Goal: Task Accomplishment & Management: Use online tool/utility

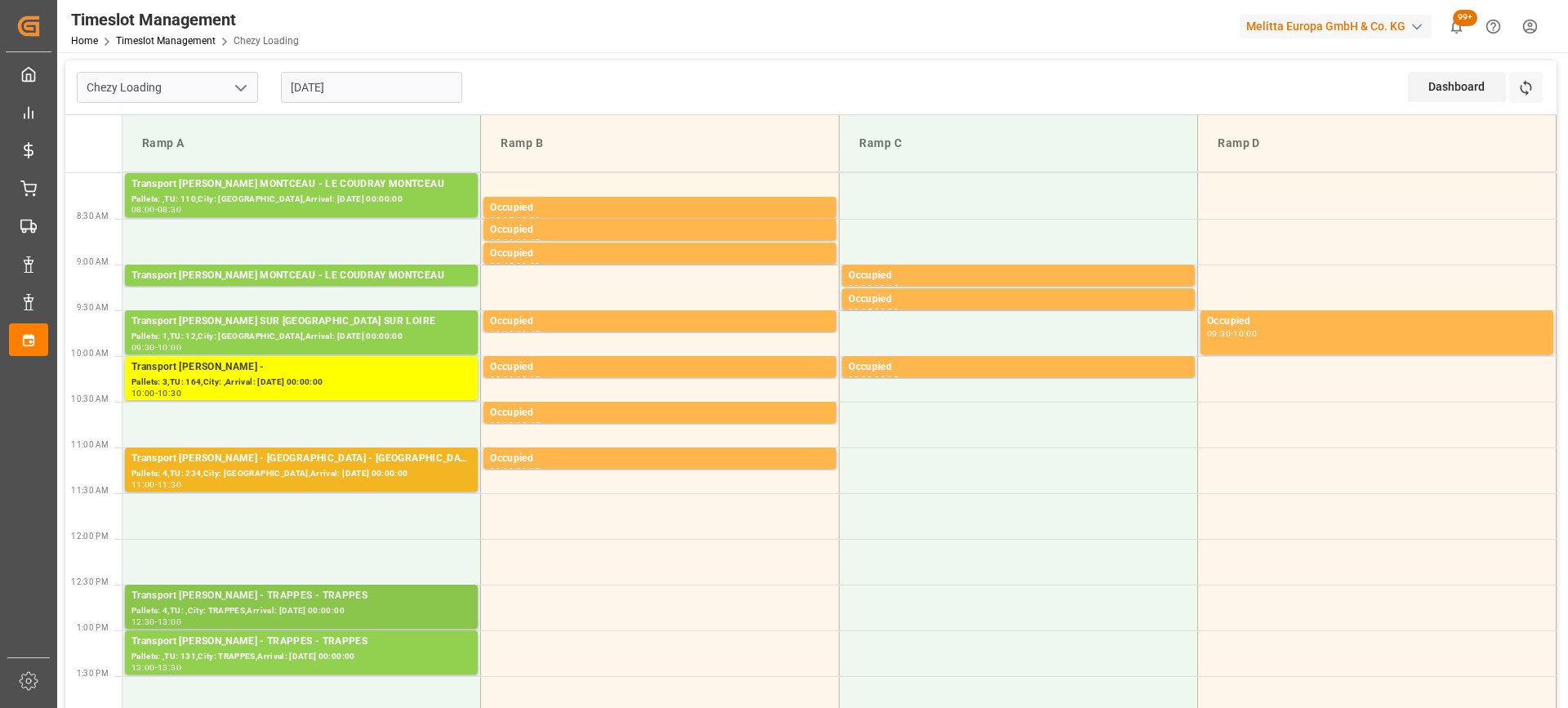
scroll to position [327, 0]
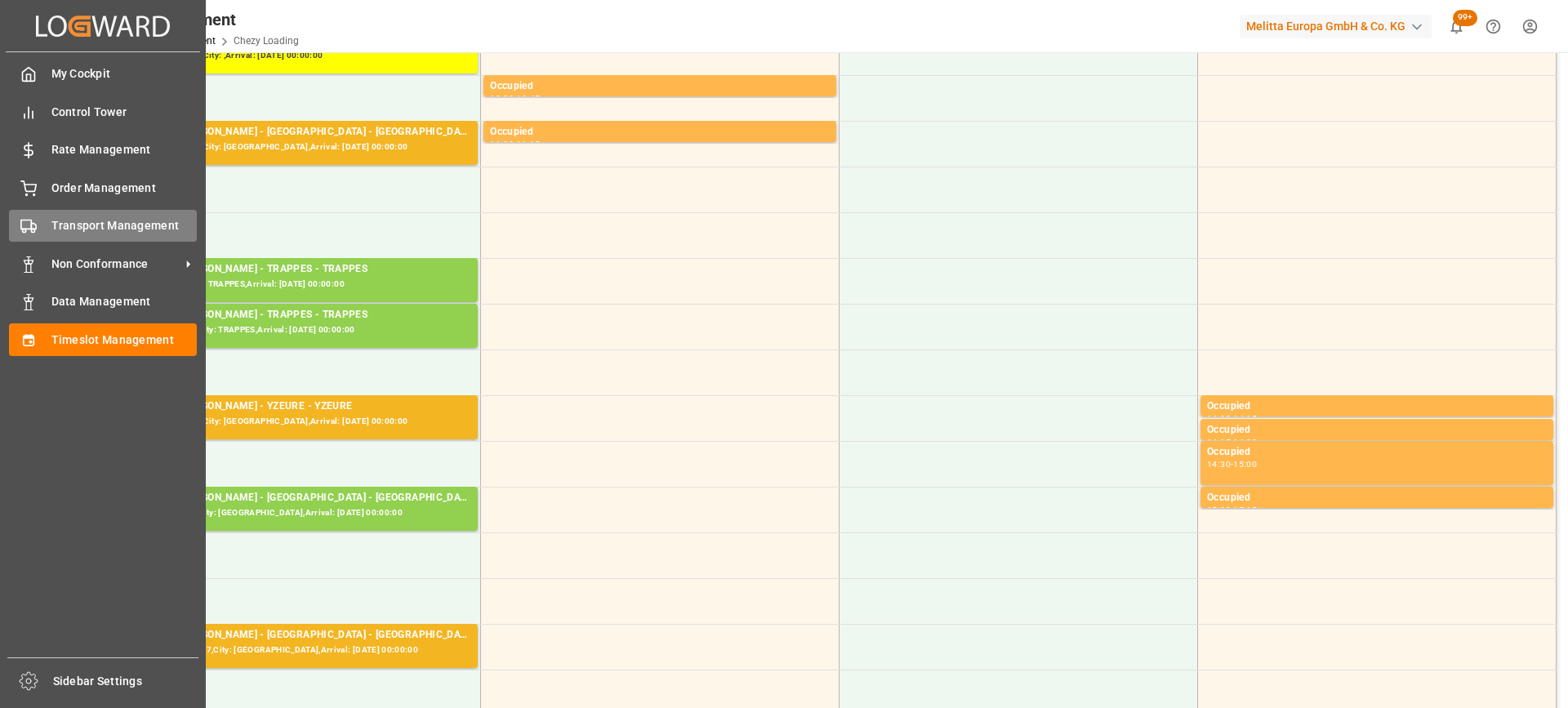
click at [46, 220] on div "Transport Management Transport Management" at bounding box center [102, 225] width 188 height 31
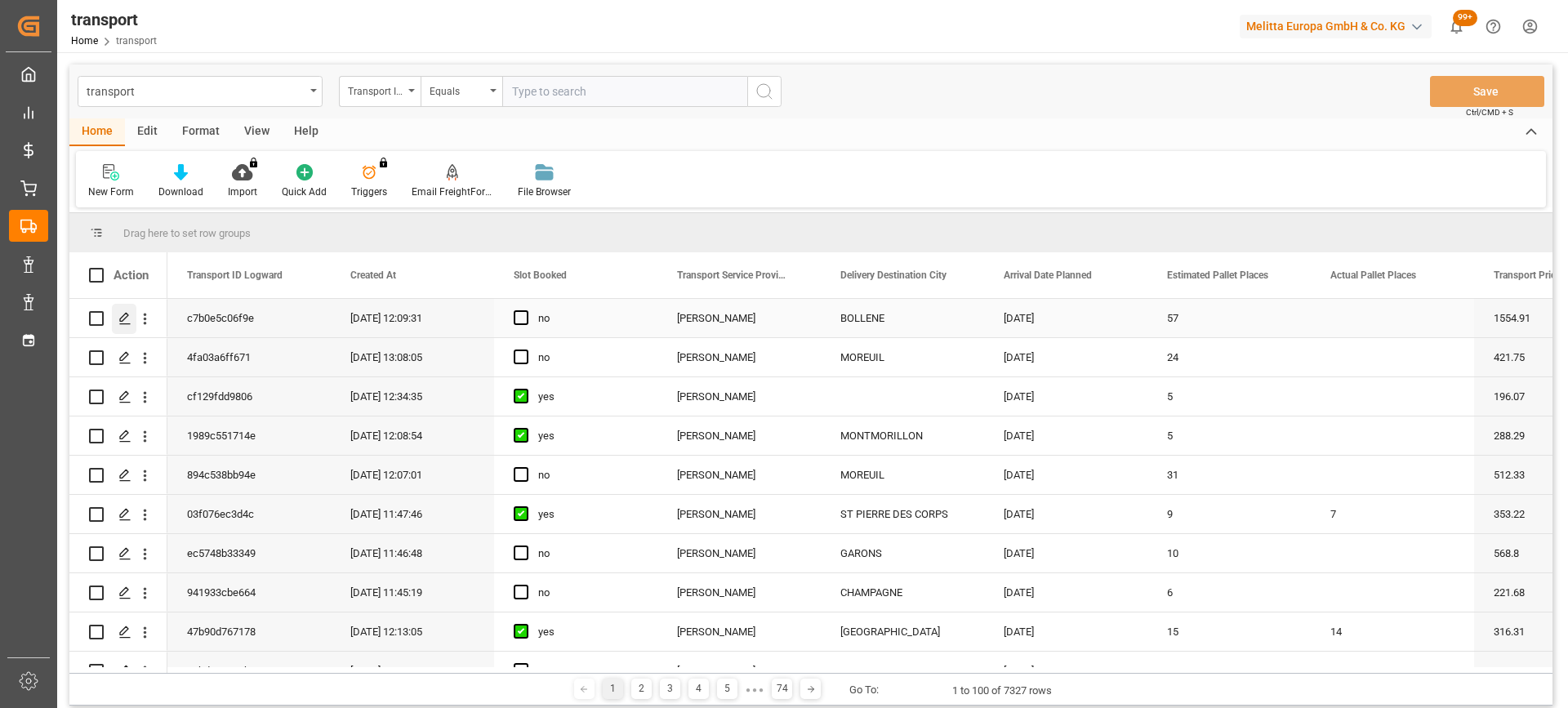
click at [127, 317] on polygon "Press SPACE to select this row." at bounding box center [124, 317] width 8 height 8
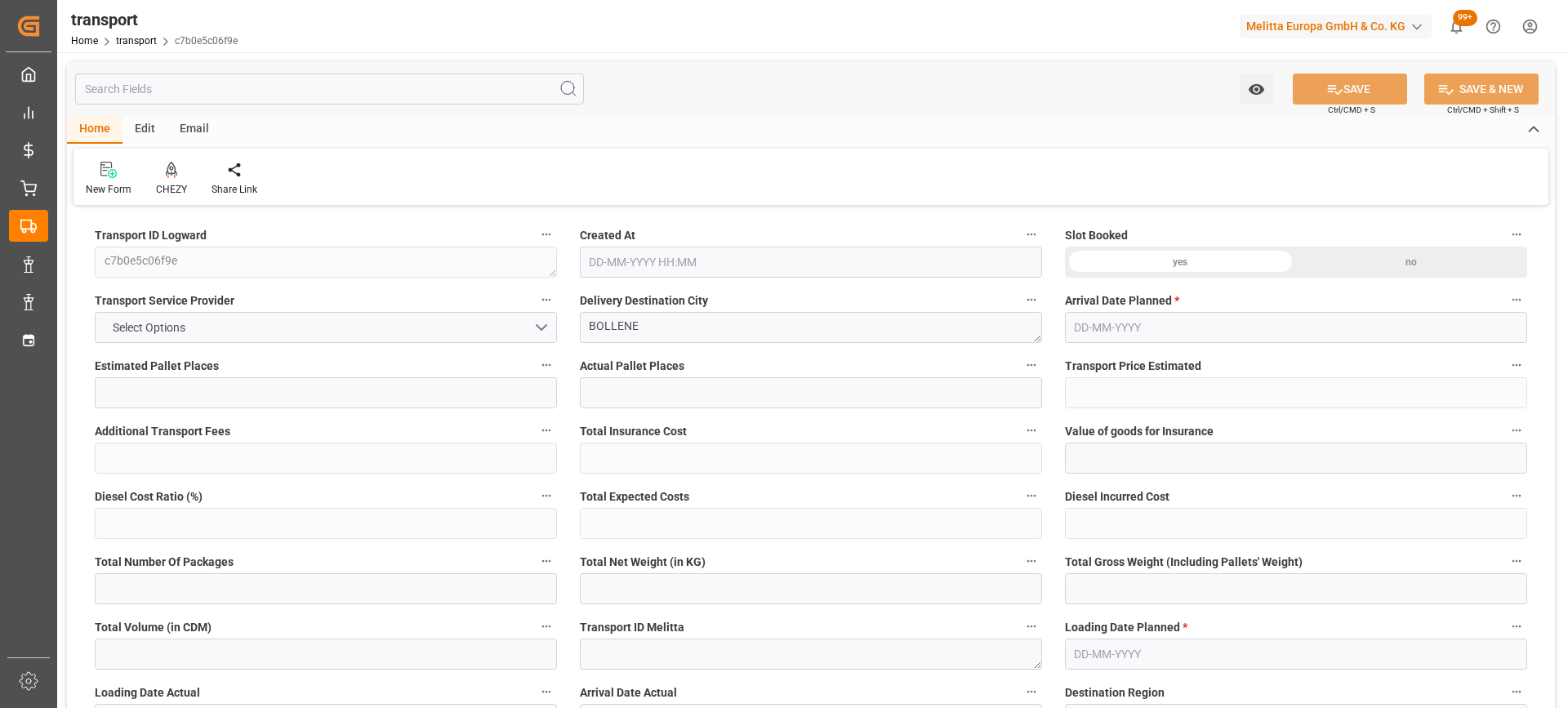
type input "57"
type input "1554.91"
type input "0"
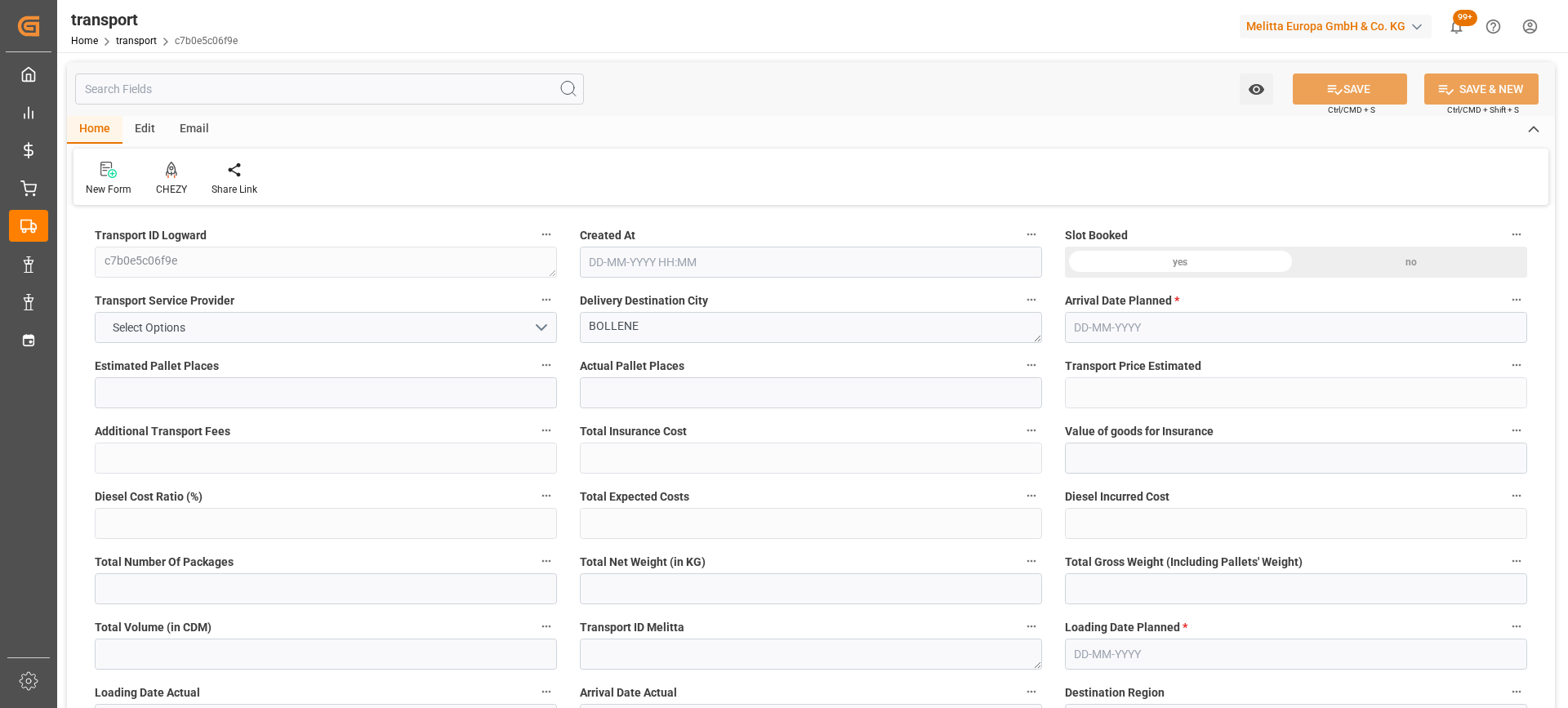
type input "1491.9361"
type input "-62.9739"
type input "11"
type input "11567.7"
type input "14333.618"
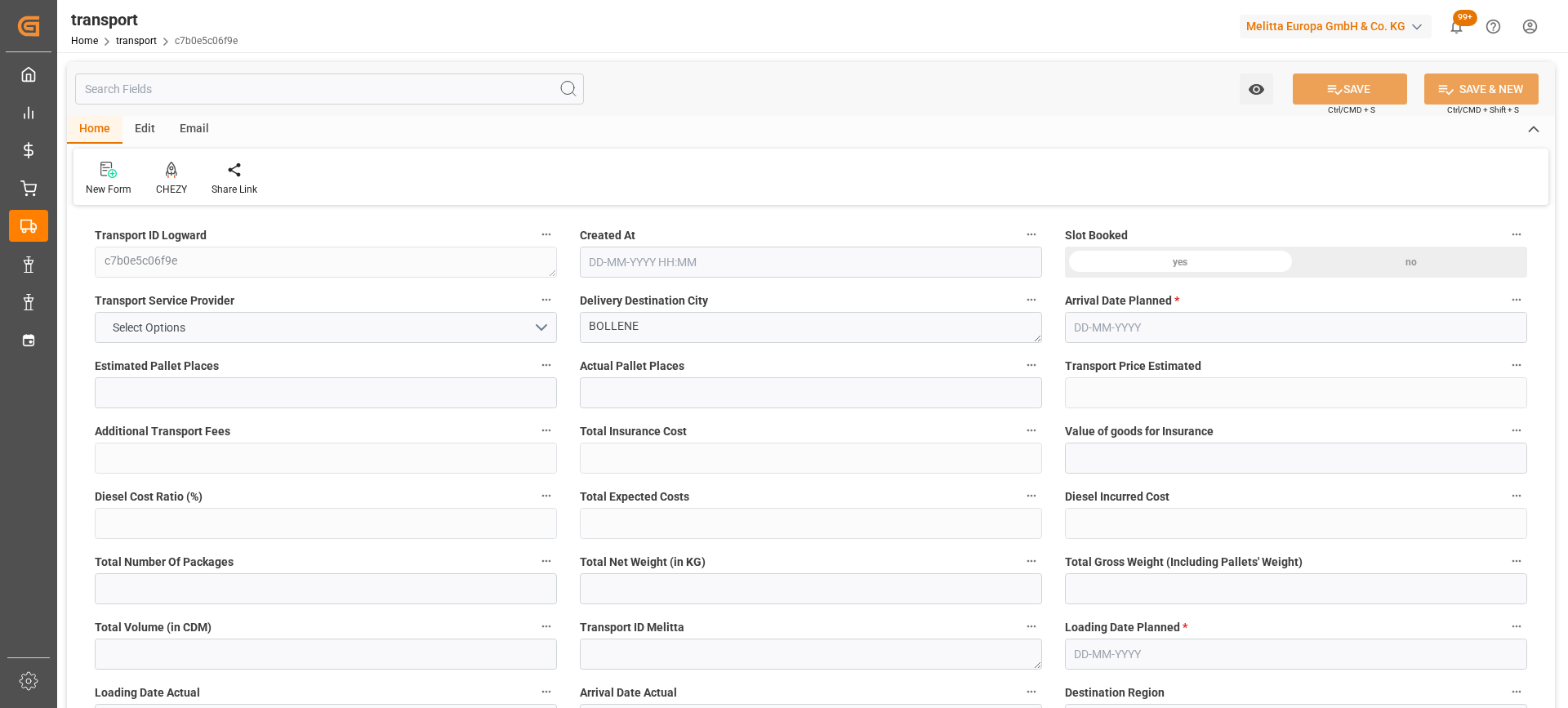
type input "56649.6"
type input "84"
type input "0"
type input "19"
type input "61"
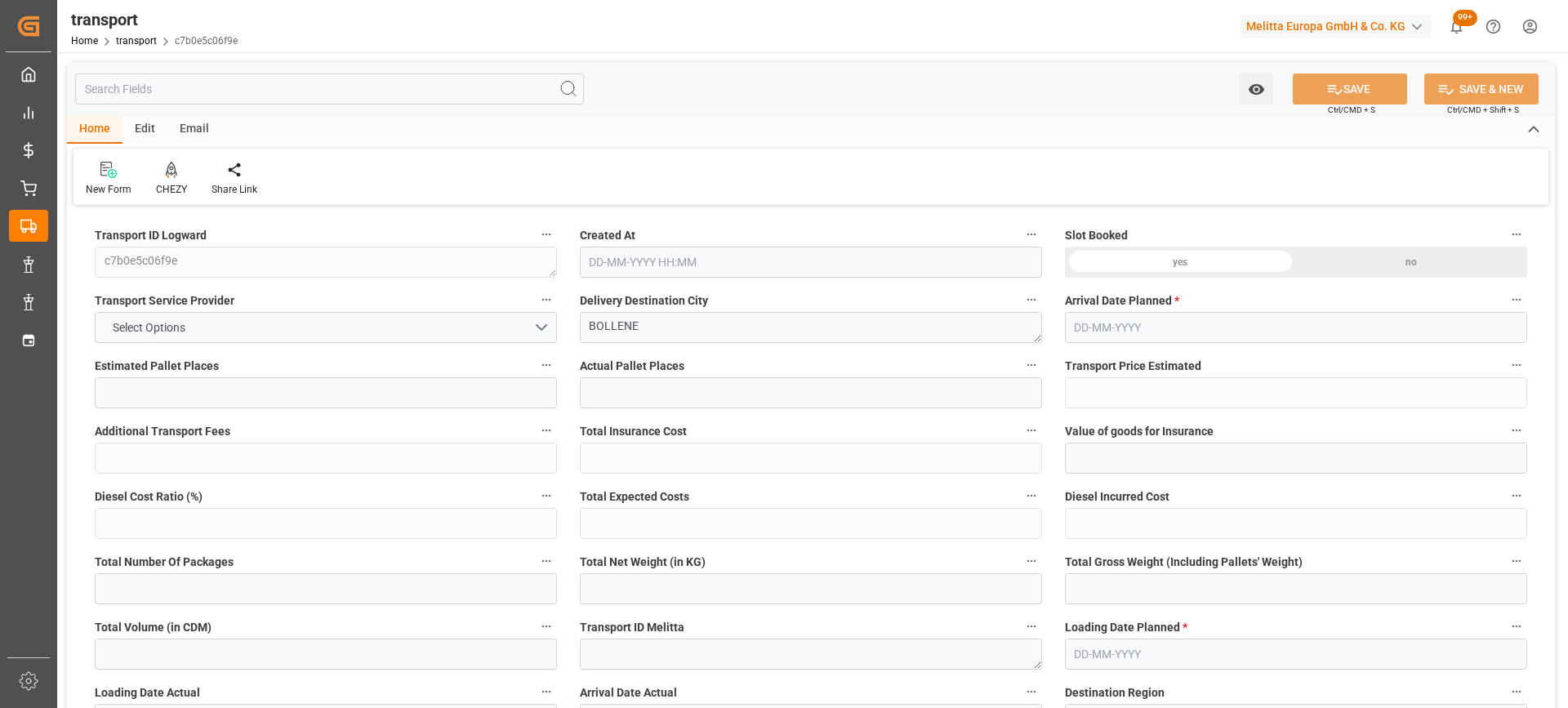
type input "101"
type input "14333.618"
type input "0"
type input "4710.8598"
type input "0"
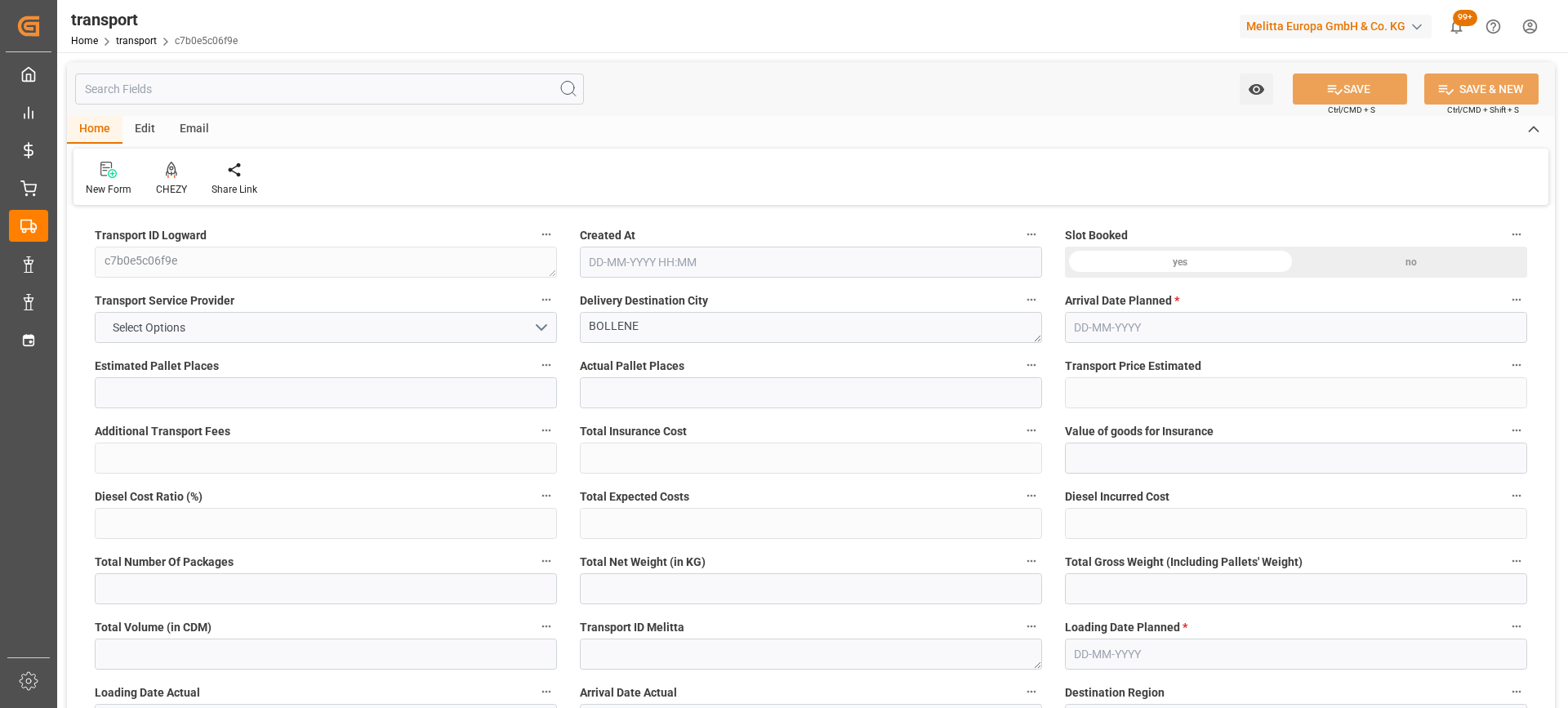
type input "0"
type input "21"
type input "35"
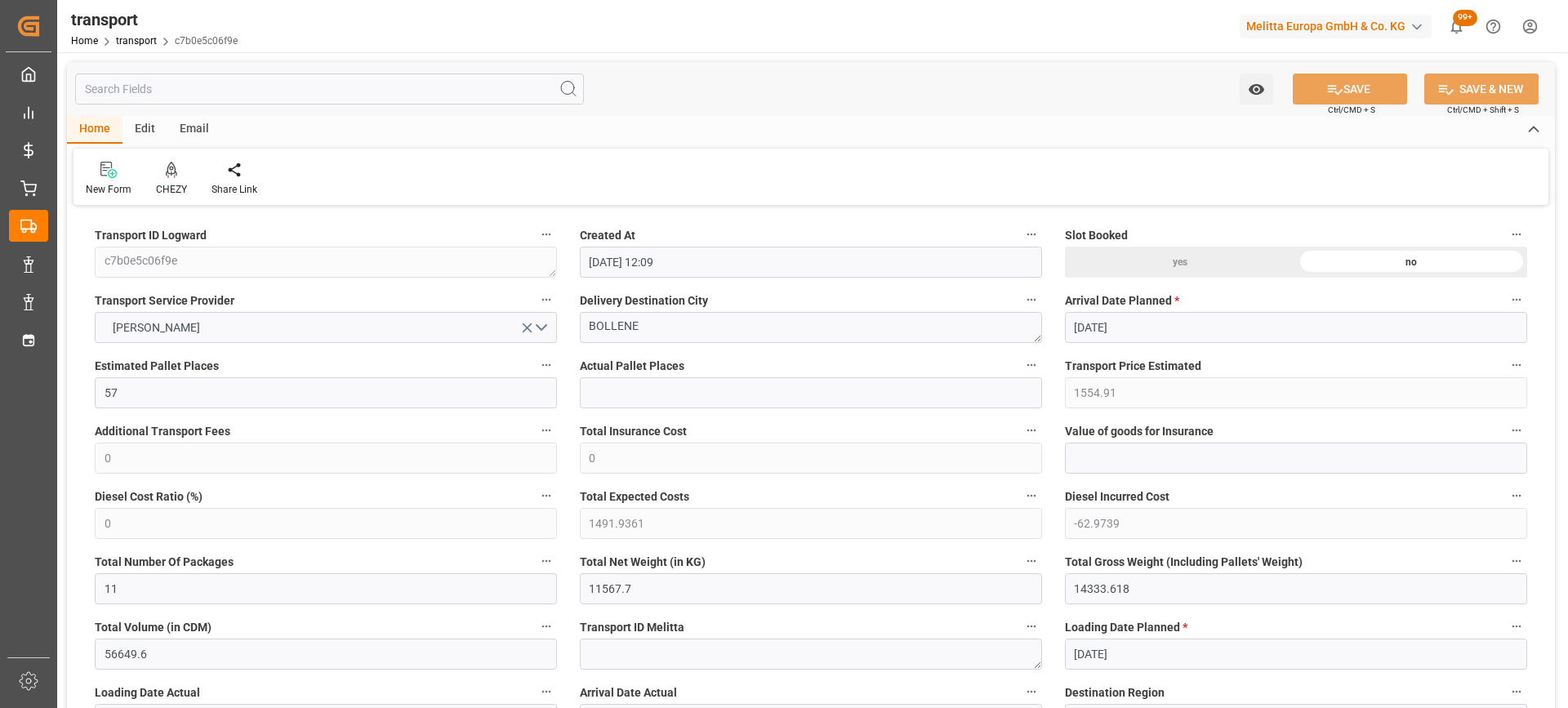
type input "13-08-2025 12:09"
type input "[DATE]"
drag, startPoint x: 437, startPoint y: 359, endPoint x: 526, endPoint y: 354, distance: 89.1
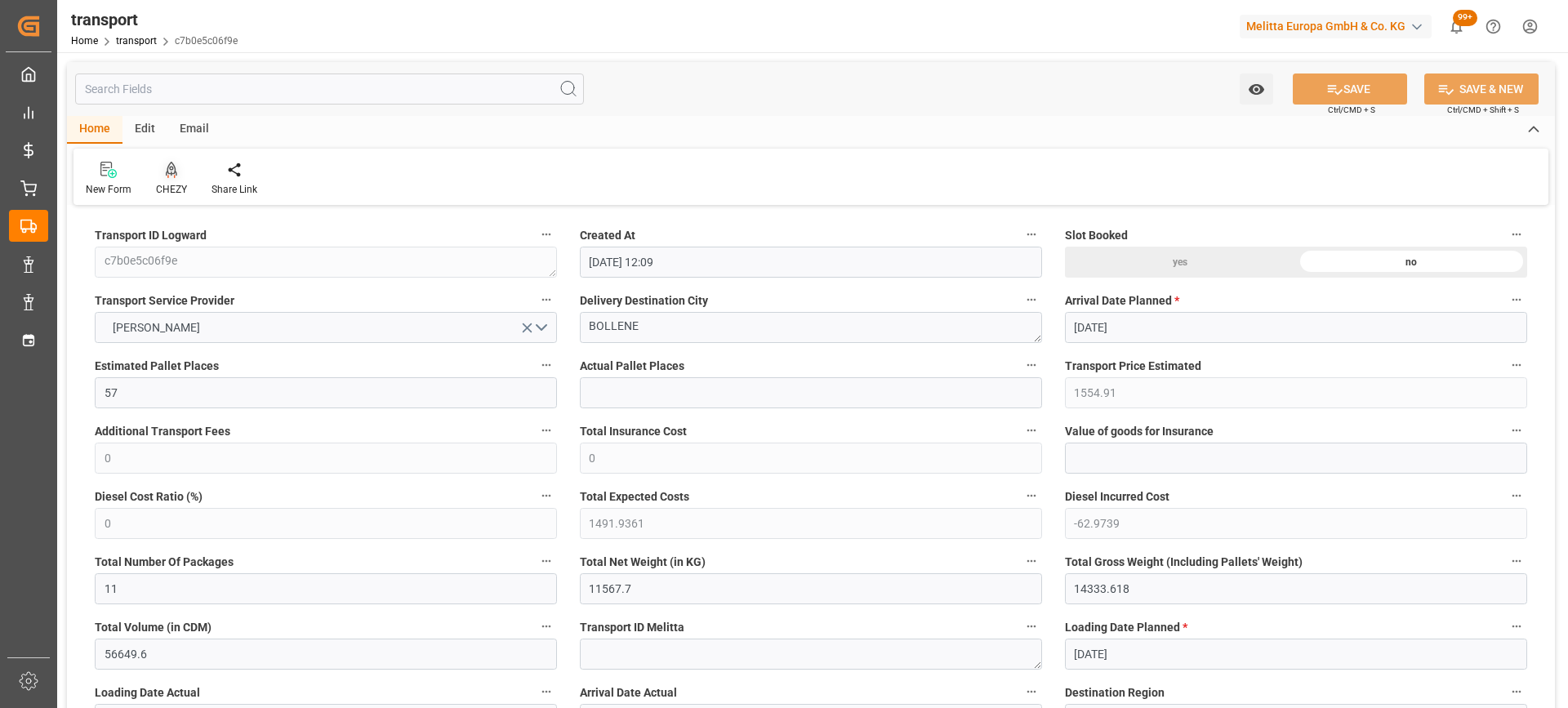
click at [168, 170] on icon at bounding box center [171, 169] width 11 height 17
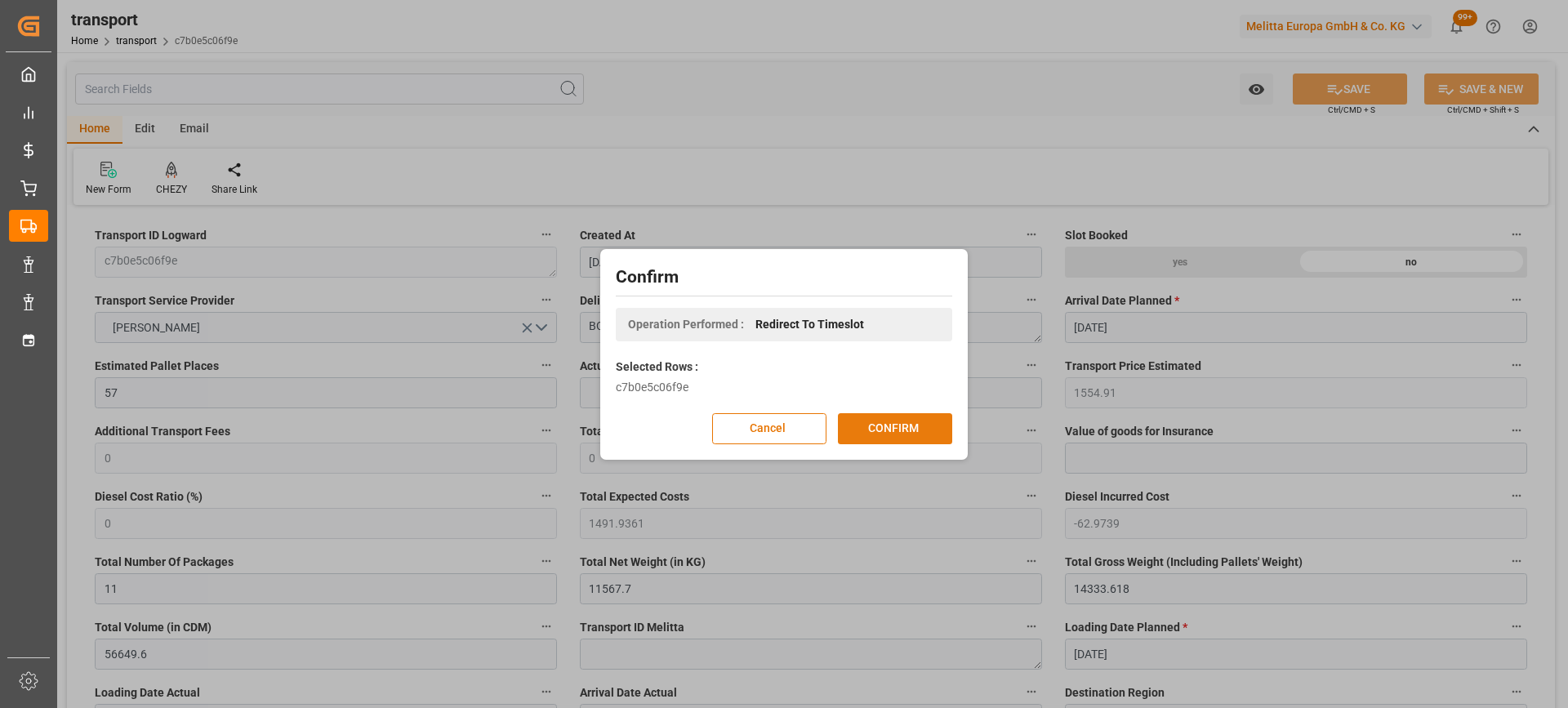
click at [897, 424] on button "CONFIRM" at bounding box center [895, 429] width 114 height 31
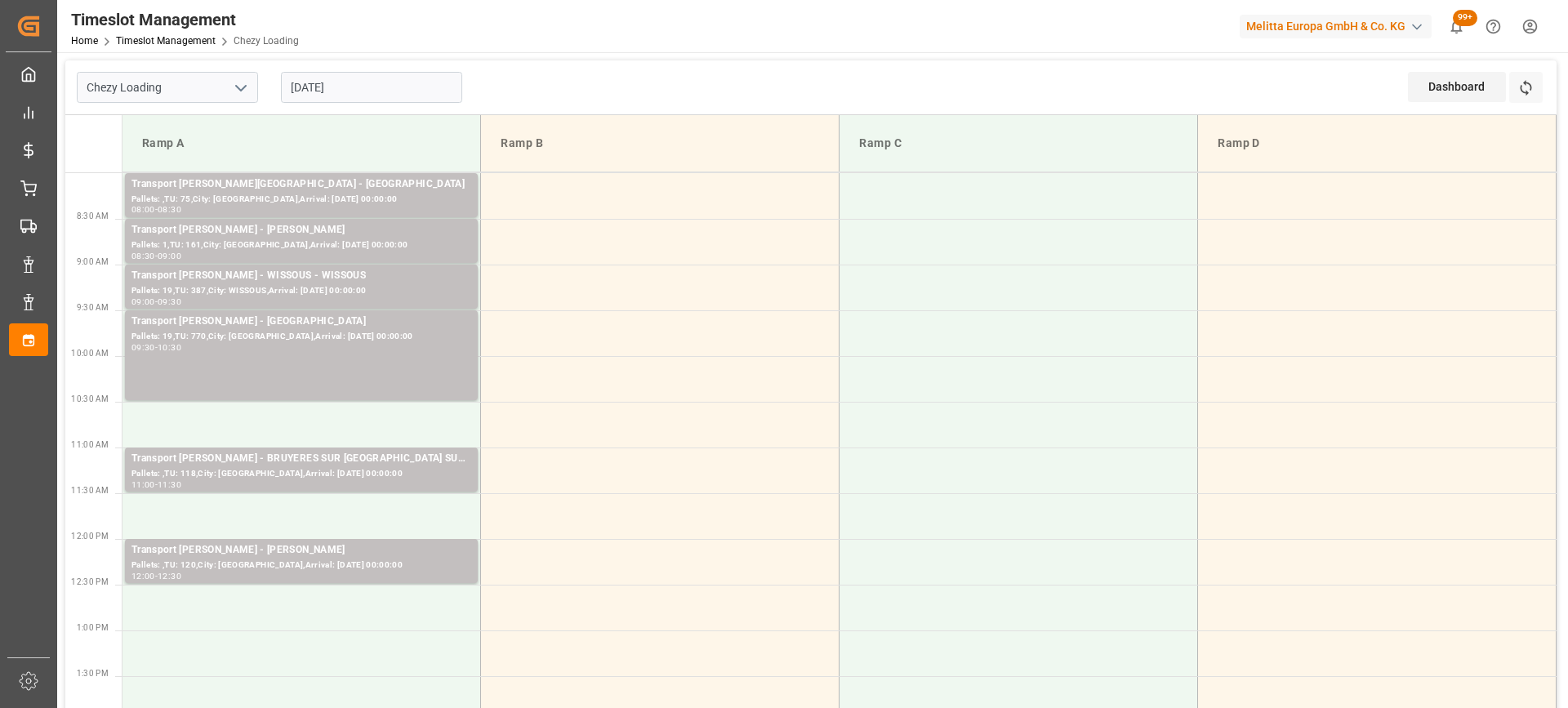
click at [375, 91] on input "[DATE]" at bounding box center [372, 87] width 182 height 31
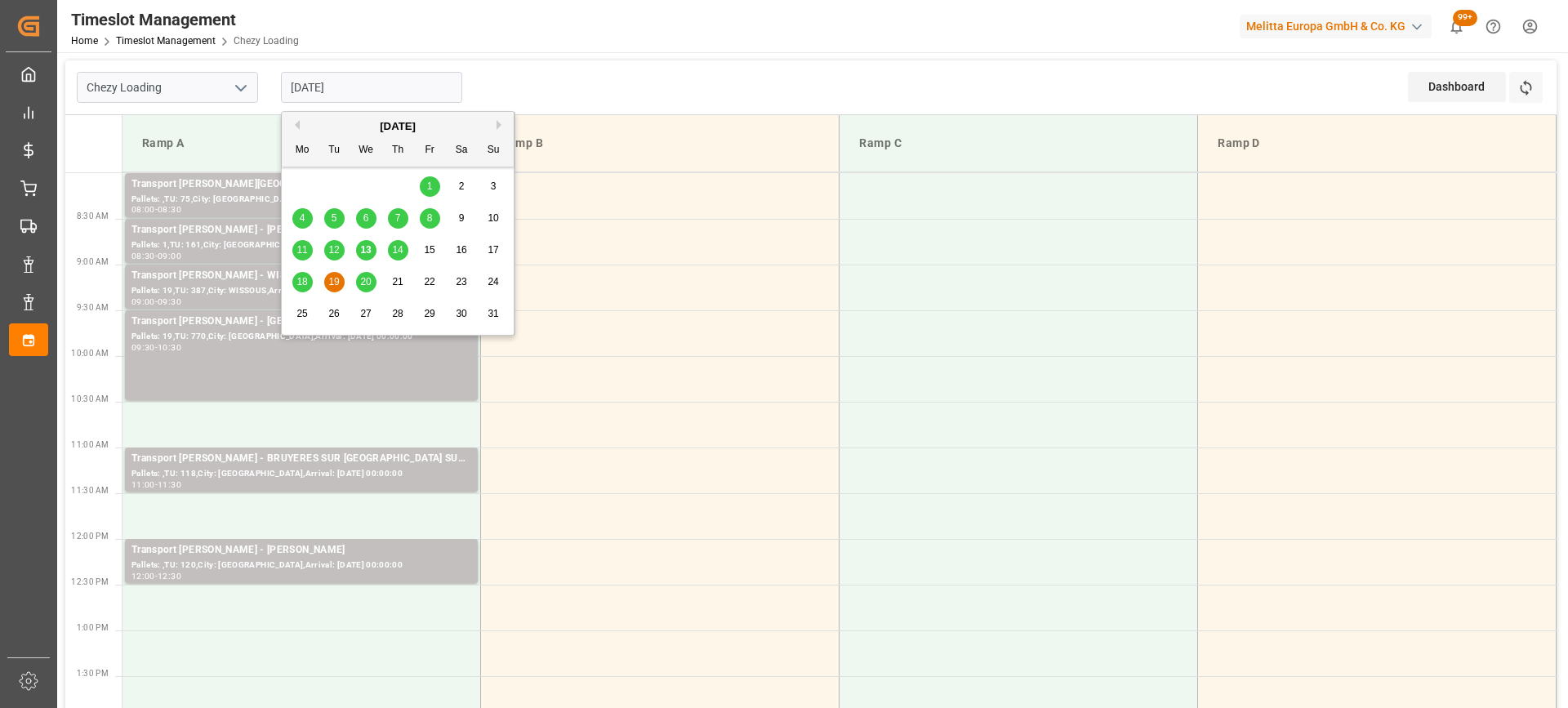
click at [298, 285] on span "18" at bounding box center [302, 281] width 10 height 11
type input "[DATE]"
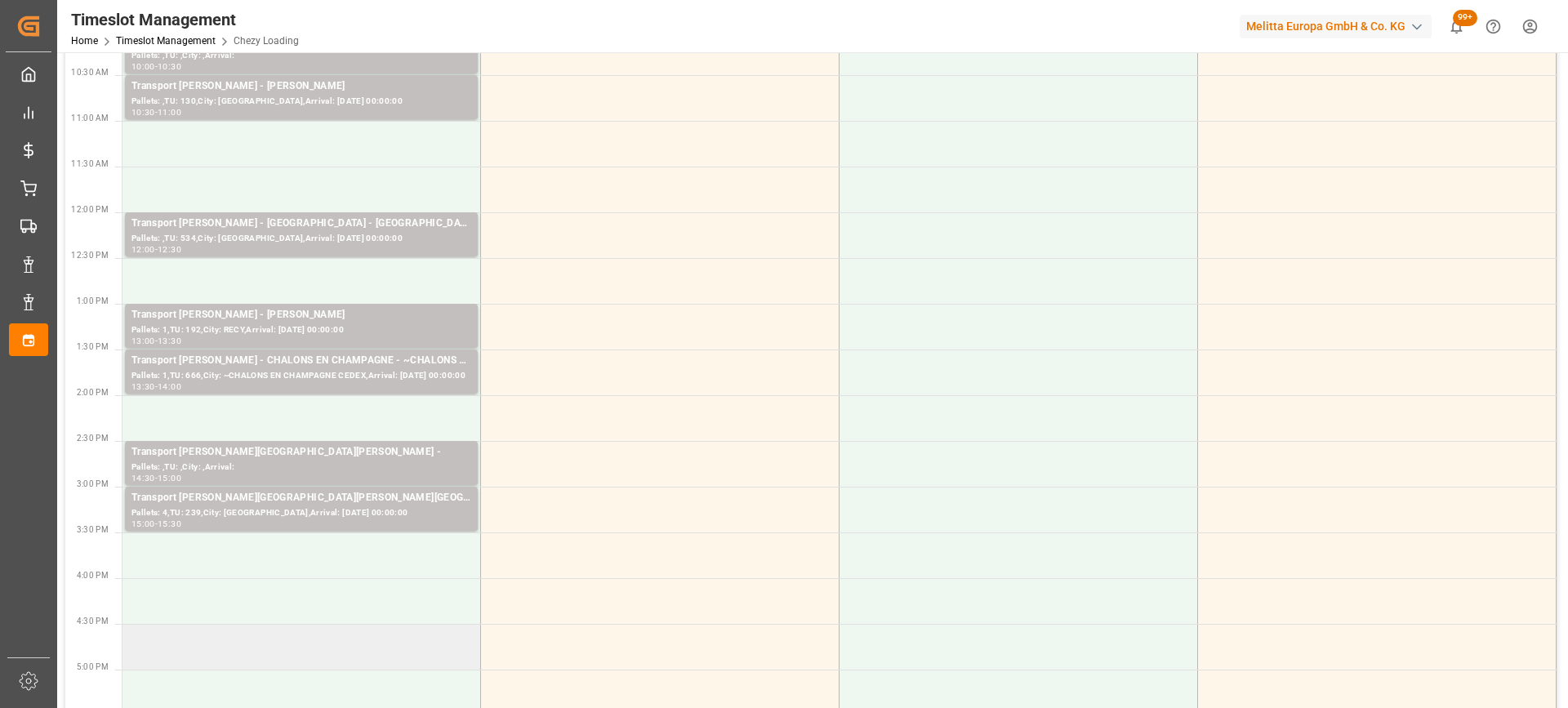
scroll to position [490, 0]
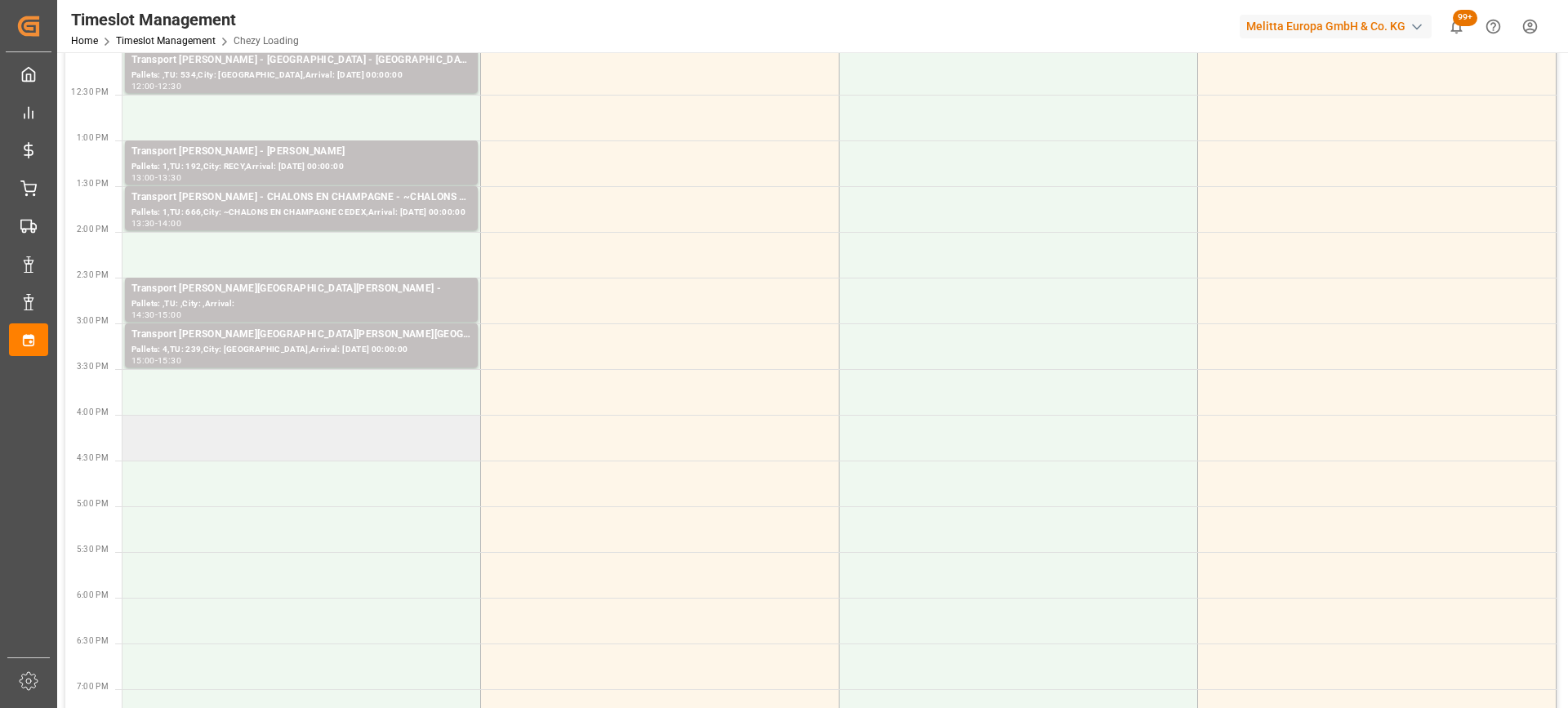
click at [301, 446] on td at bounding box center [301, 437] width 359 height 45
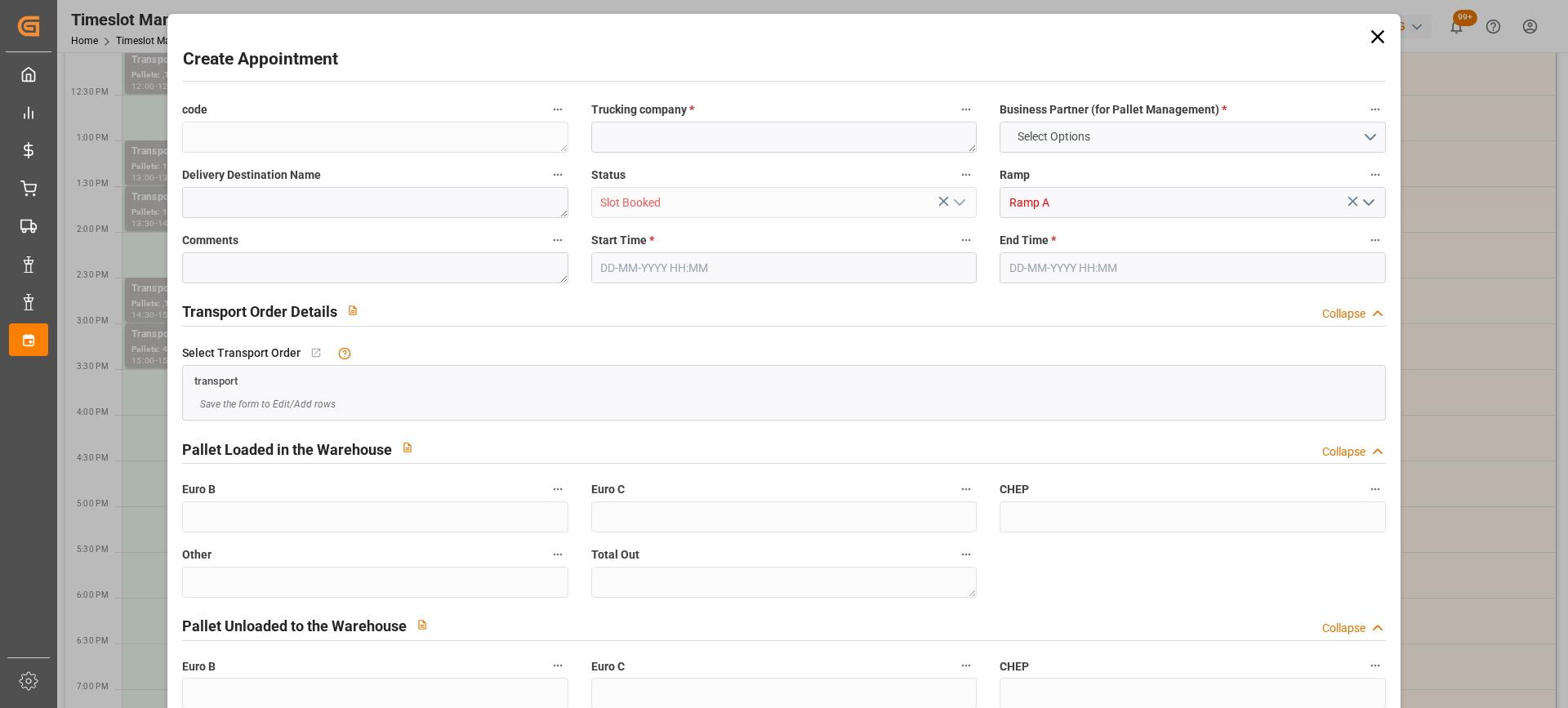
type input "0"
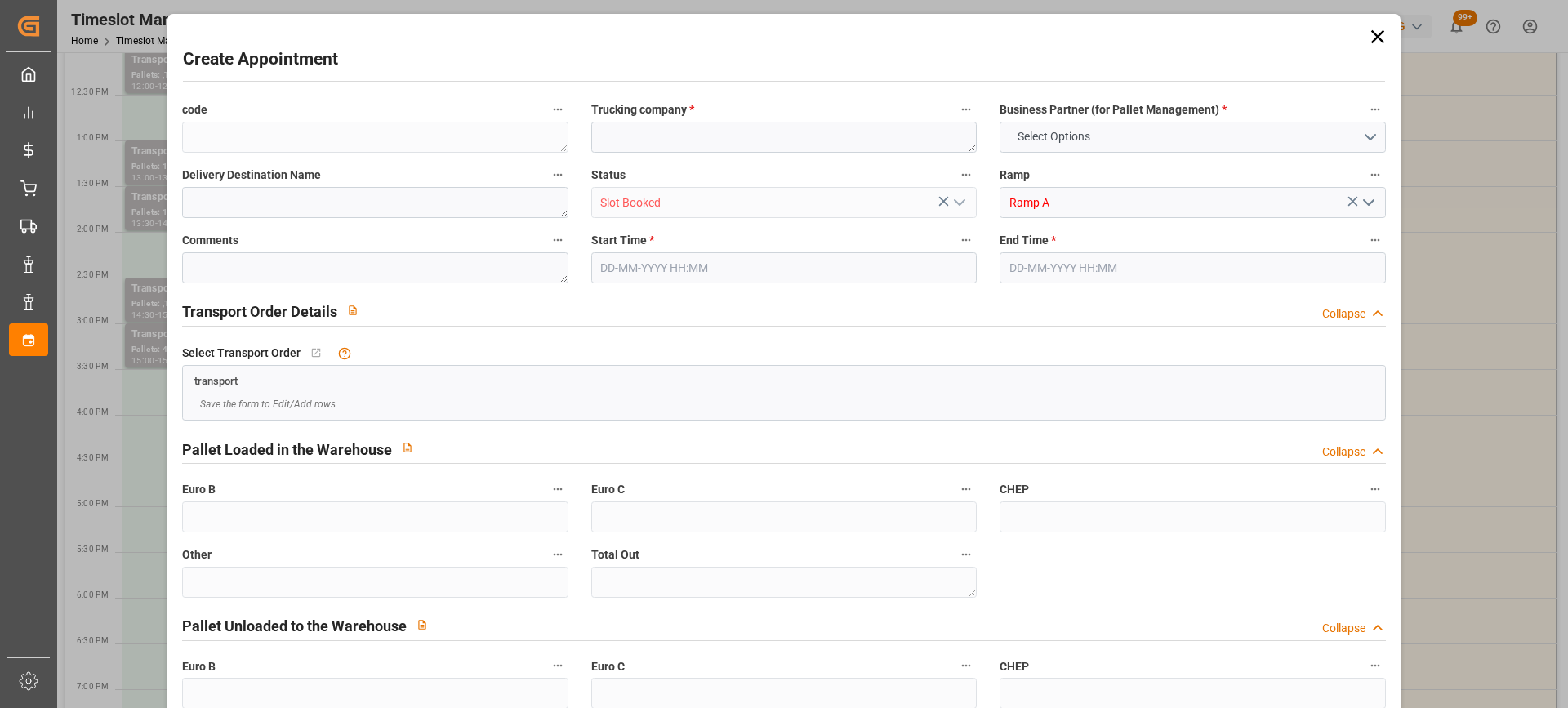
type input "0"
type input "18-08-2025 16:00"
type input "[DATE] 17:00"
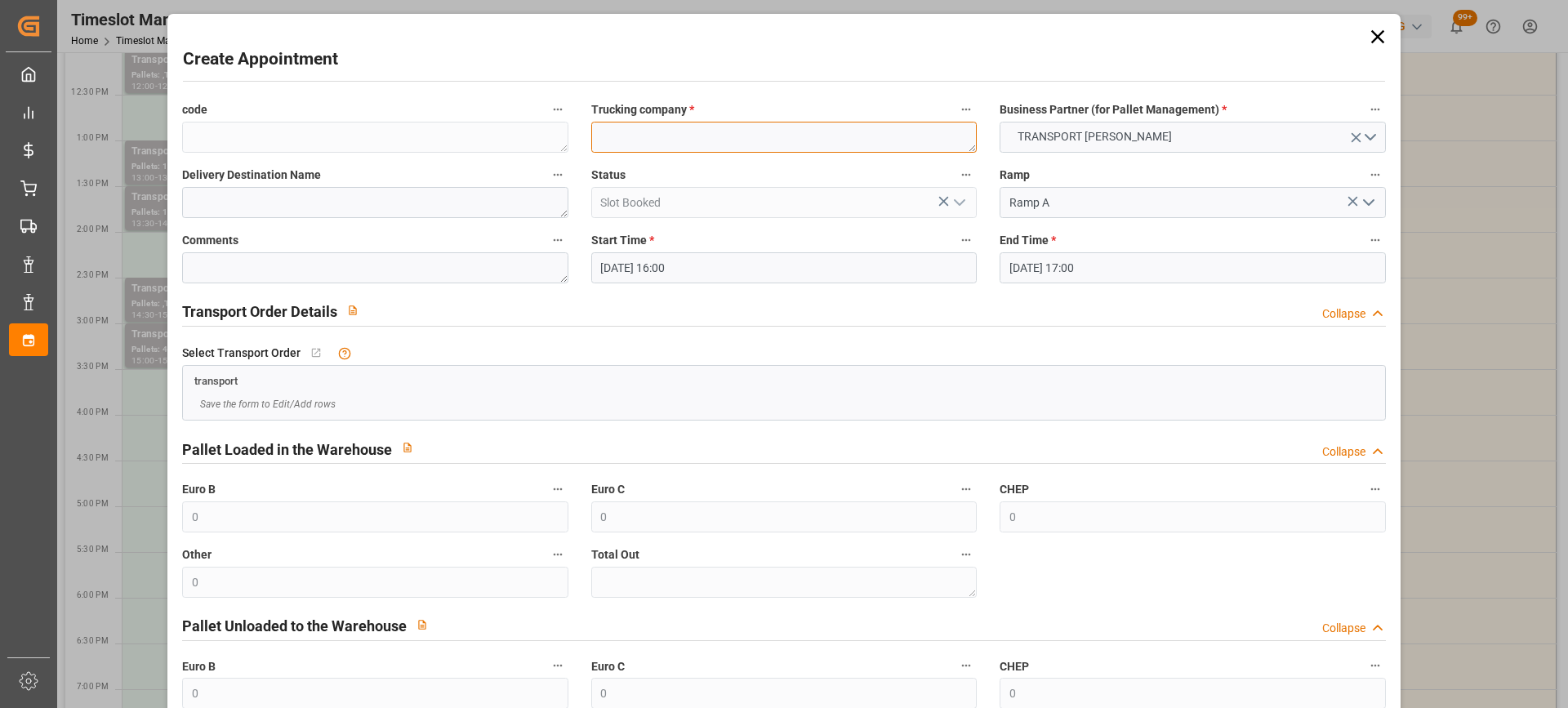
paste textarea "BOLLENE"
type textarea "BOLLENE"
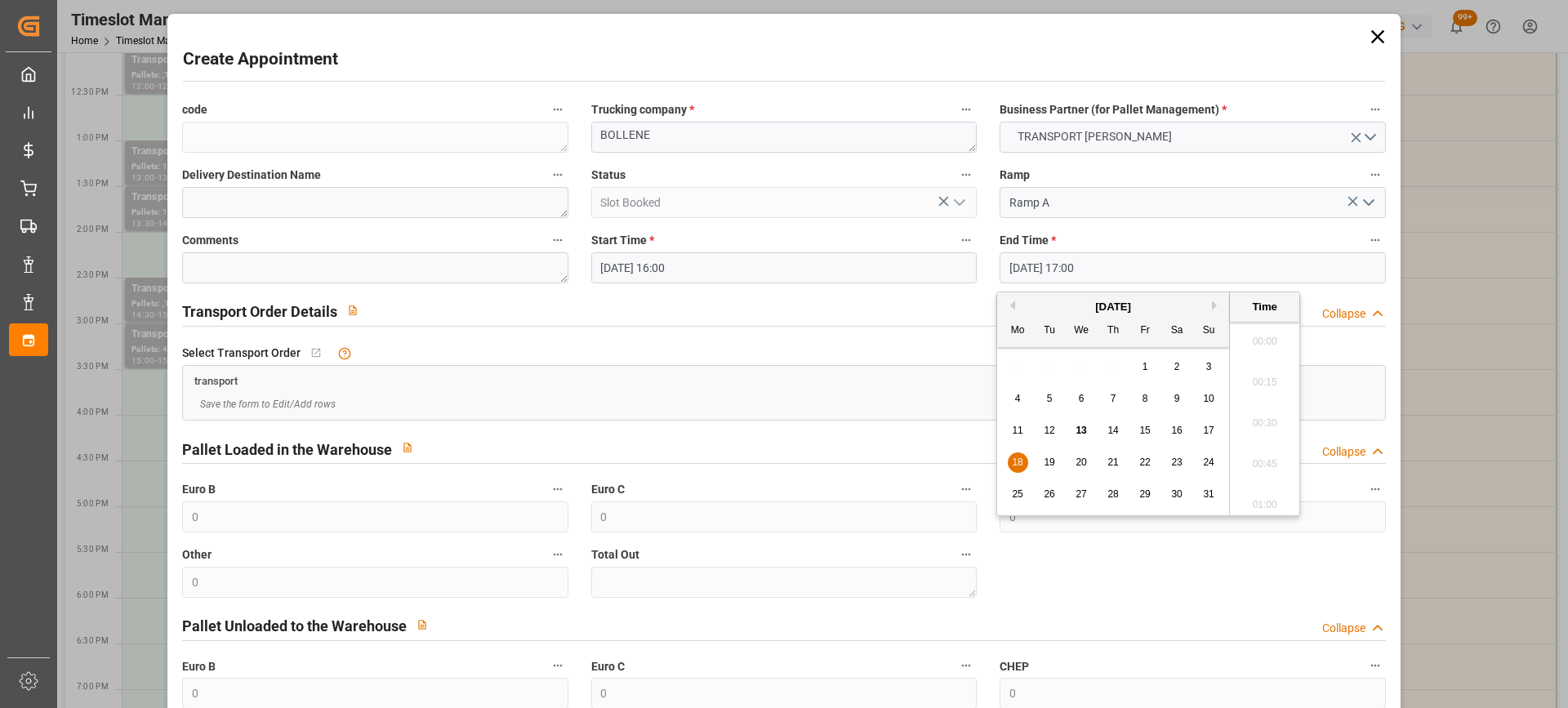
click at [1188, 278] on input "18-08-2025 17:00" at bounding box center [1193, 268] width 386 height 31
click at [1008, 463] on div "18" at bounding box center [1017, 463] width 20 height 19
click at [1270, 347] on li "16:30" at bounding box center [1265, 336] width 70 height 41
type input "[DATE] 16:30"
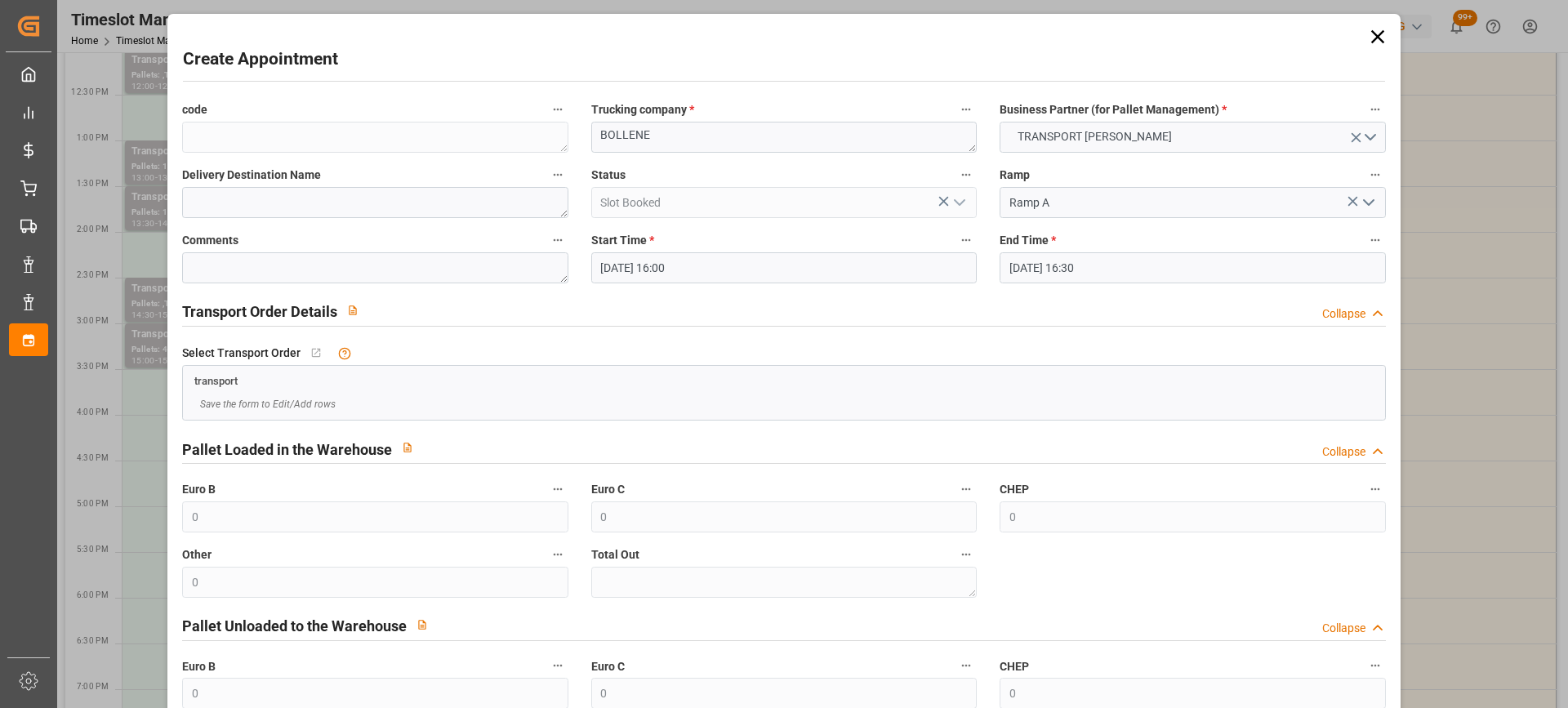
scroll to position [161, 0]
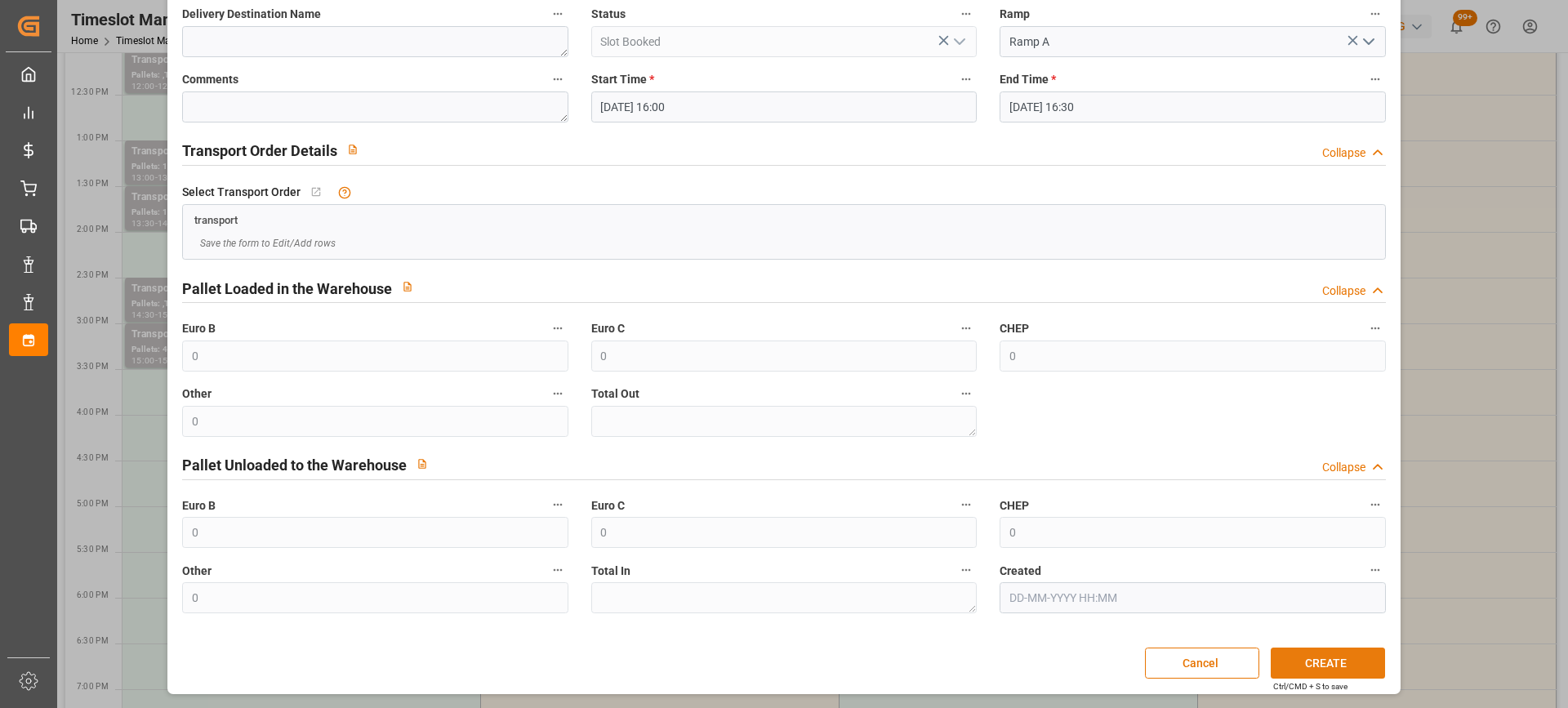
click at [1311, 667] on button "CREATE" at bounding box center [1328, 663] width 114 height 31
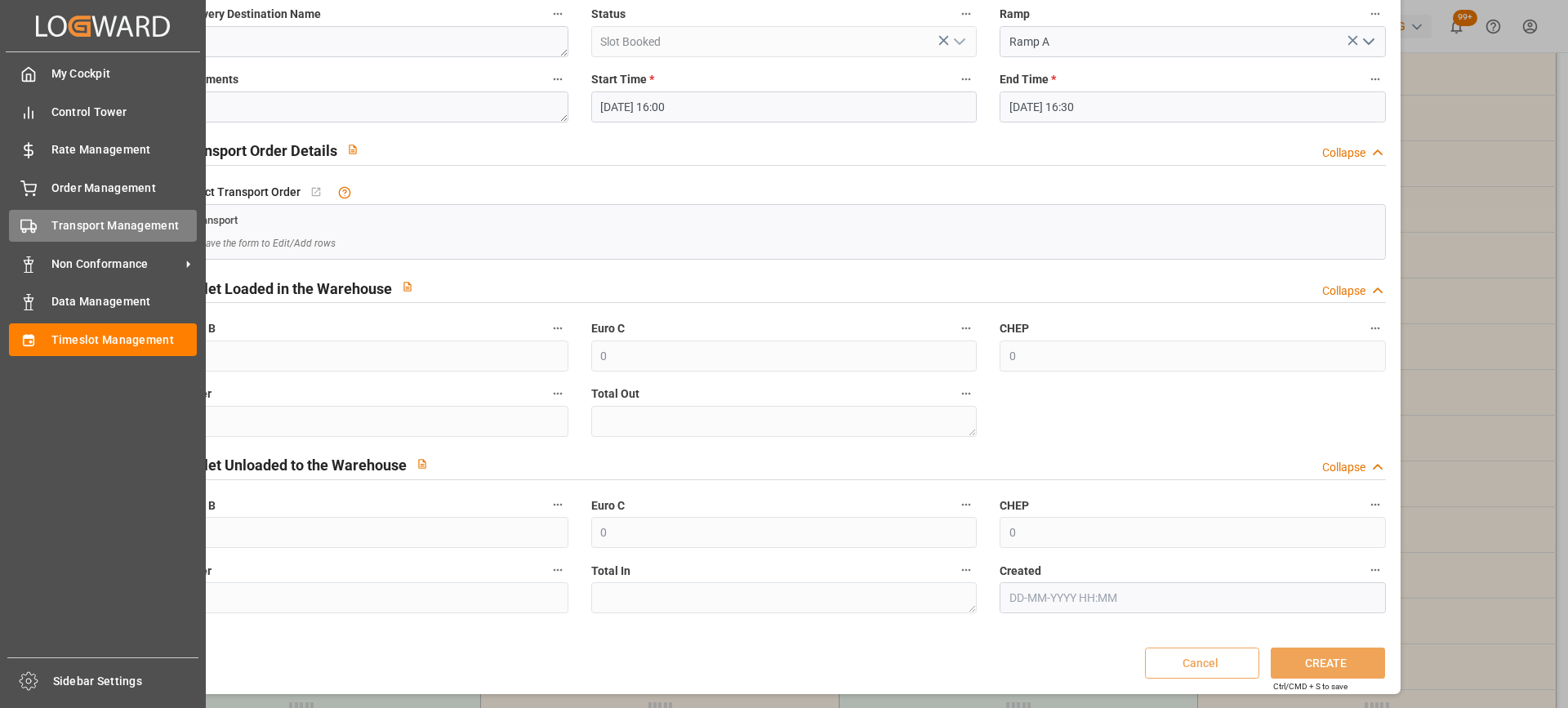
click at [33, 225] on icon at bounding box center [28, 226] width 17 height 17
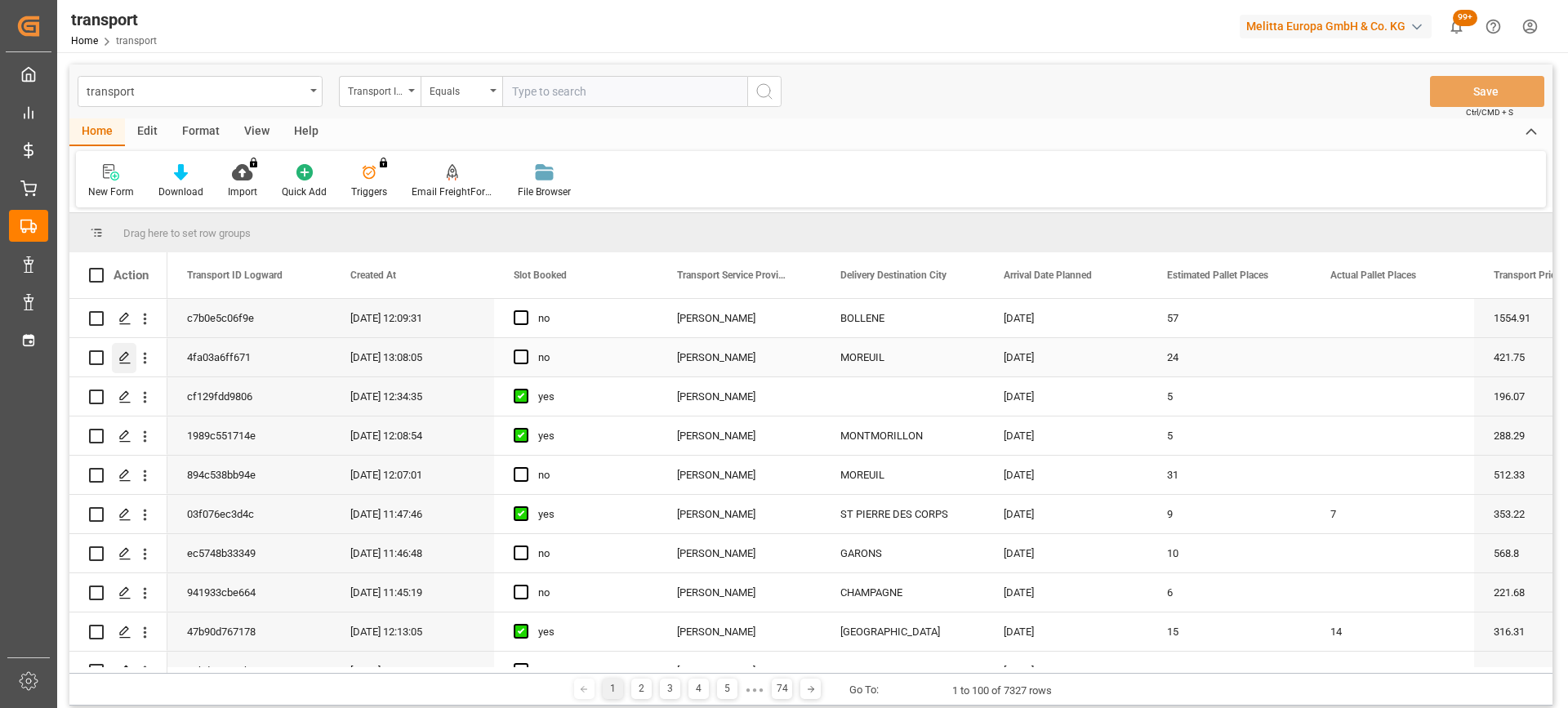
click at [124, 355] on icon "Press SPACE to select this row." at bounding box center [125, 357] width 13 height 13
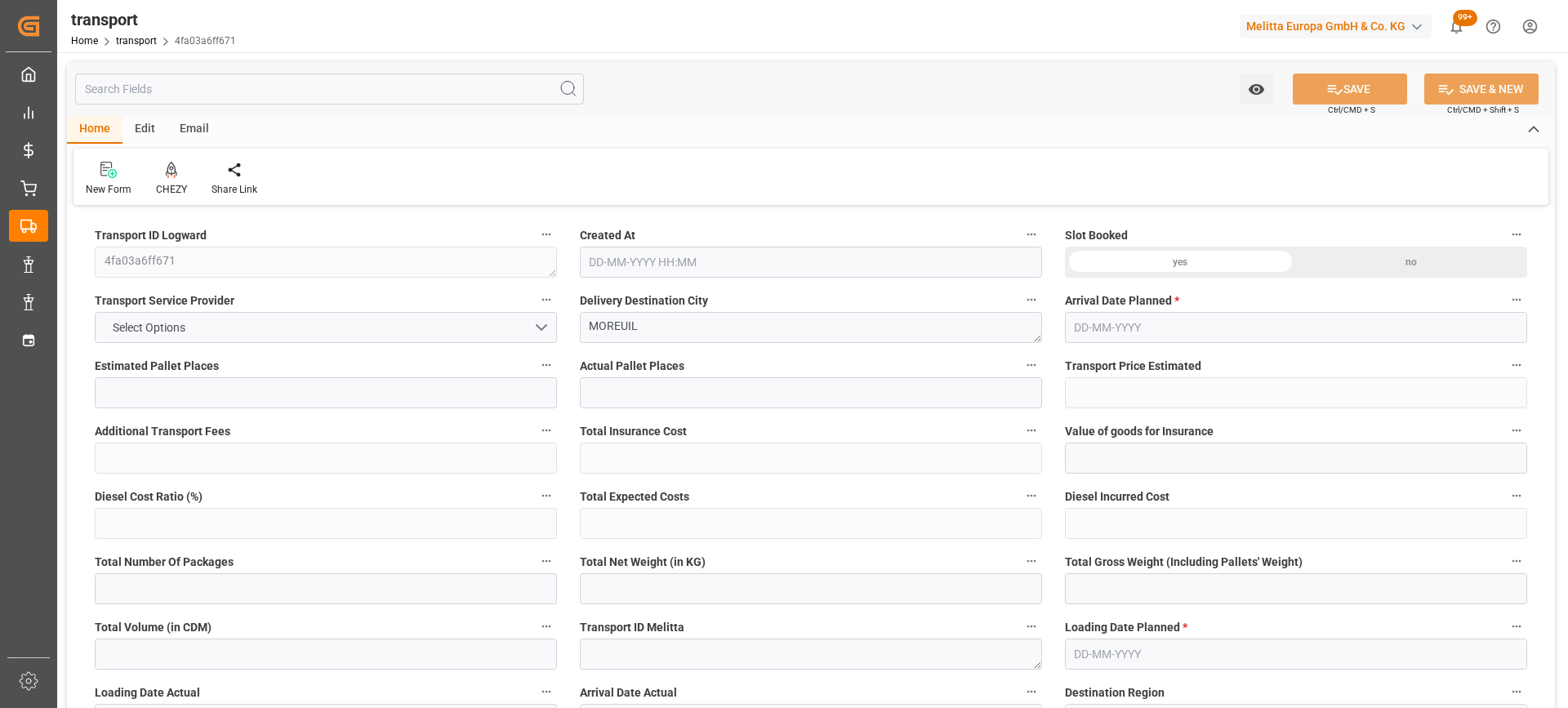
type input "24"
type input "421.75"
type input "0"
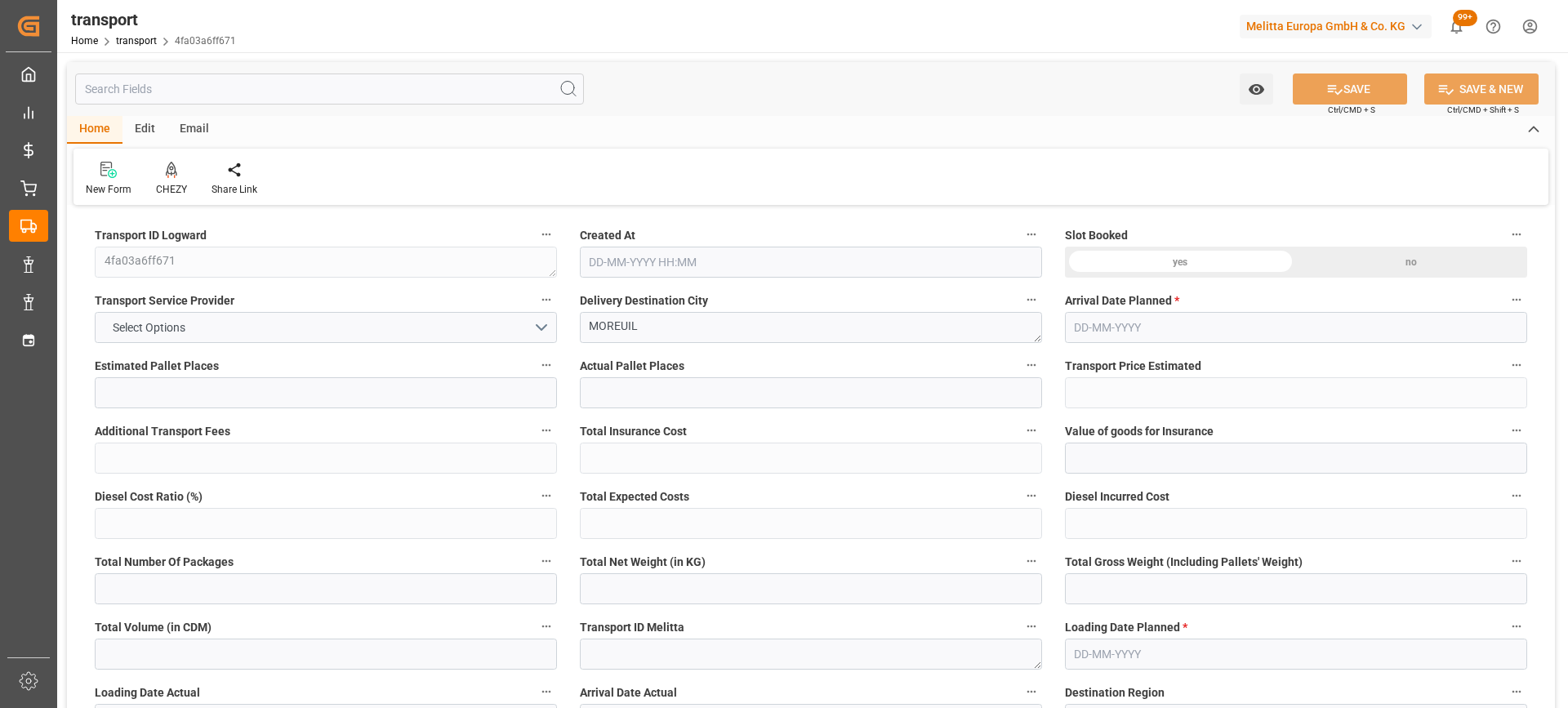
type input "404.6691"
type input "-17.0809"
type input "0"
type input "5591.4"
type input "7408.236"
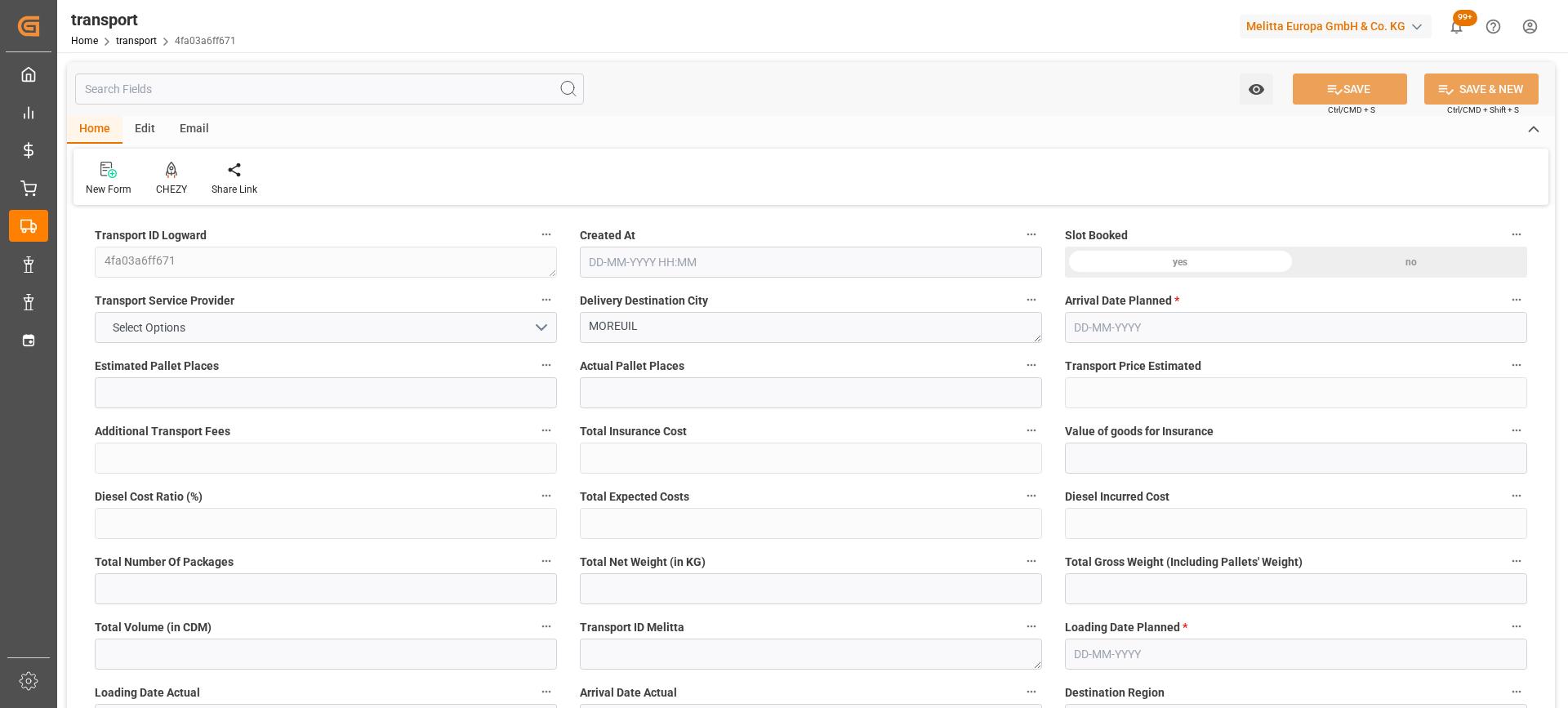
type input "33091.2"
type input "80"
type input "0"
type input "19"
type input "30"
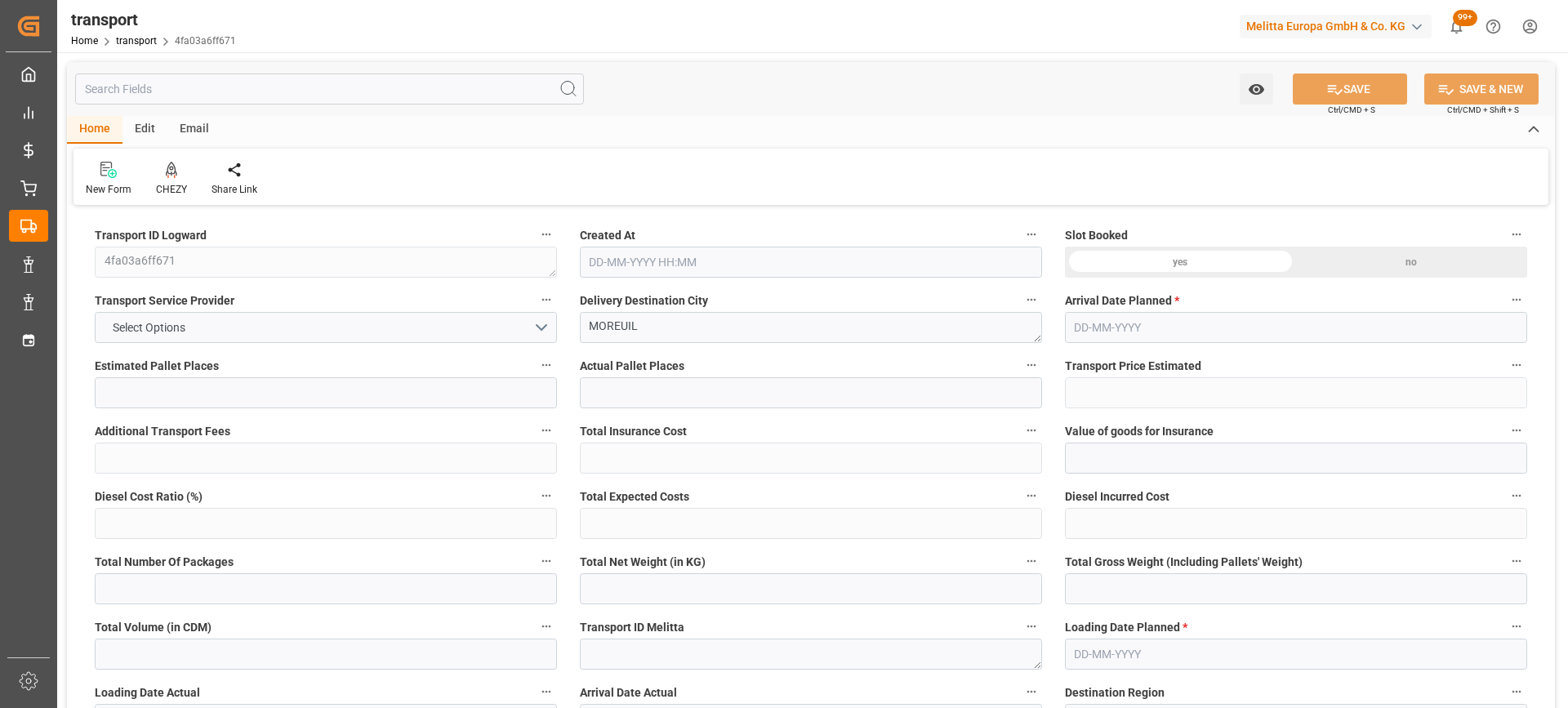
type input "101"
type input "7408.236"
type input "0"
type input "4710.8598"
type input "0"
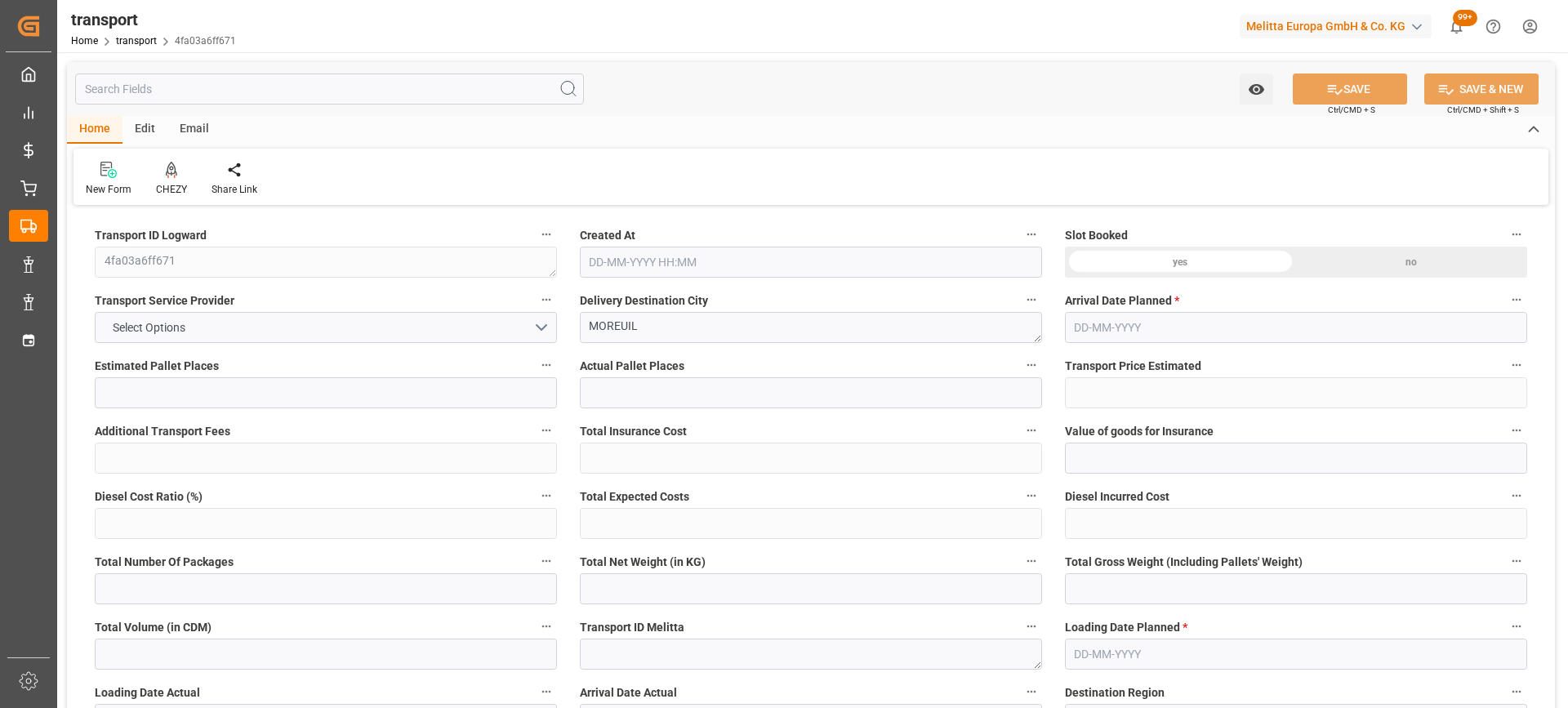
type input "0"
type input "21"
type input "35"
type input "13-08-2025 13:08"
type input "[DATE]"
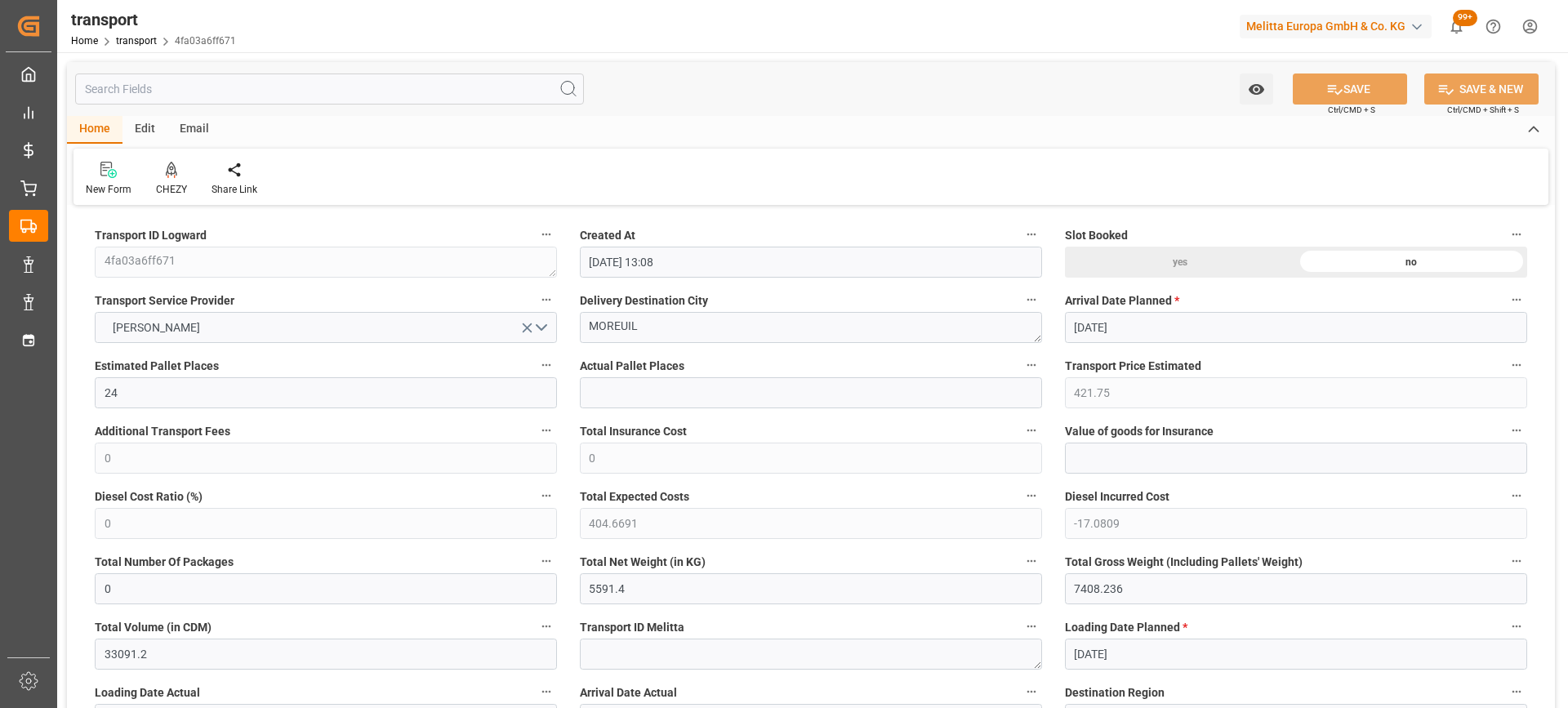
type input "[DATE]"
drag, startPoint x: 656, startPoint y: 313, endPoint x: 664, endPoint y: 333, distance: 21.5
click at [166, 171] on icon at bounding box center [171, 169] width 11 height 17
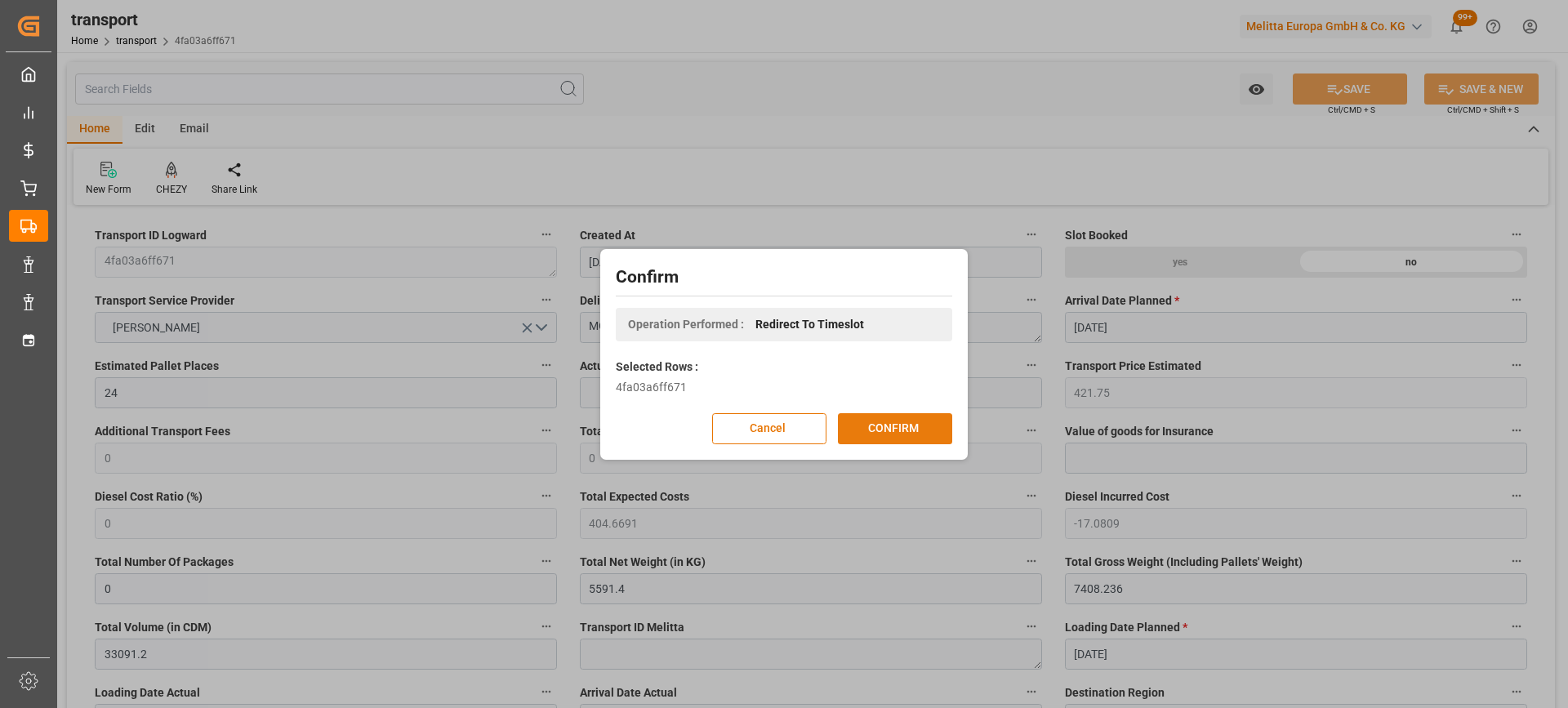
click at [889, 416] on button "CONFIRM" at bounding box center [895, 429] width 114 height 31
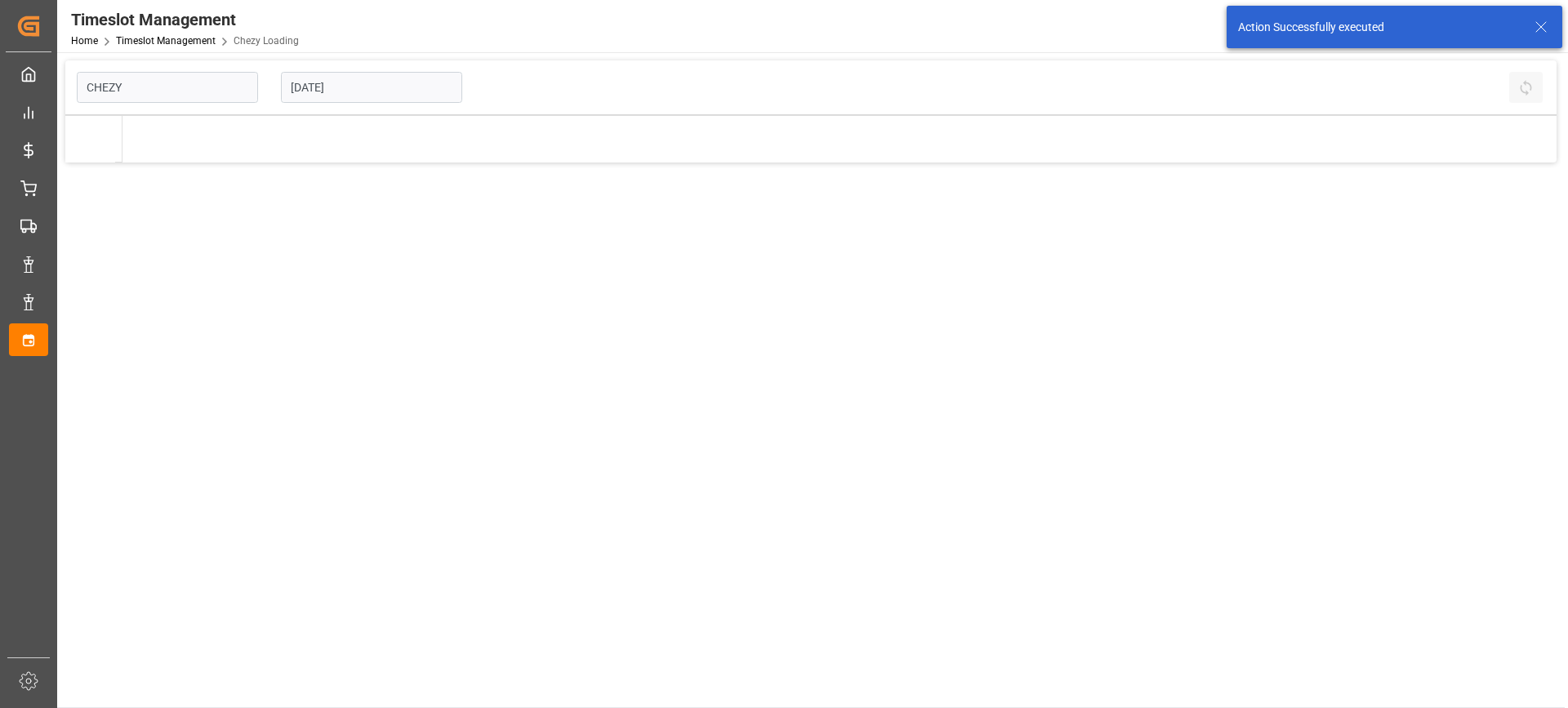
type input "Chezy Loading"
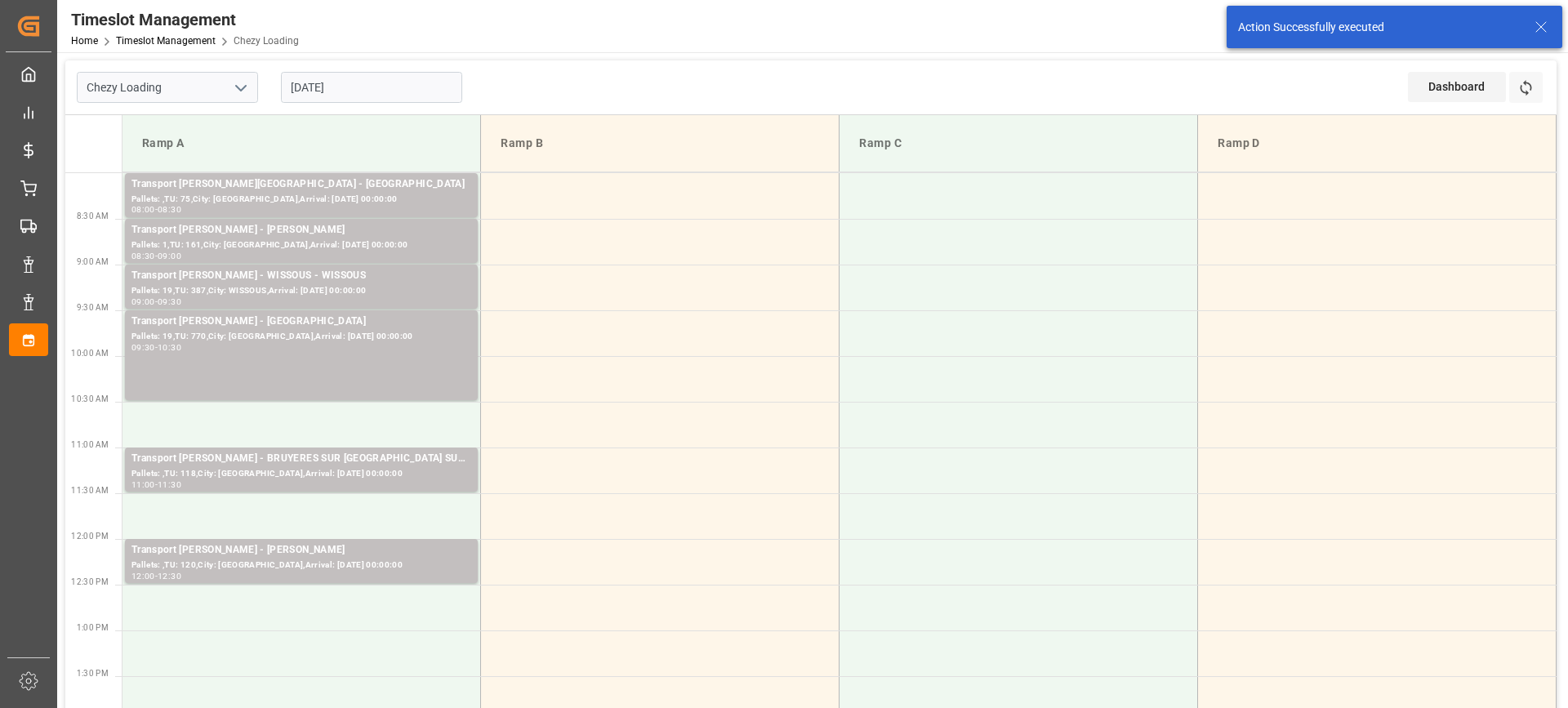
click at [355, 87] on input "[DATE]" at bounding box center [372, 87] width 182 height 31
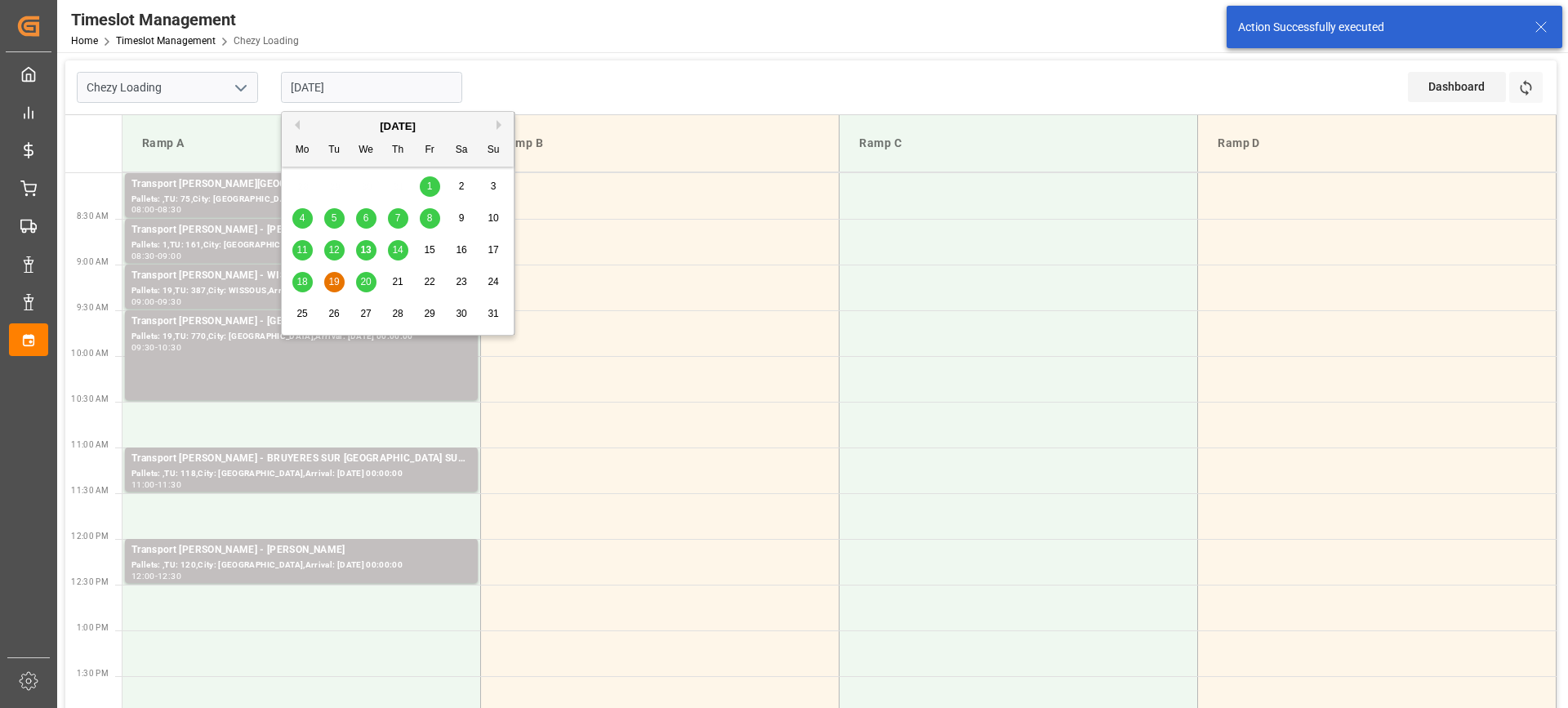
click at [305, 285] on span "18" at bounding box center [302, 281] width 10 height 11
type input "[DATE]"
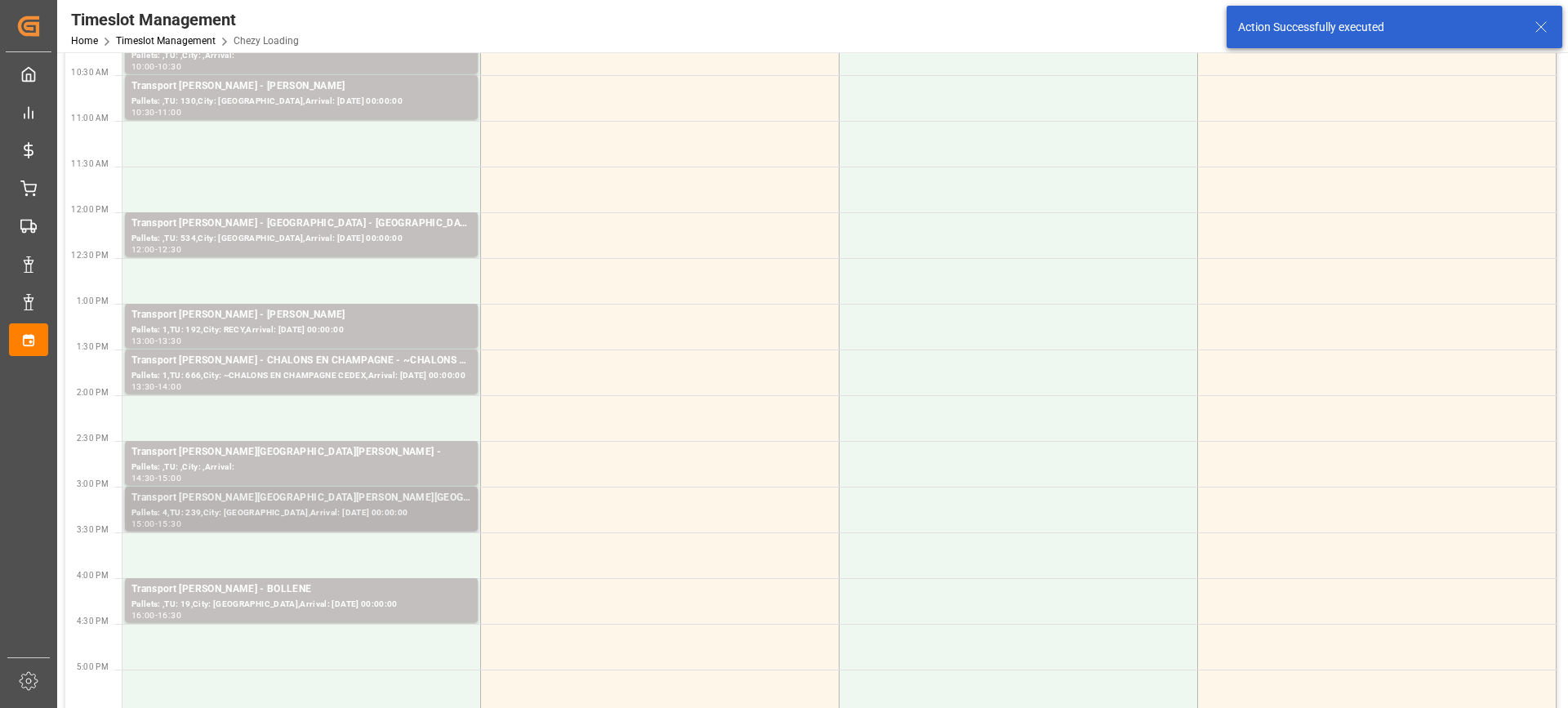
scroll to position [409, 0]
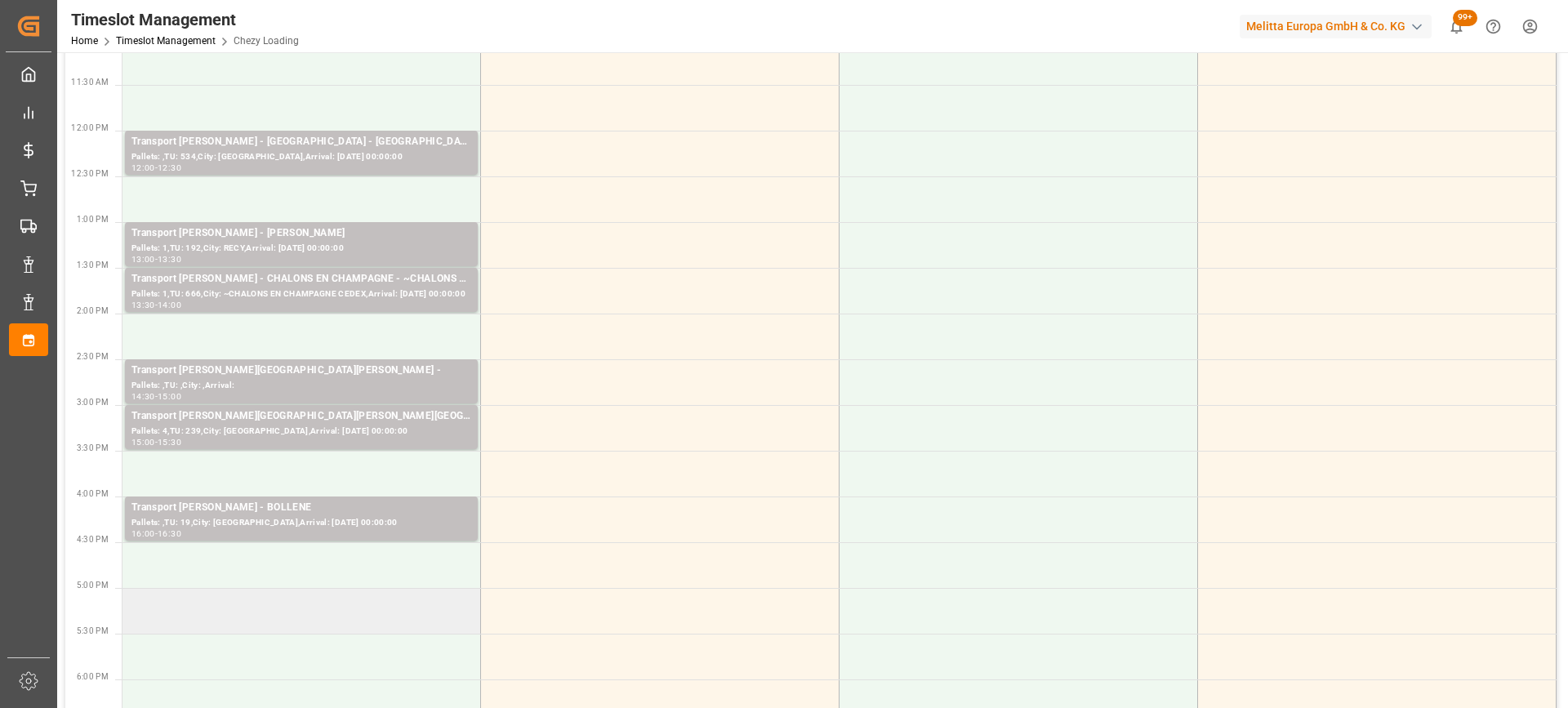
click at [360, 601] on td at bounding box center [301, 611] width 359 height 45
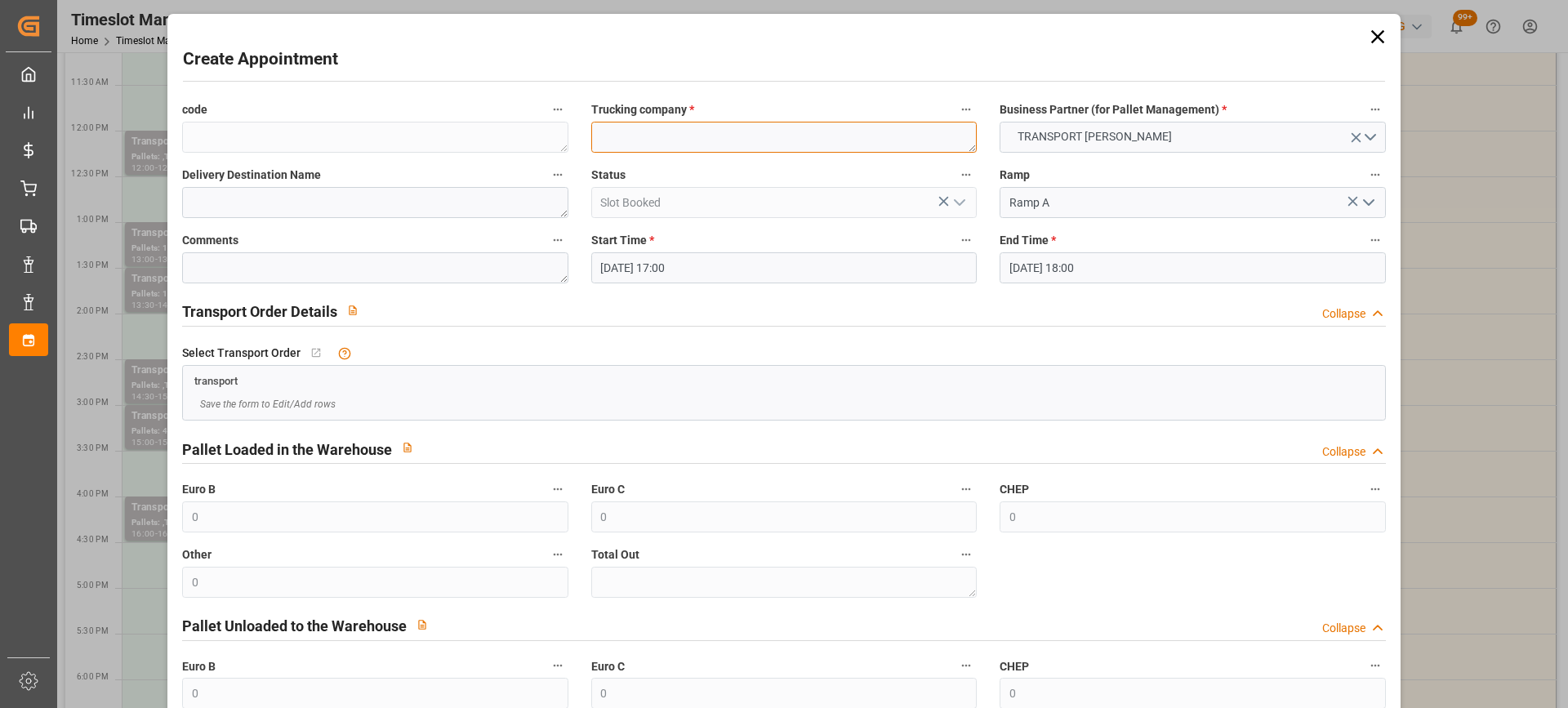
paste textarea "MOREUIL"
type textarea "MOREUIL"
click at [1170, 272] on input "18-08-2025 18:00" at bounding box center [1193, 268] width 386 height 31
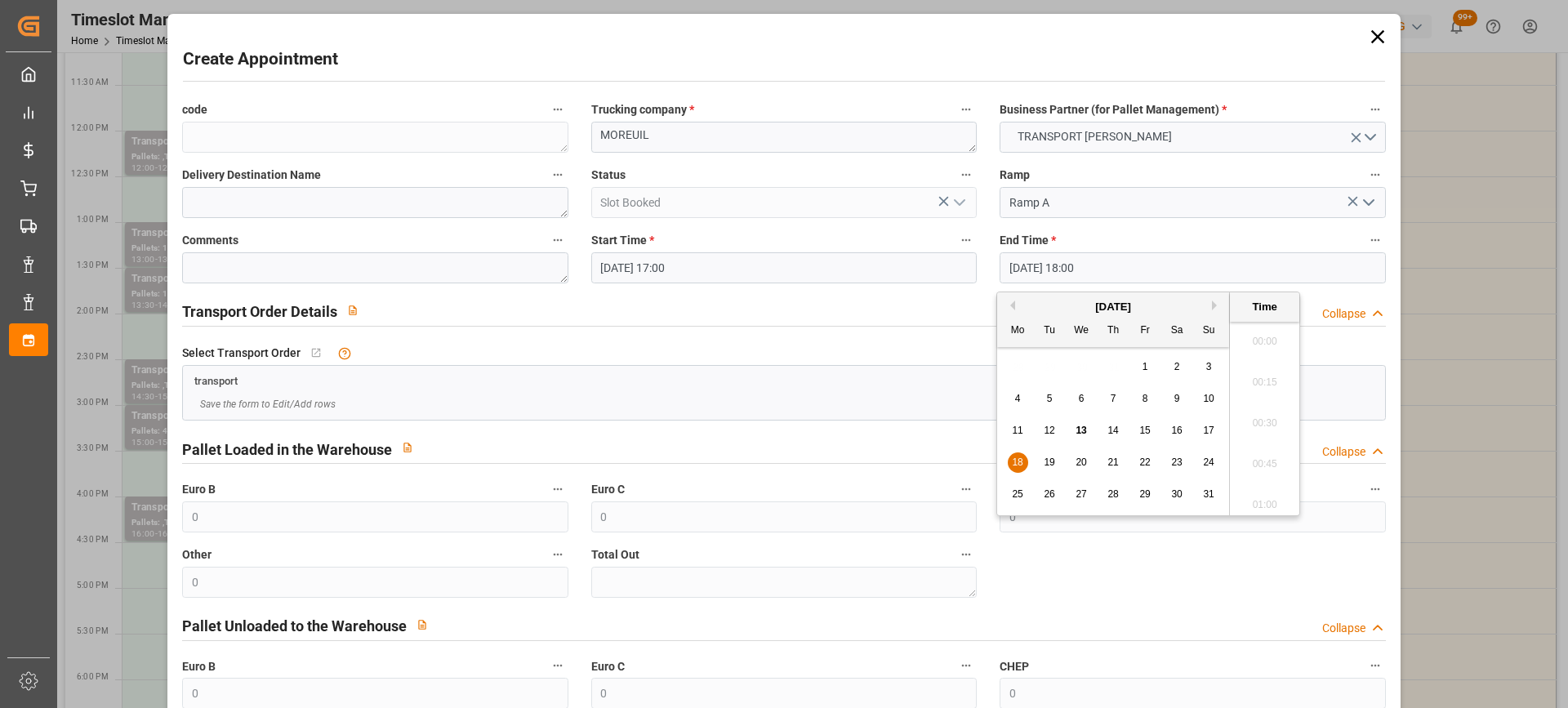
scroll to position [2864, 0]
drag, startPoint x: 1014, startPoint y: 455, endPoint x: 1198, endPoint y: 416, distance: 188.1
click at [1014, 455] on div "18" at bounding box center [1017, 463] width 20 height 19
click at [1281, 336] on li "17:30" at bounding box center [1265, 336] width 70 height 41
type input "18-08-2025 17:30"
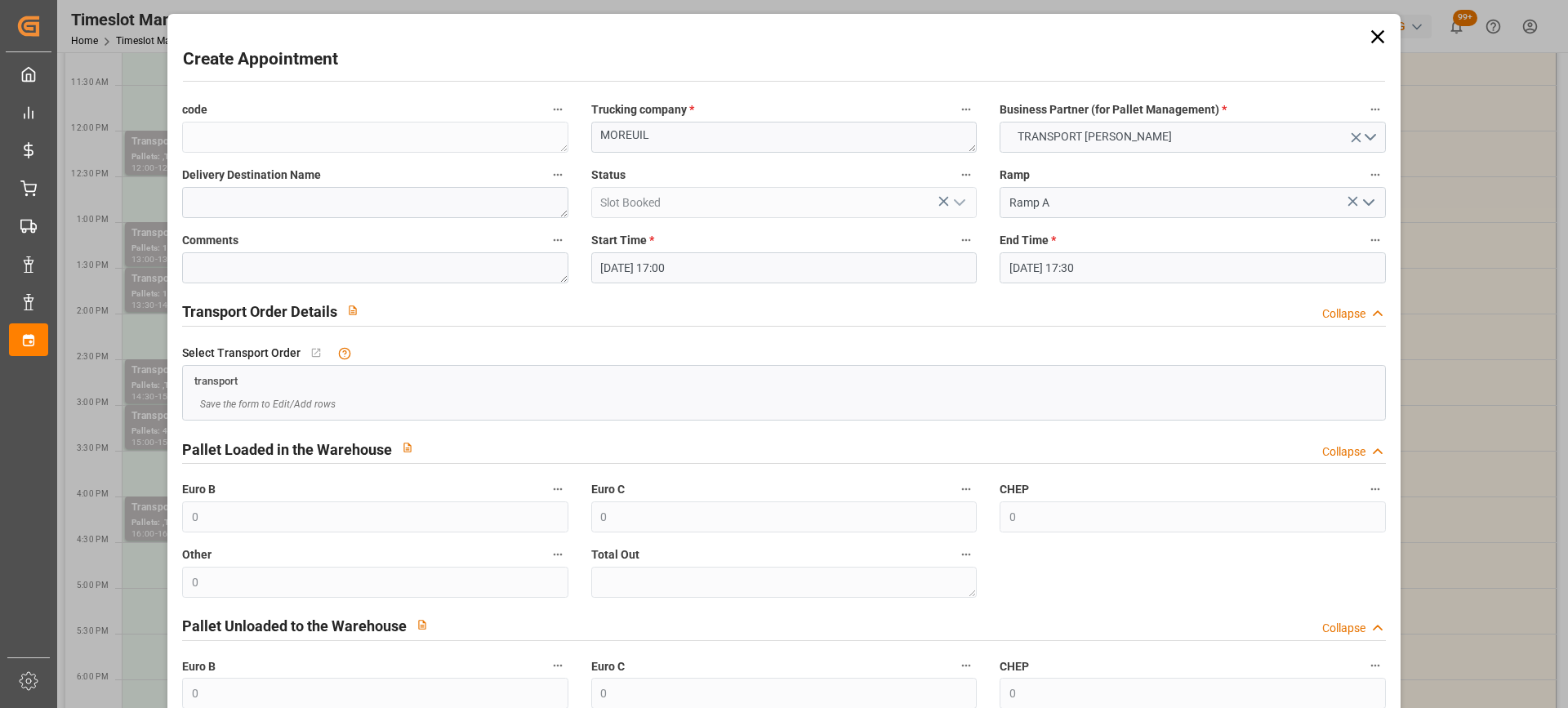
scroll to position [161, 0]
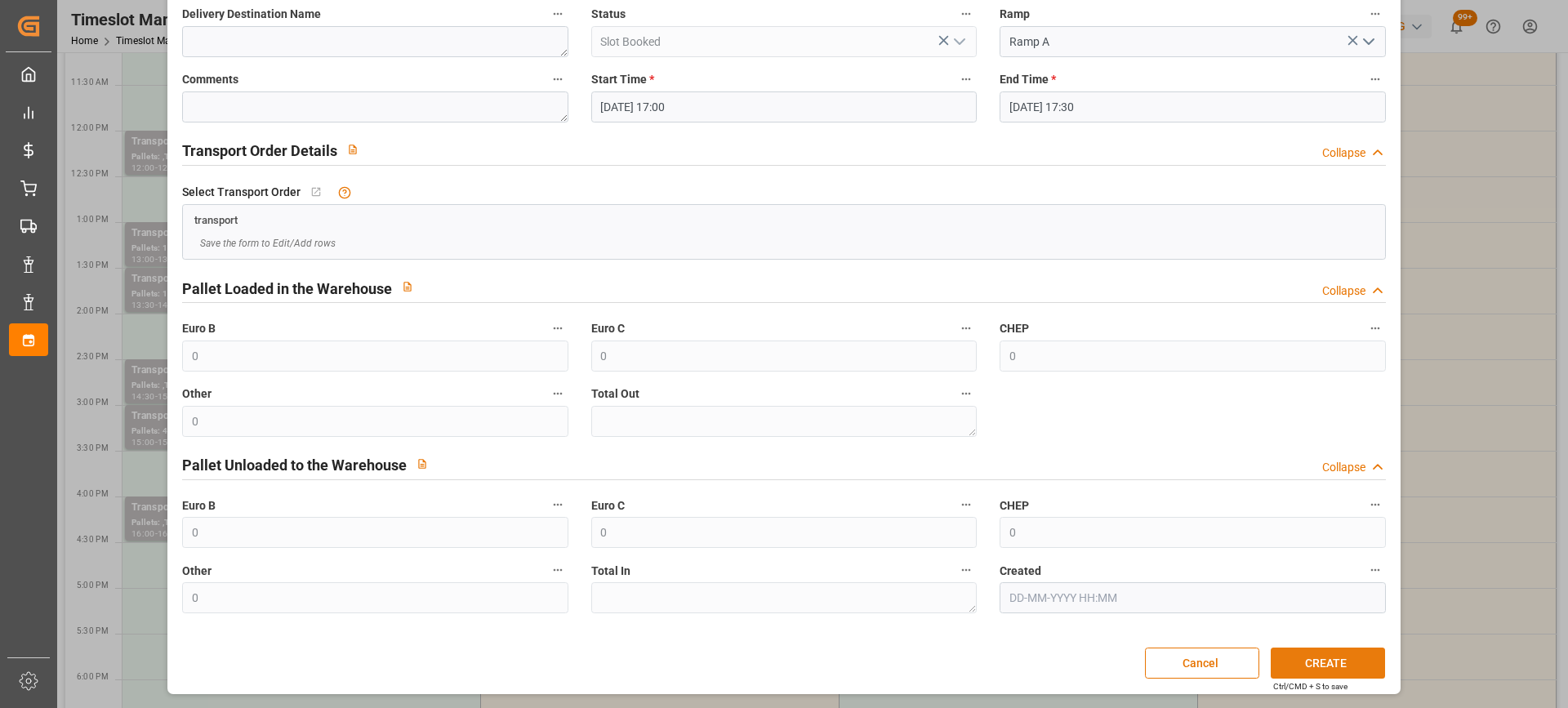
click at [1335, 652] on button "CREATE" at bounding box center [1328, 663] width 114 height 31
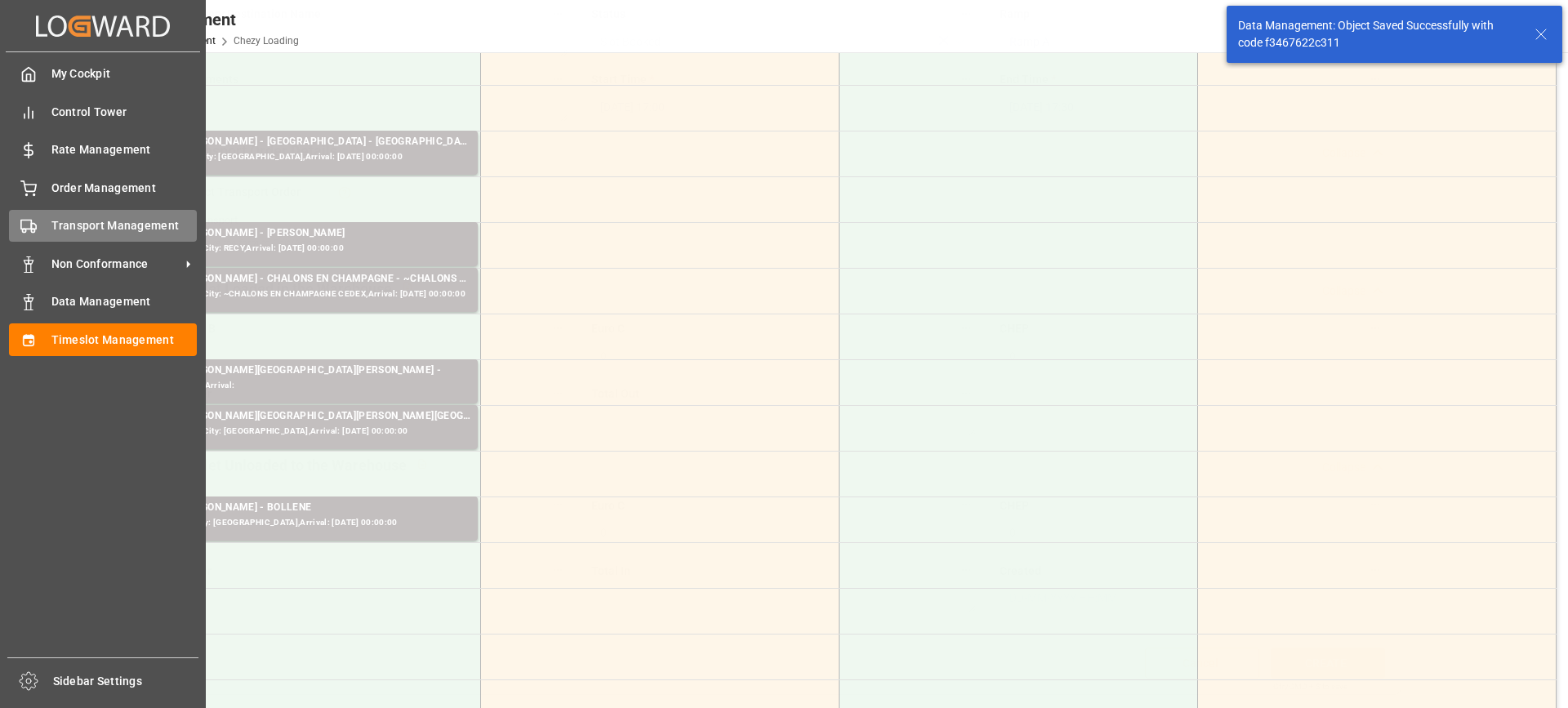
click at [31, 223] on rect at bounding box center [25, 225] width 10 height 9
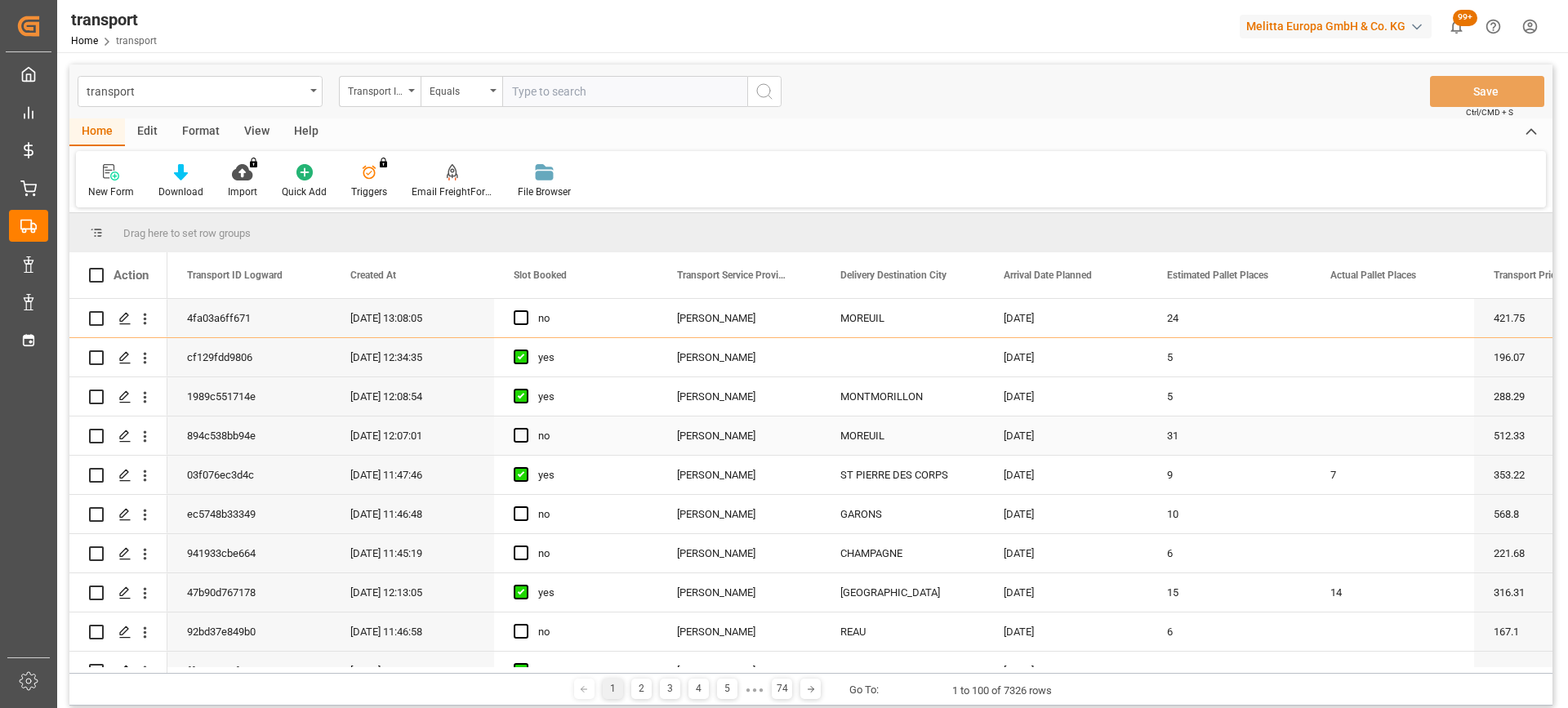
click at [514, 448] on div "Press SPACE to select this row." at bounding box center [526, 436] width 24 height 38
click at [127, 442] on line "Press SPACE to select this row." at bounding box center [125, 442] width 10 height 0
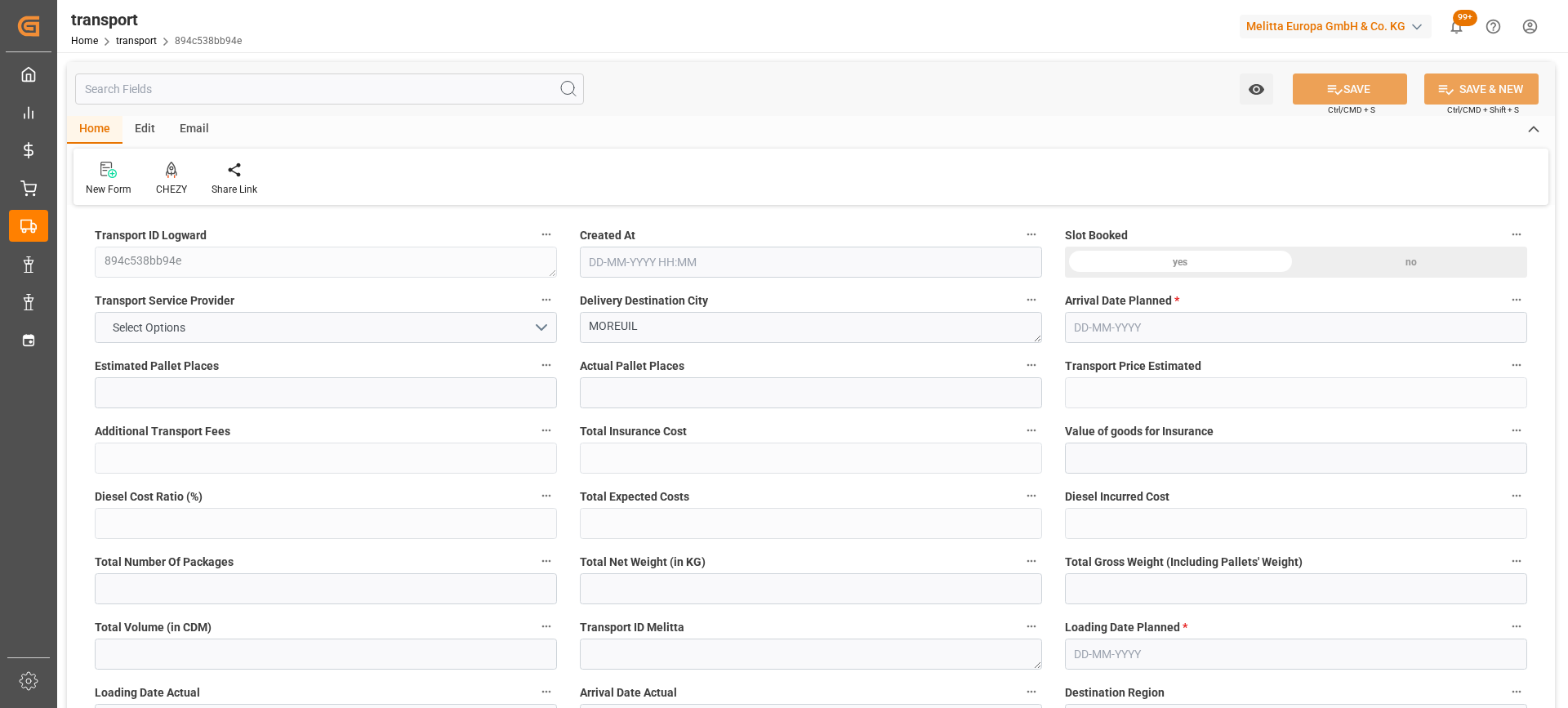
type input "31"
type input "512.33"
type input "0"
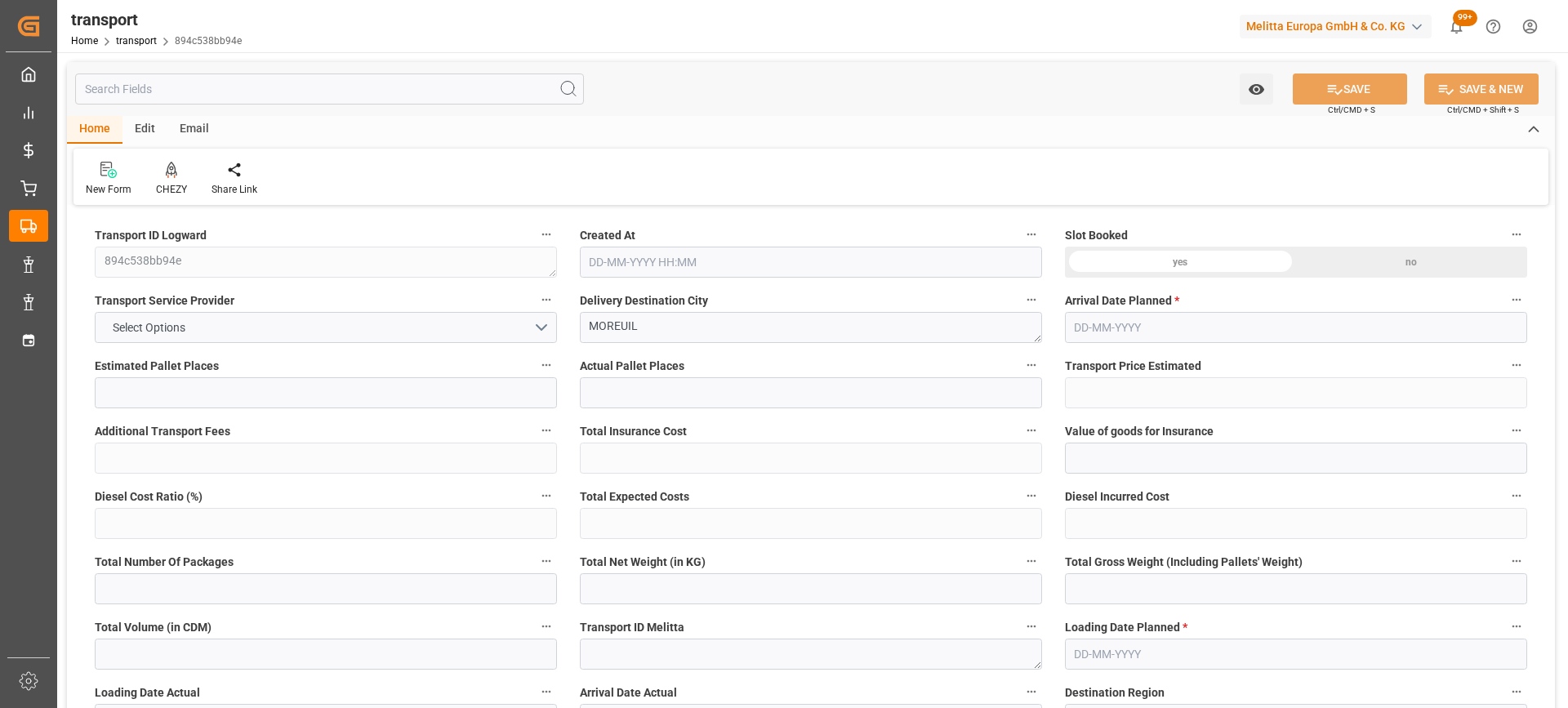
type input "491.5806"
type input "-20.7494"
type input "0"
type input "11904"
type input "14384"
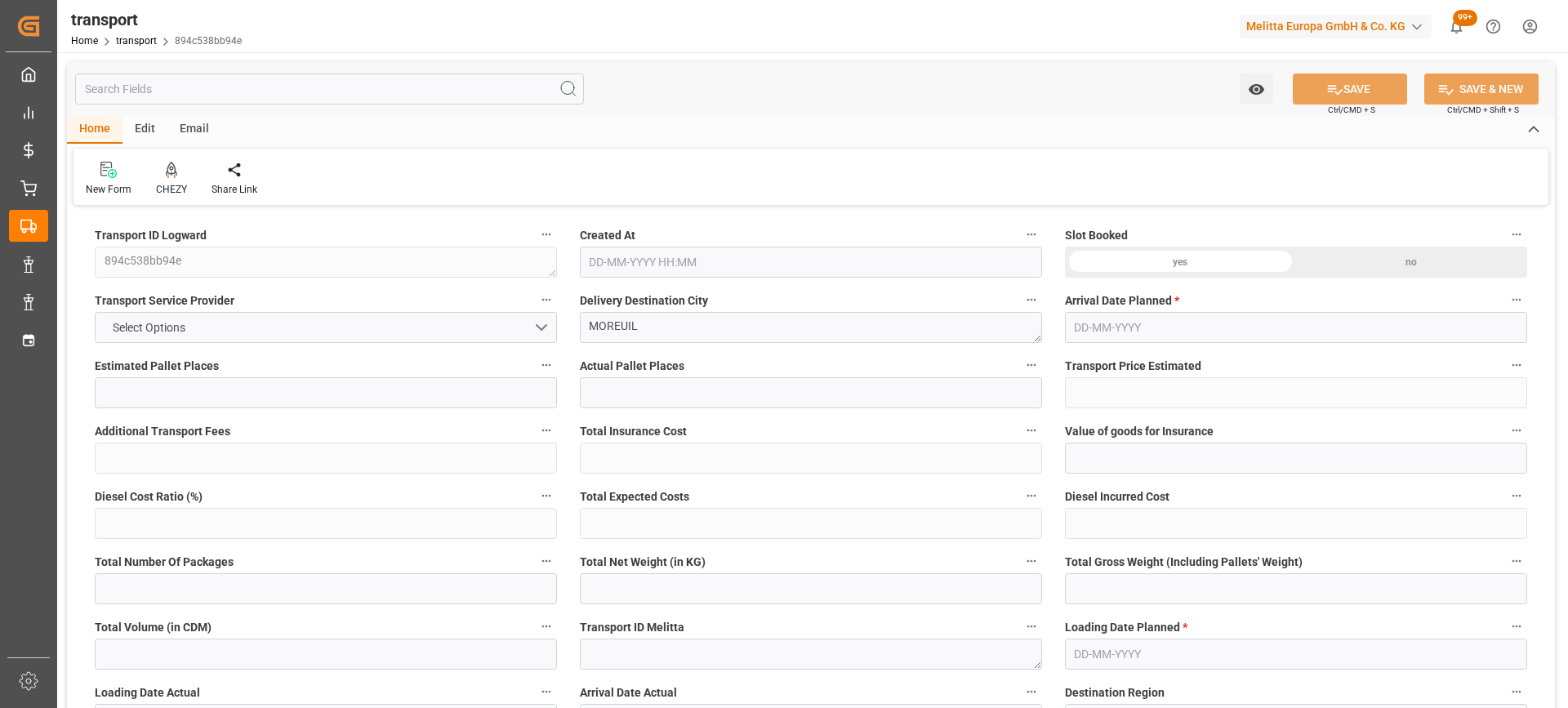
type input "53568"
type input "80"
type input "0"
type input "9"
type input "62"
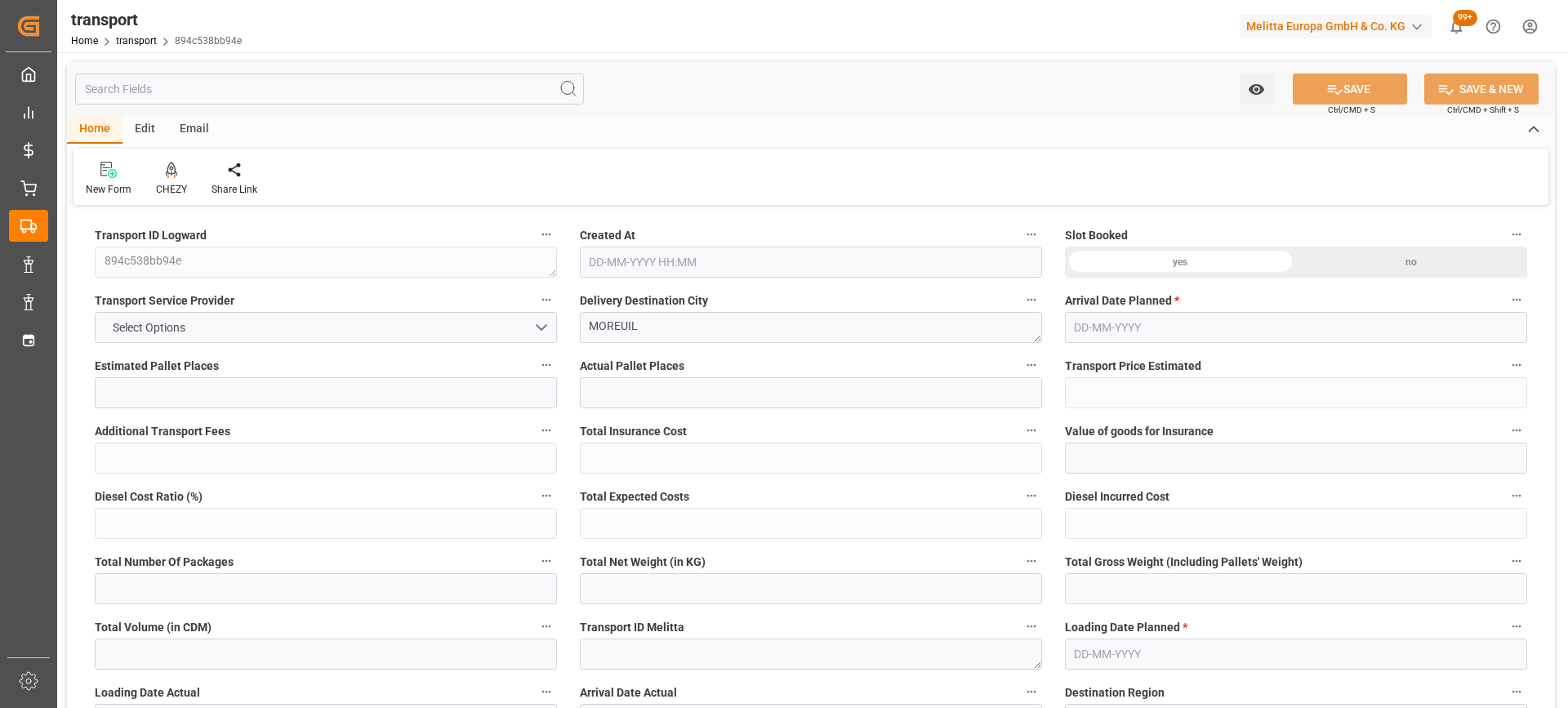
type input "101"
type input "14384"
type input "0"
type input "4710.8598"
type input "0"
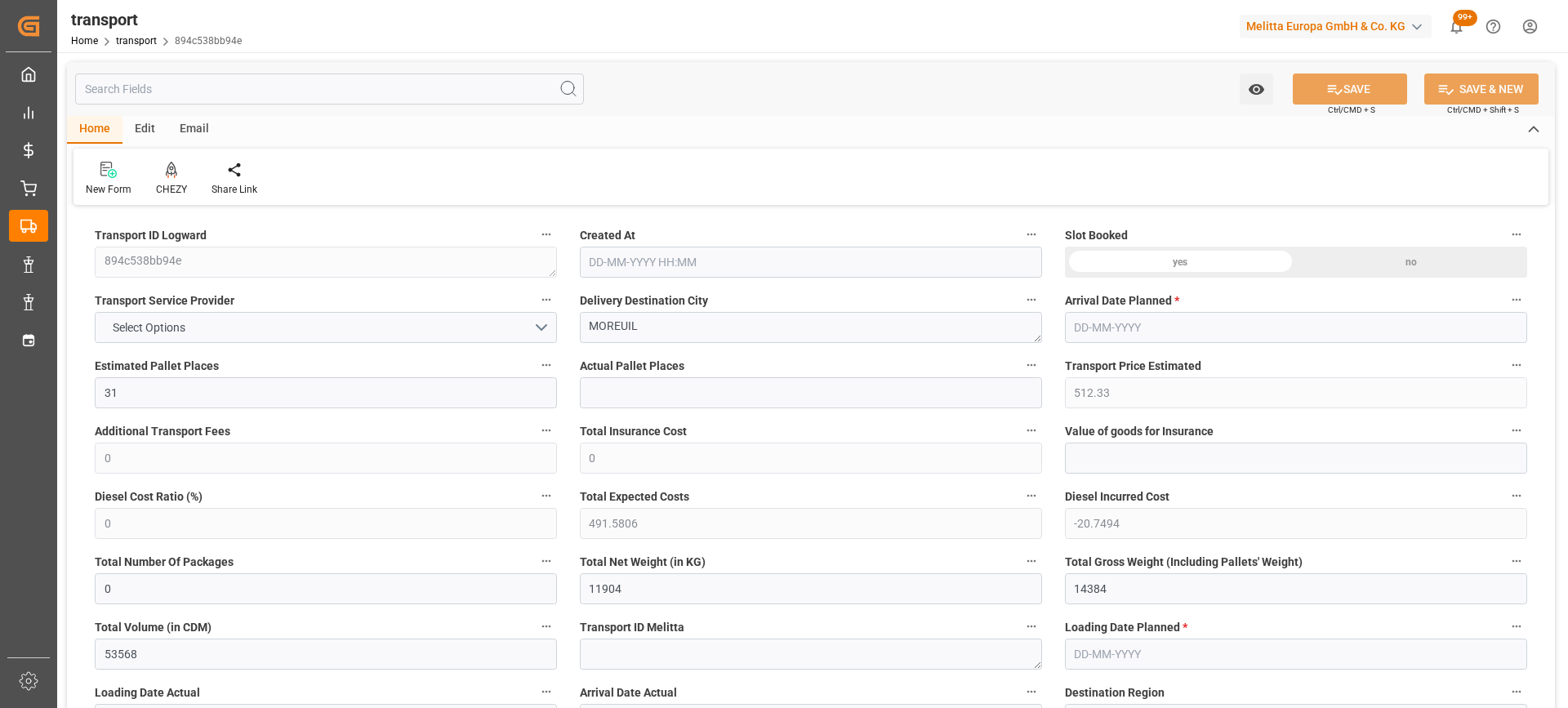
type input "0"
type input "21"
type input "35"
type input "13-08-2025 12:07"
type input "[DATE]"
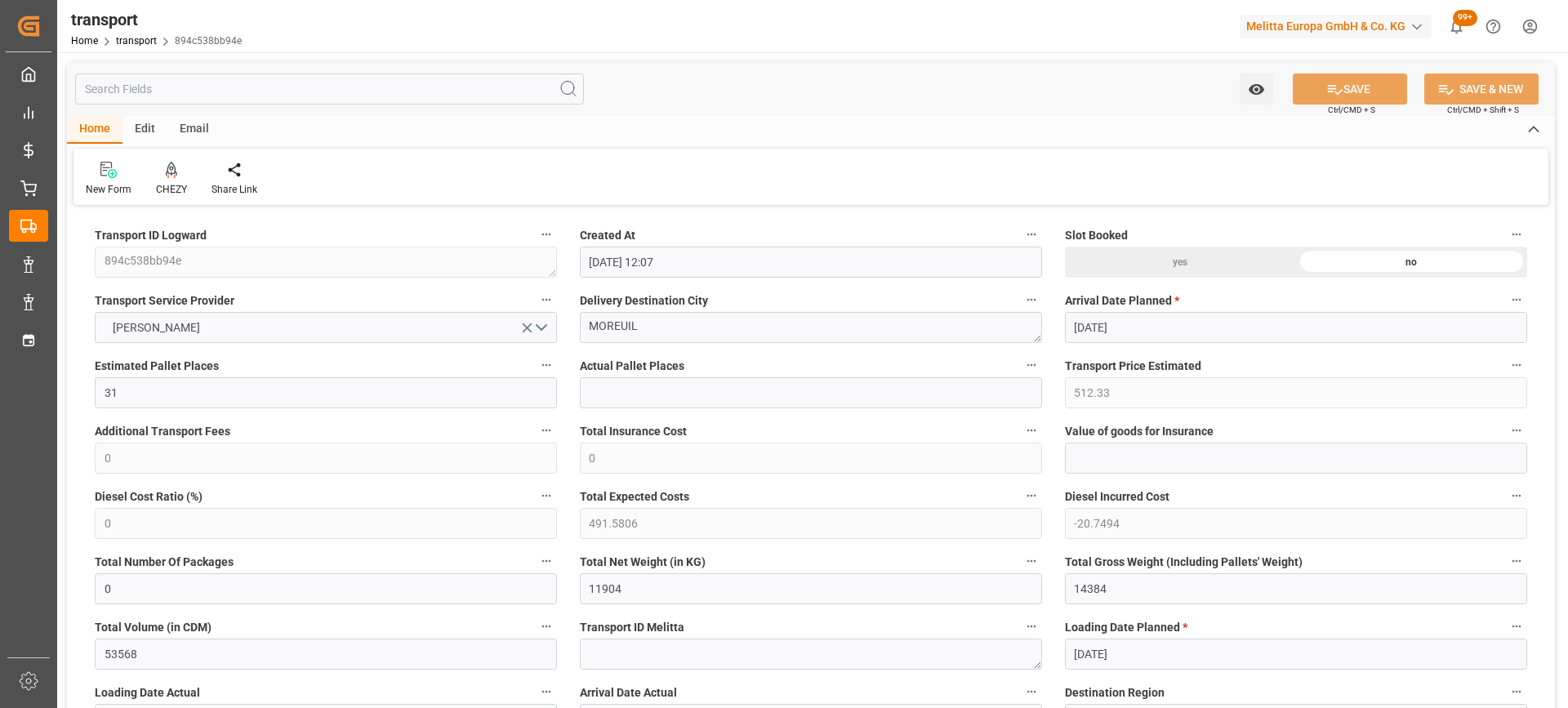
type input "[DATE]"
drag, startPoint x: 660, startPoint y: 329, endPoint x: 547, endPoint y: 333, distance: 113.1
click at [173, 170] on icon at bounding box center [171, 169] width 11 height 17
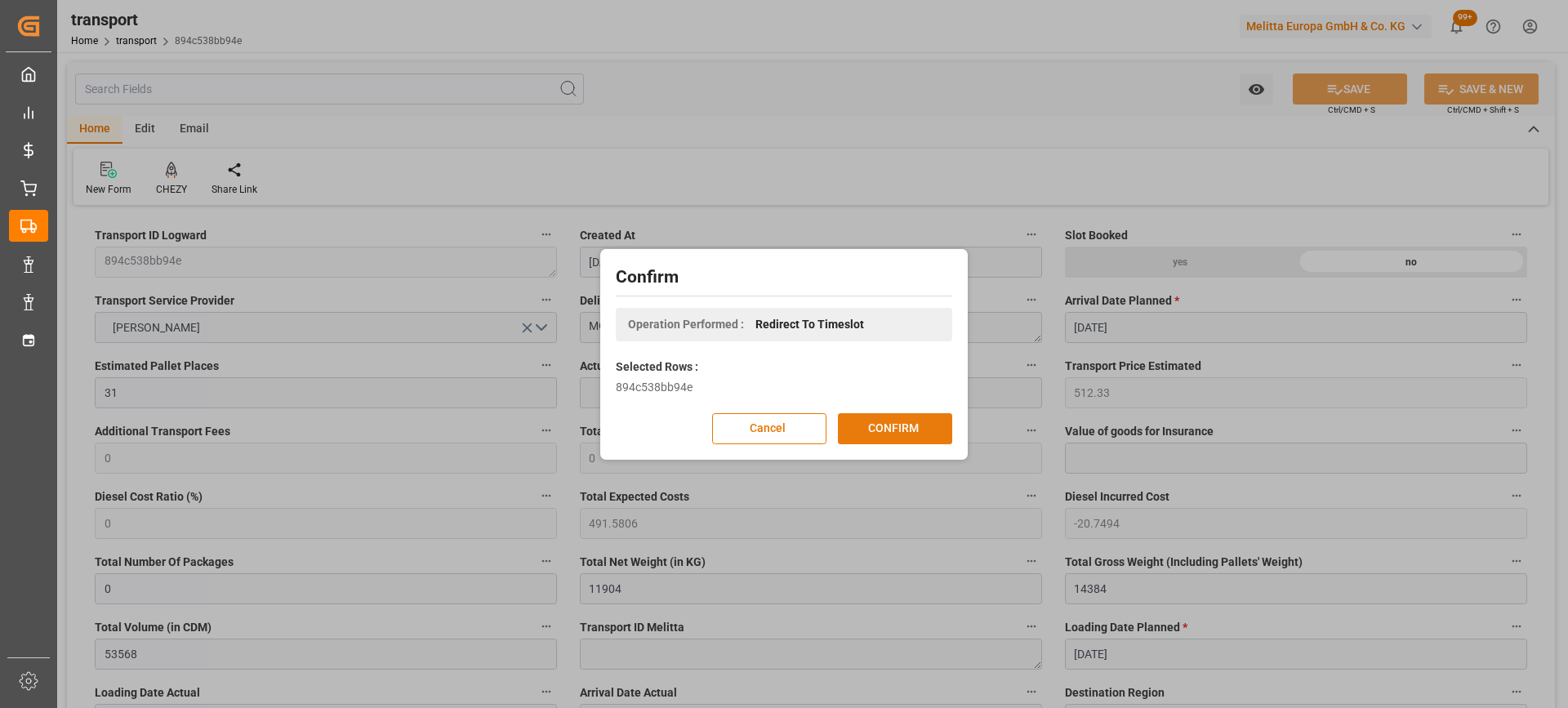
click at [925, 431] on button "CONFIRM" at bounding box center [895, 429] width 114 height 31
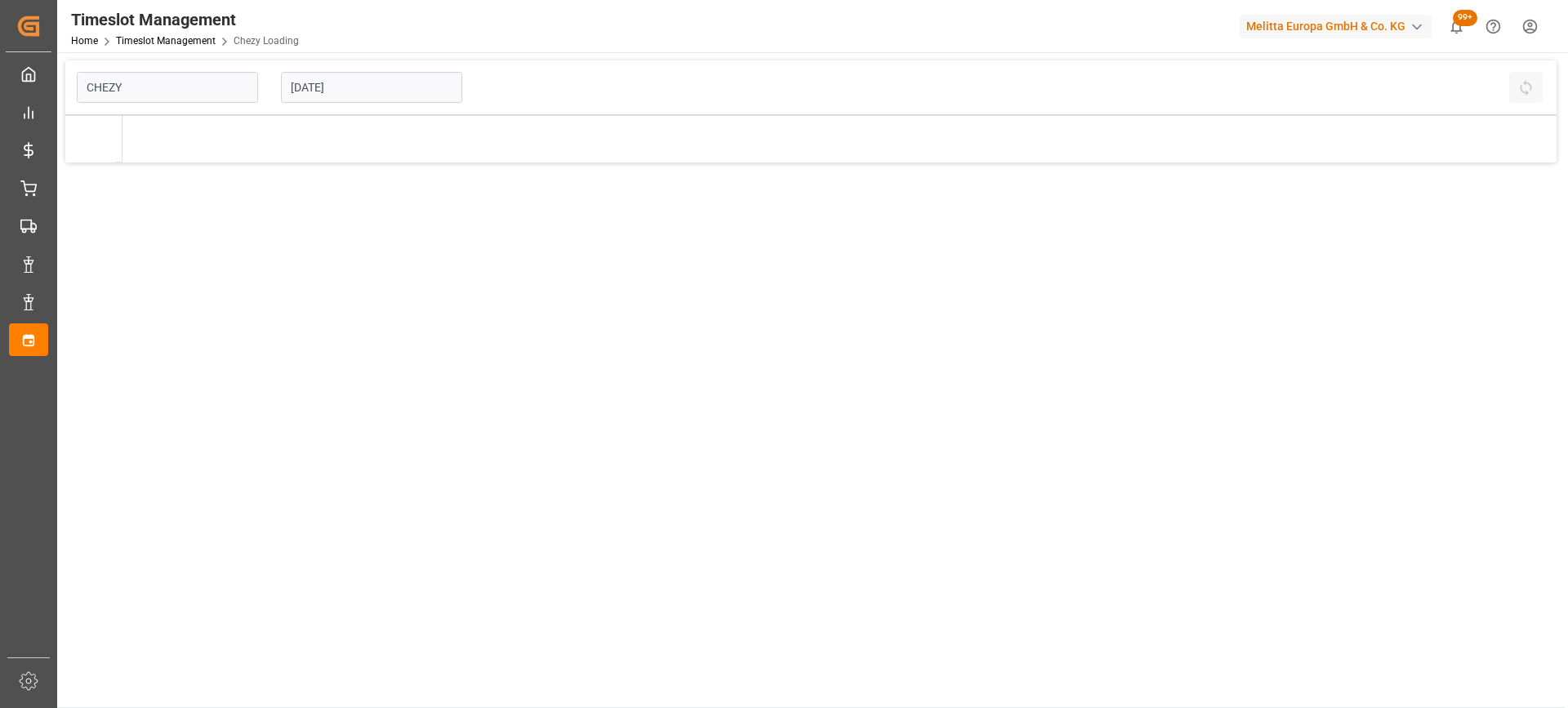
type input "Chezy Loading"
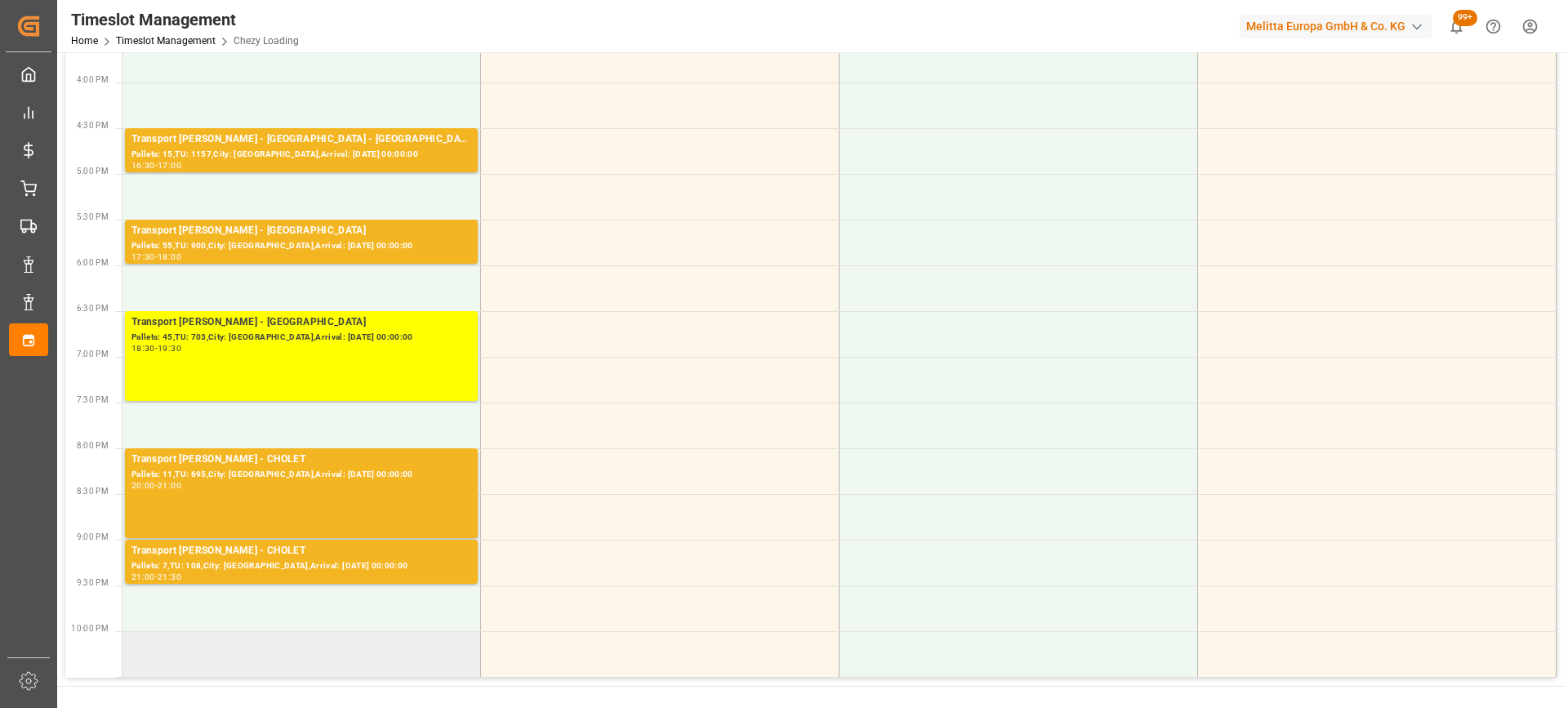
scroll to position [986, 0]
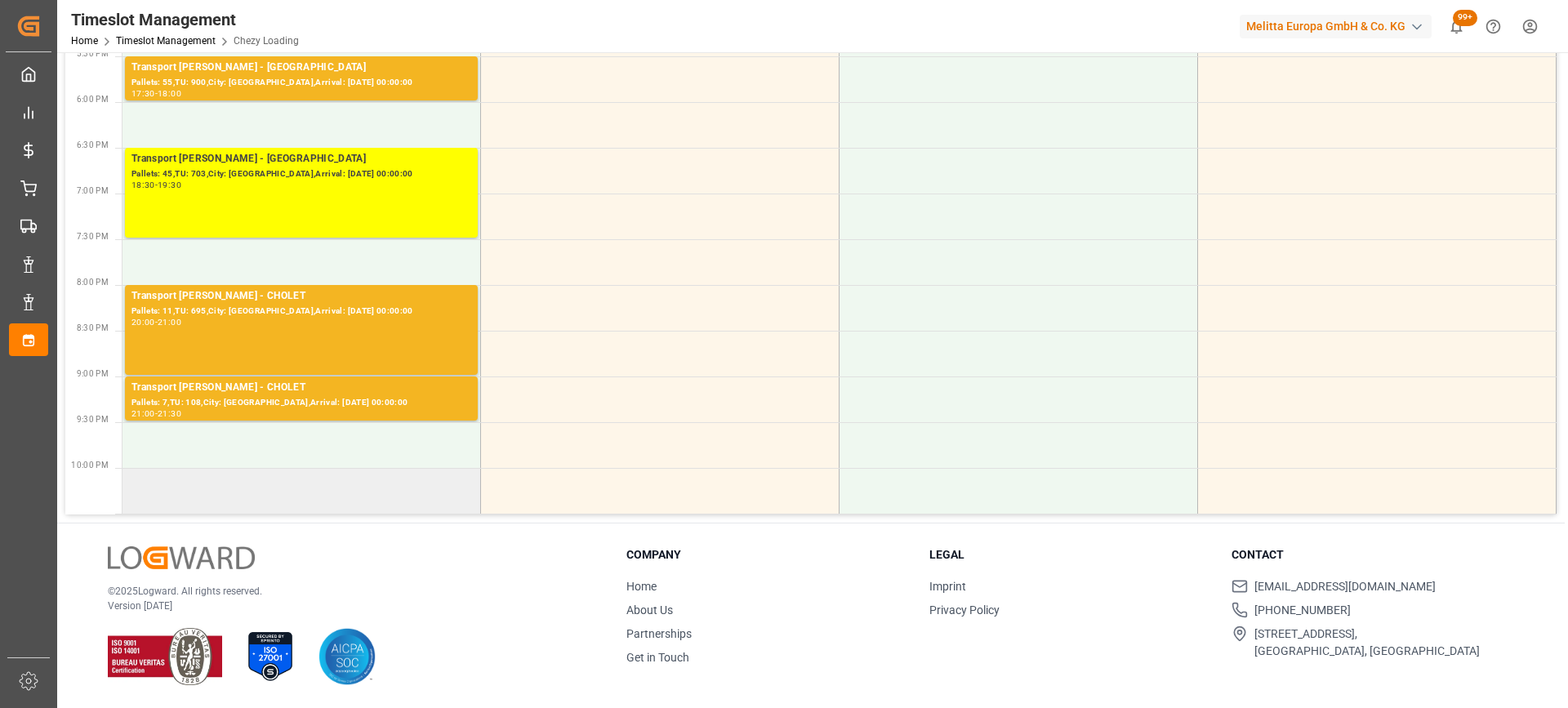
click at [382, 488] on td at bounding box center [301, 491] width 359 height 45
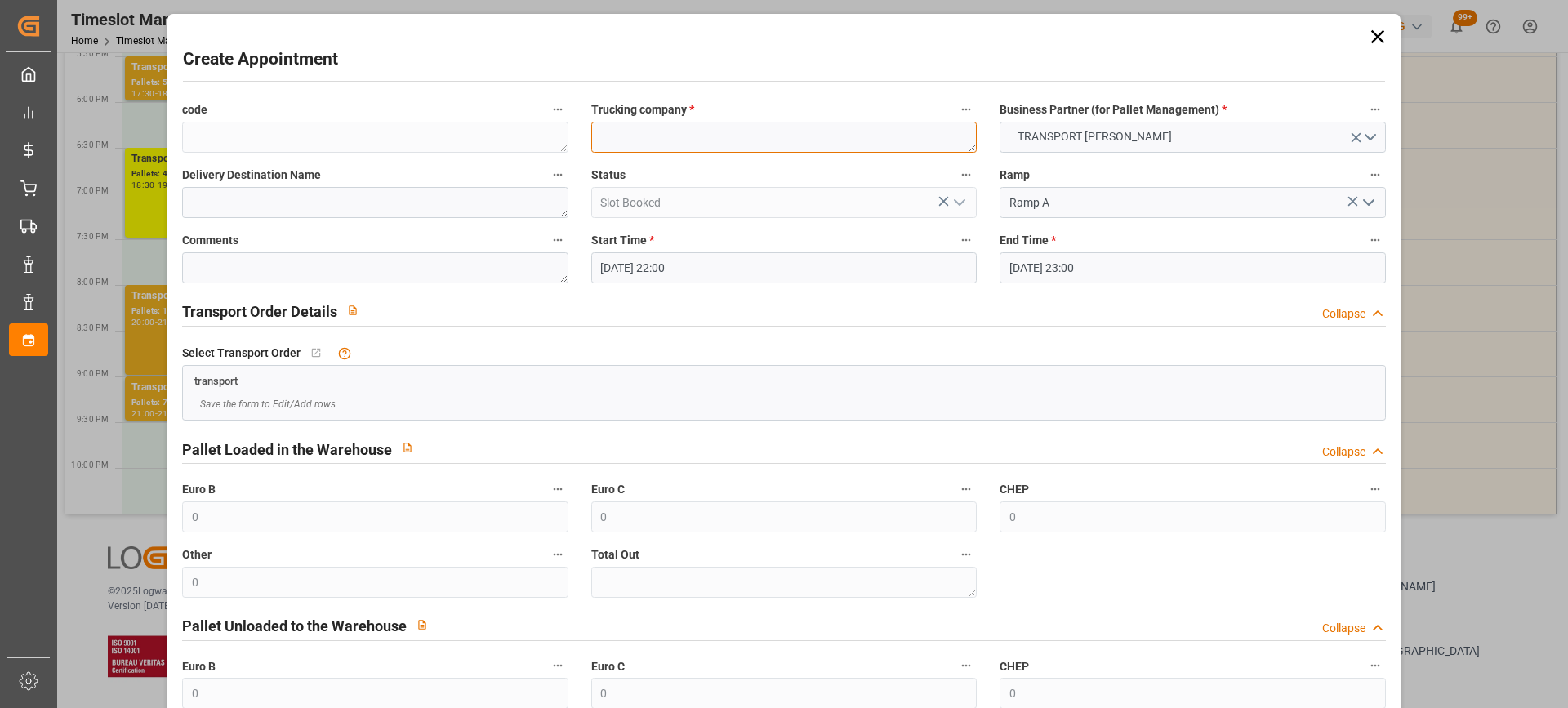
paste textarea "MOREUIL"
type textarea "MOREUIL"
click at [1190, 272] on input "[DATE] 23:00" at bounding box center [1193, 268] width 386 height 31
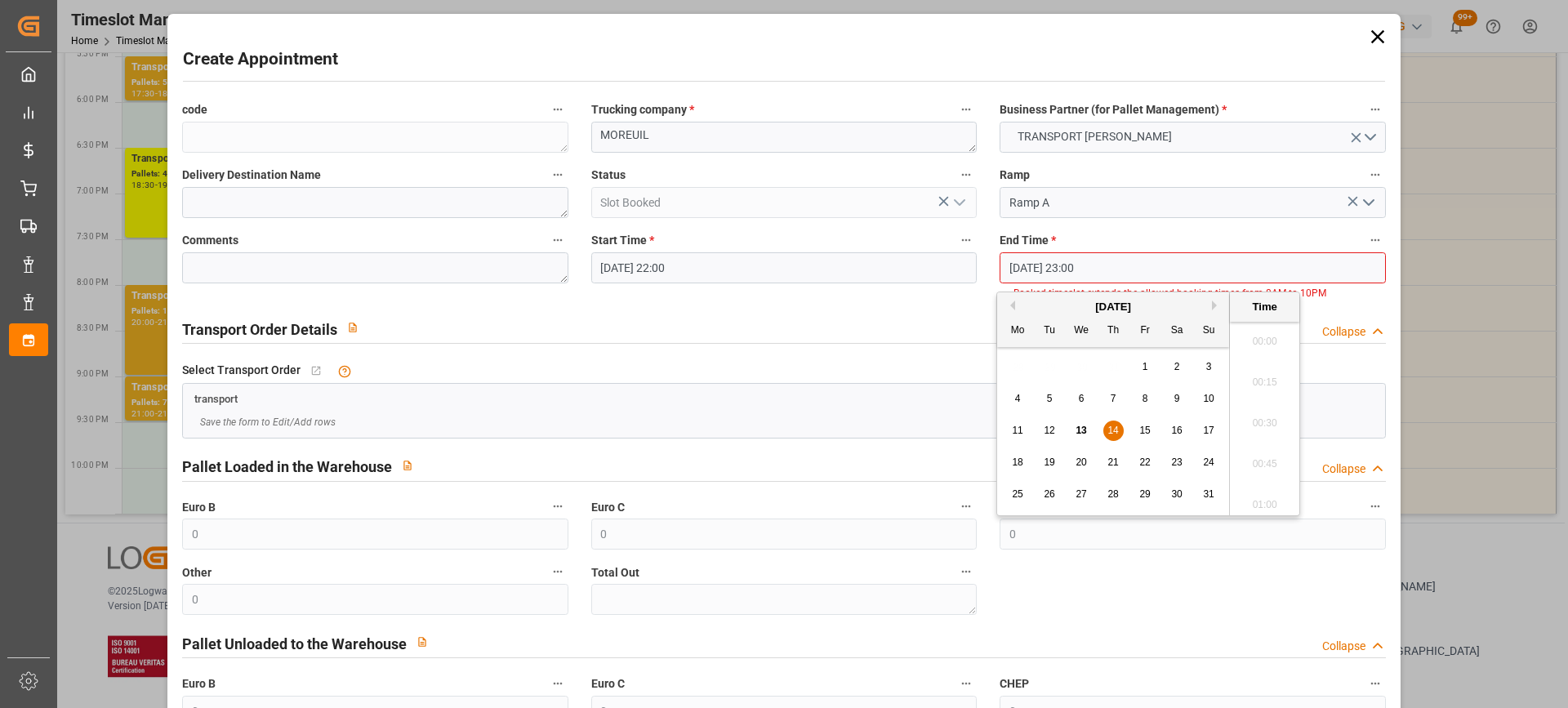
scroll to position [3681, 0]
drag, startPoint x: 1124, startPoint y: 426, endPoint x: 1220, endPoint y: 429, distance: 96.0
click at [1125, 426] on div "11 12 13 14 15 16 17" at bounding box center [1113, 430] width 223 height 31
click at [1119, 431] on div "14" at bounding box center [1113, 431] width 20 height 19
click at [1272, 335] on li "22:30" at bounding box center [1265, 336] width 70 height 41
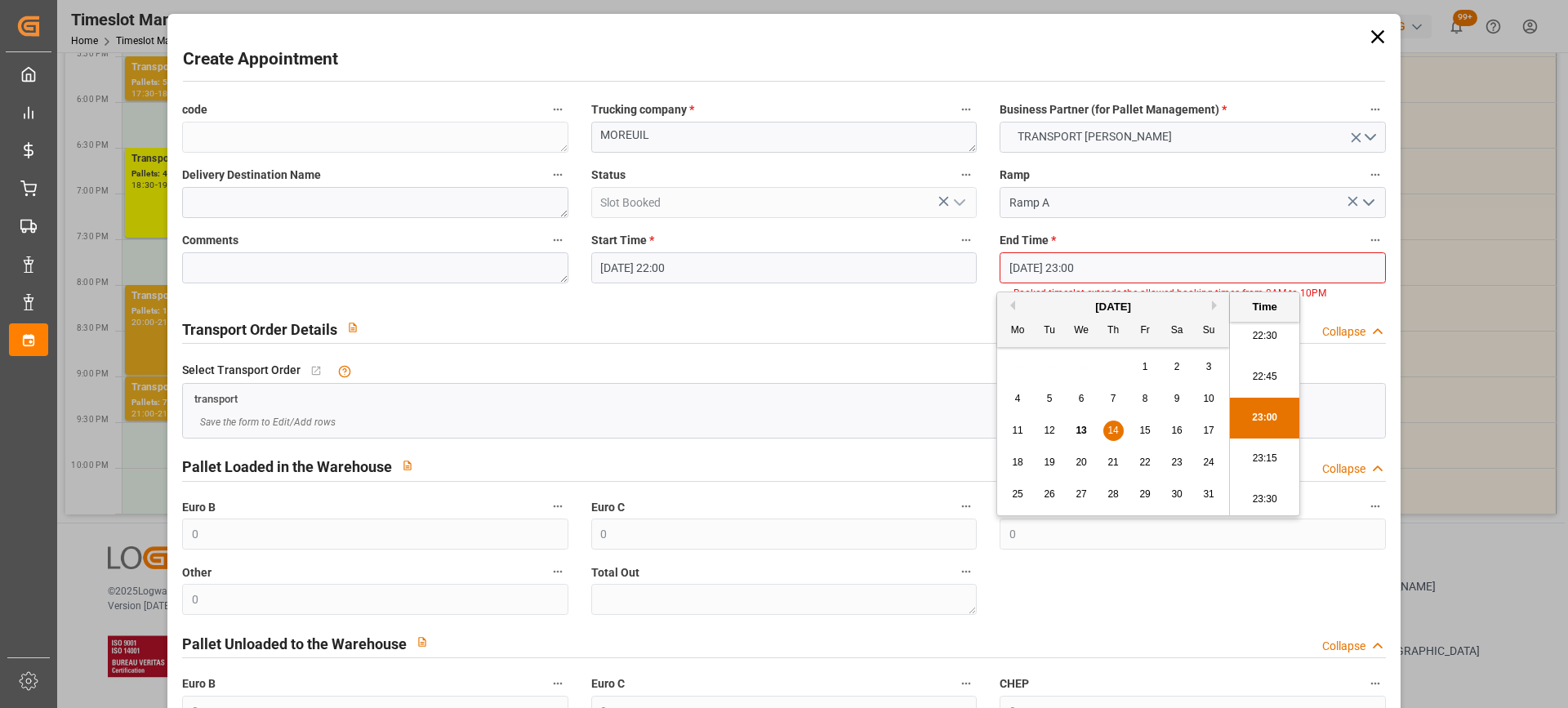
type input "[DATE] 22:30"
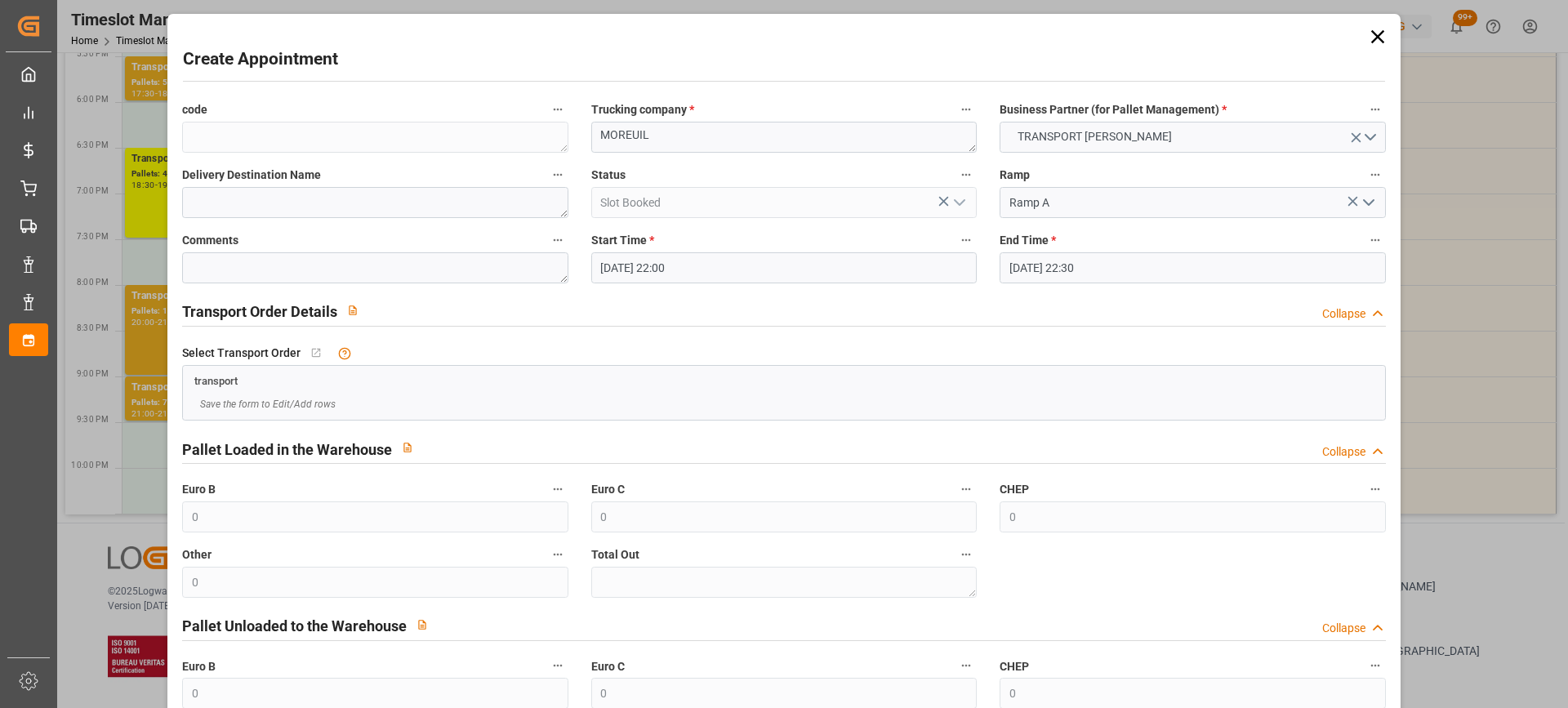
scroll to position [161, 0]
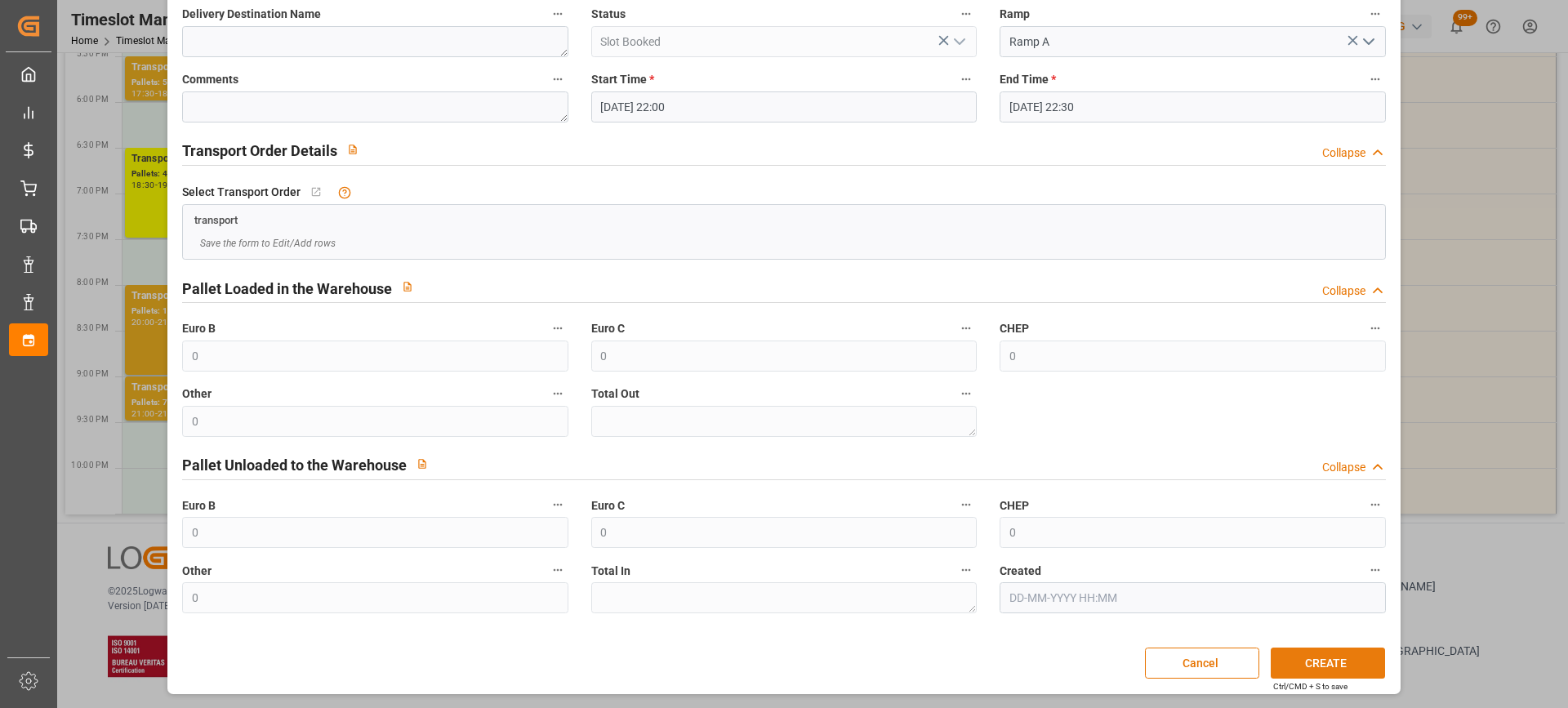
click at [1338, 667] on button "CREATE" at bounding box center [1328, 663] width 114 height 31
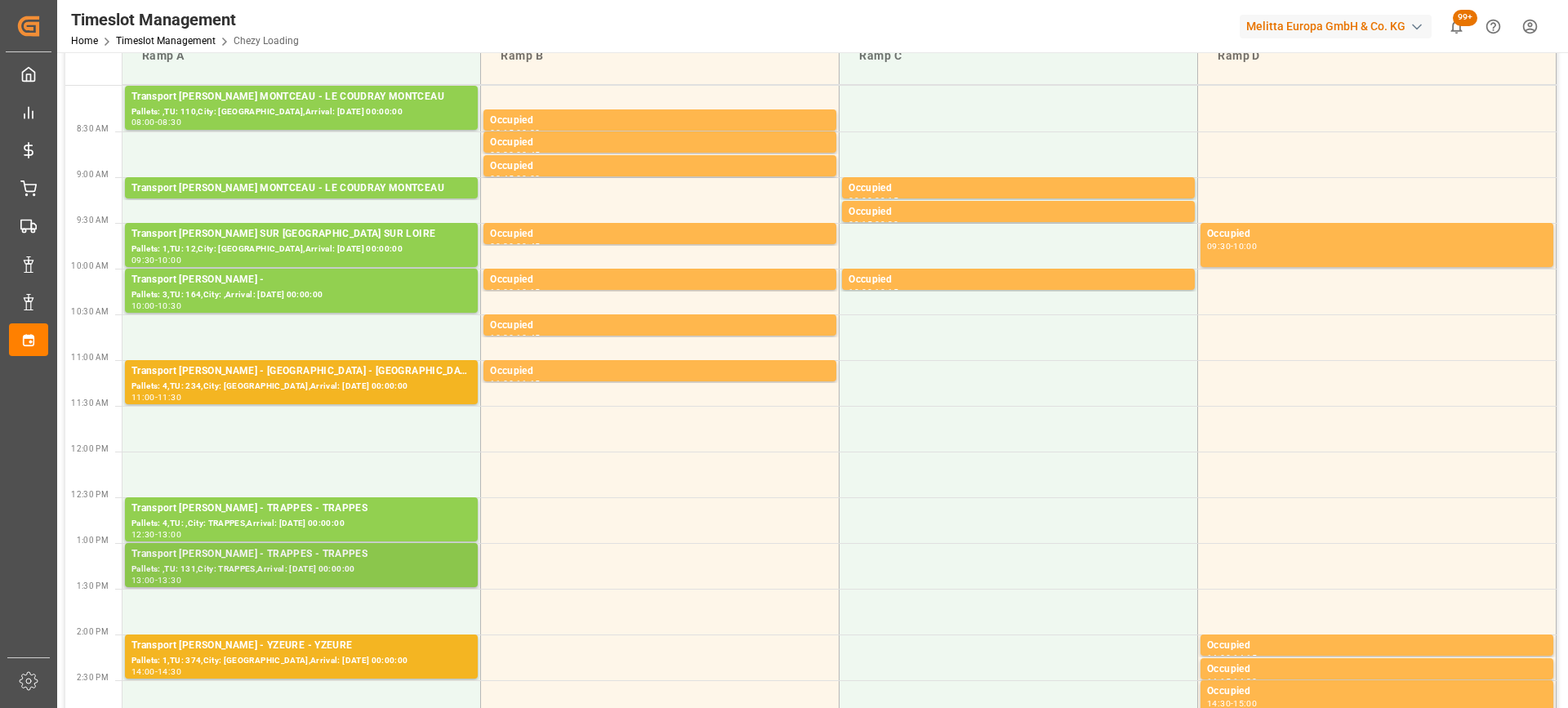
scroll to position [251, 0]
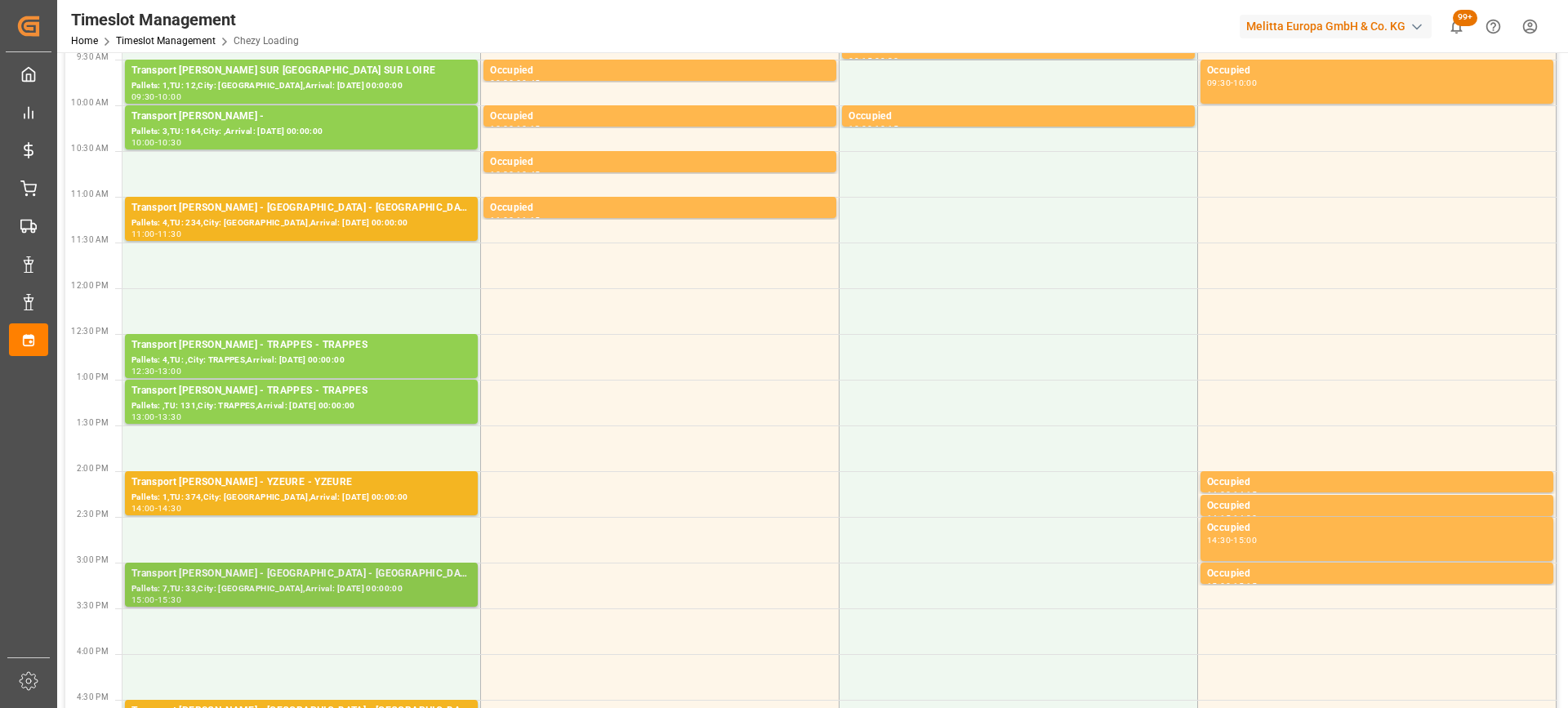
click at [407, 576] on div "Transport [PERSON_NAME] - [GEOGRAPHIC_DATA] - [GEOGRAPHIC_DATA]" at bounding box center [301, 574] width 340 height 17
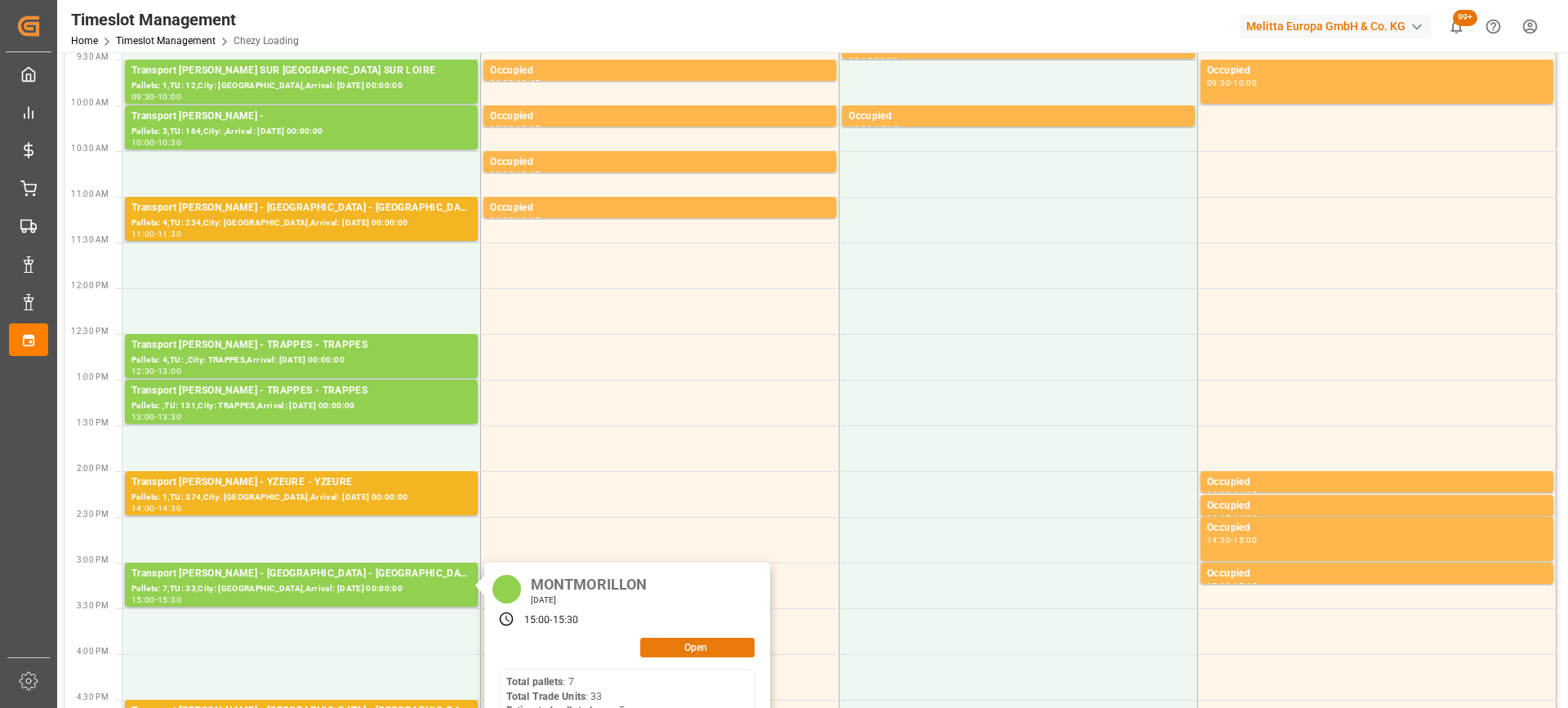
click at [719, 644] on button "Open" at bounding box center [697, 648] width 114 height 19
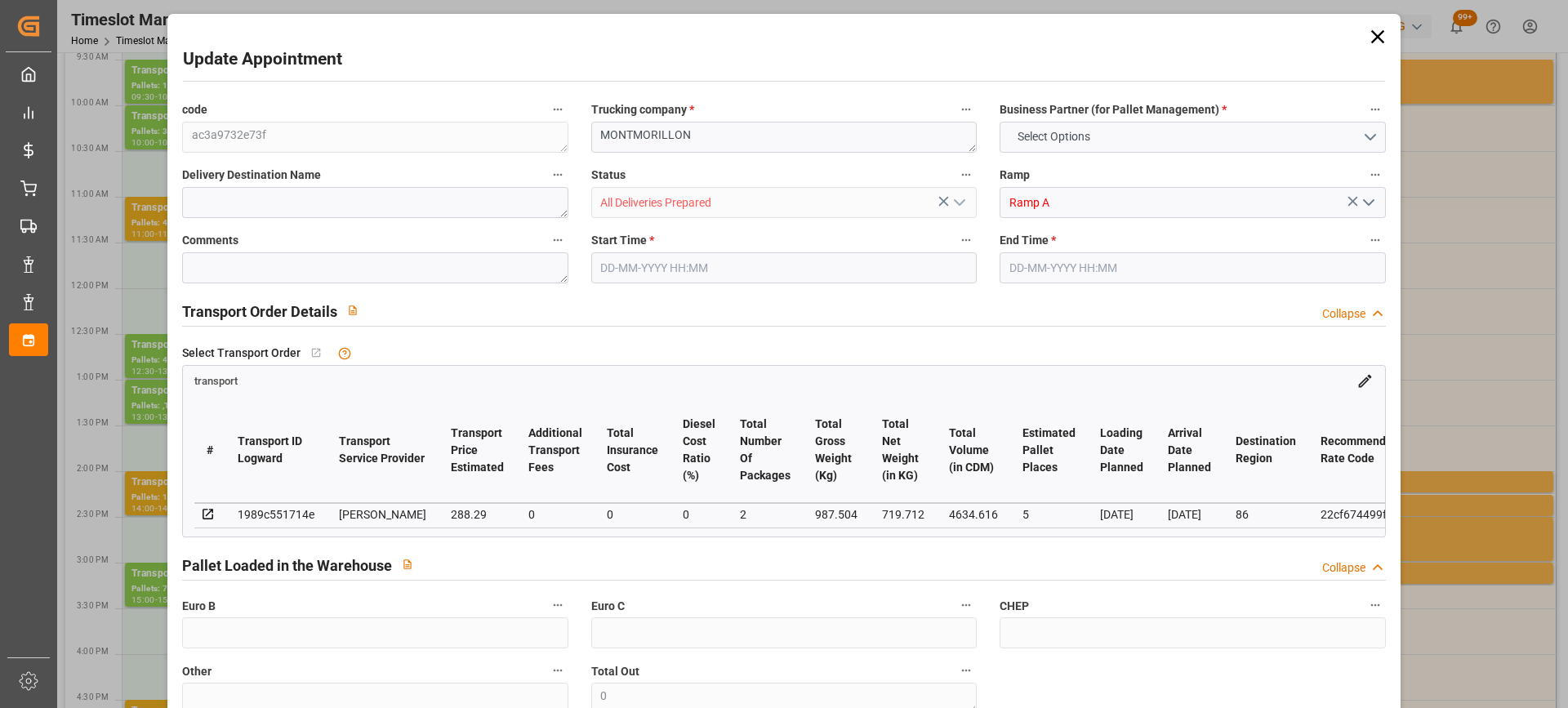
type input "5"
type input "288.29"
type input "0"
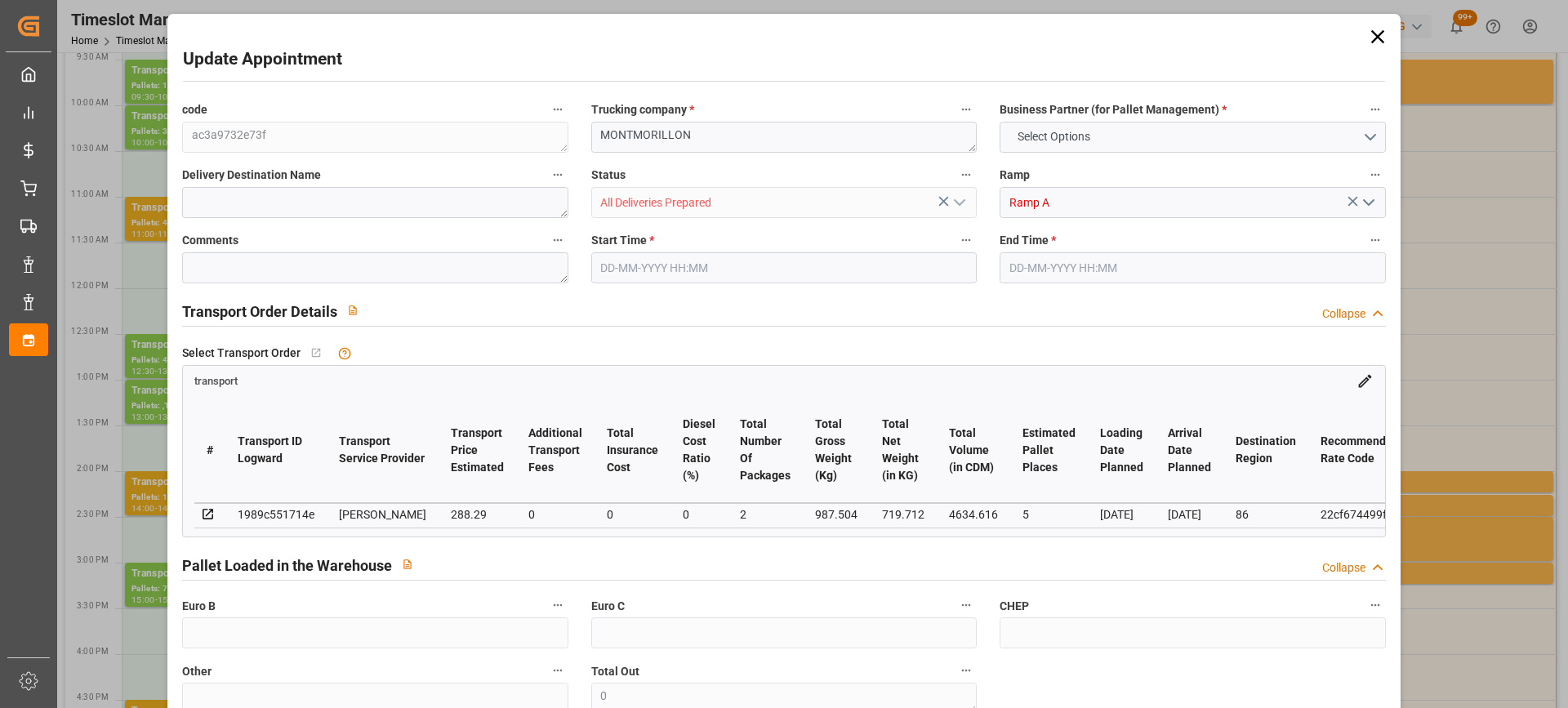
type input "276.6143"
type input "-11.6757"
type input "2"
type input "719.712"
type input "1228.72"
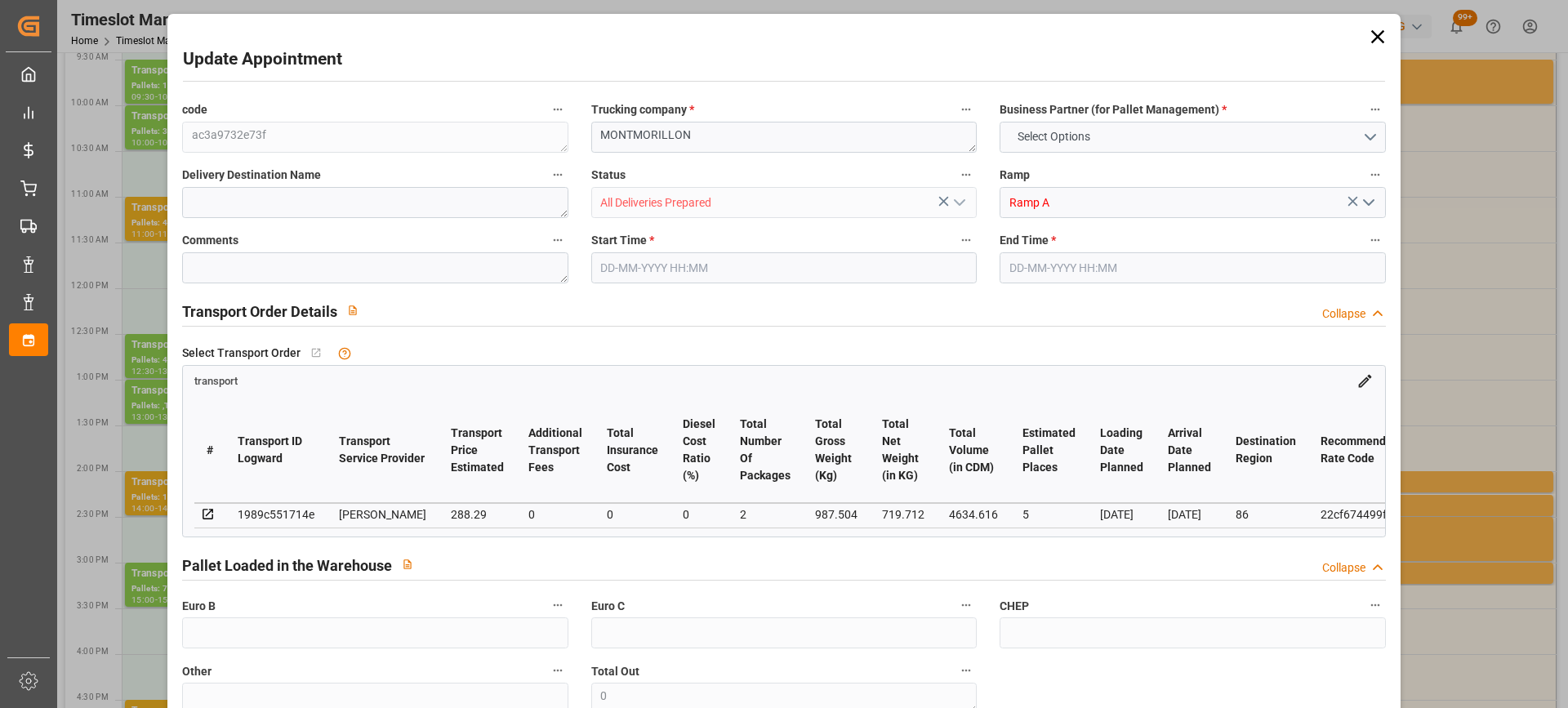
type input "4634.616"
type input "86"
type input "7"
type input "33"
type input "9"
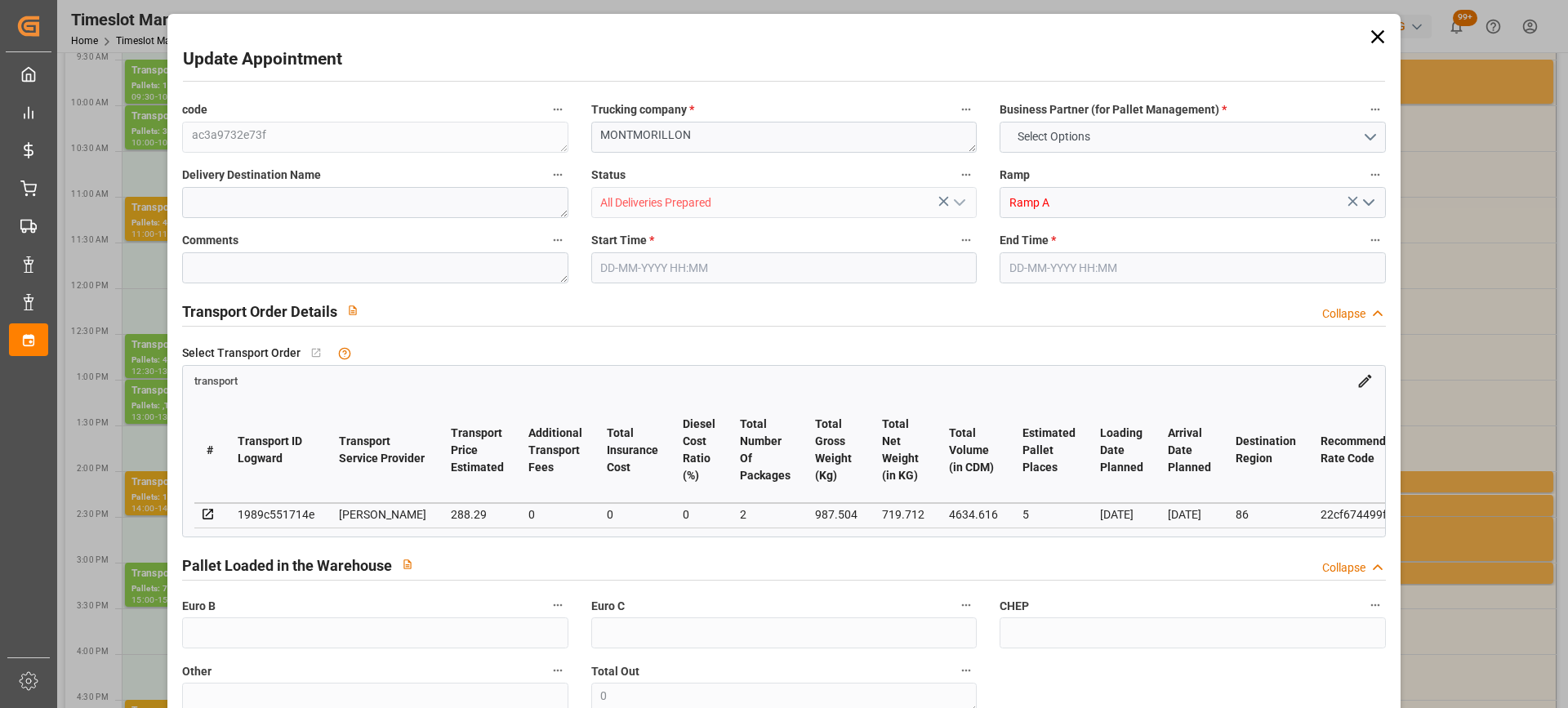
type input "101"
type input "987.504"
type input "0"
type input "4710.8598"
type input "0"
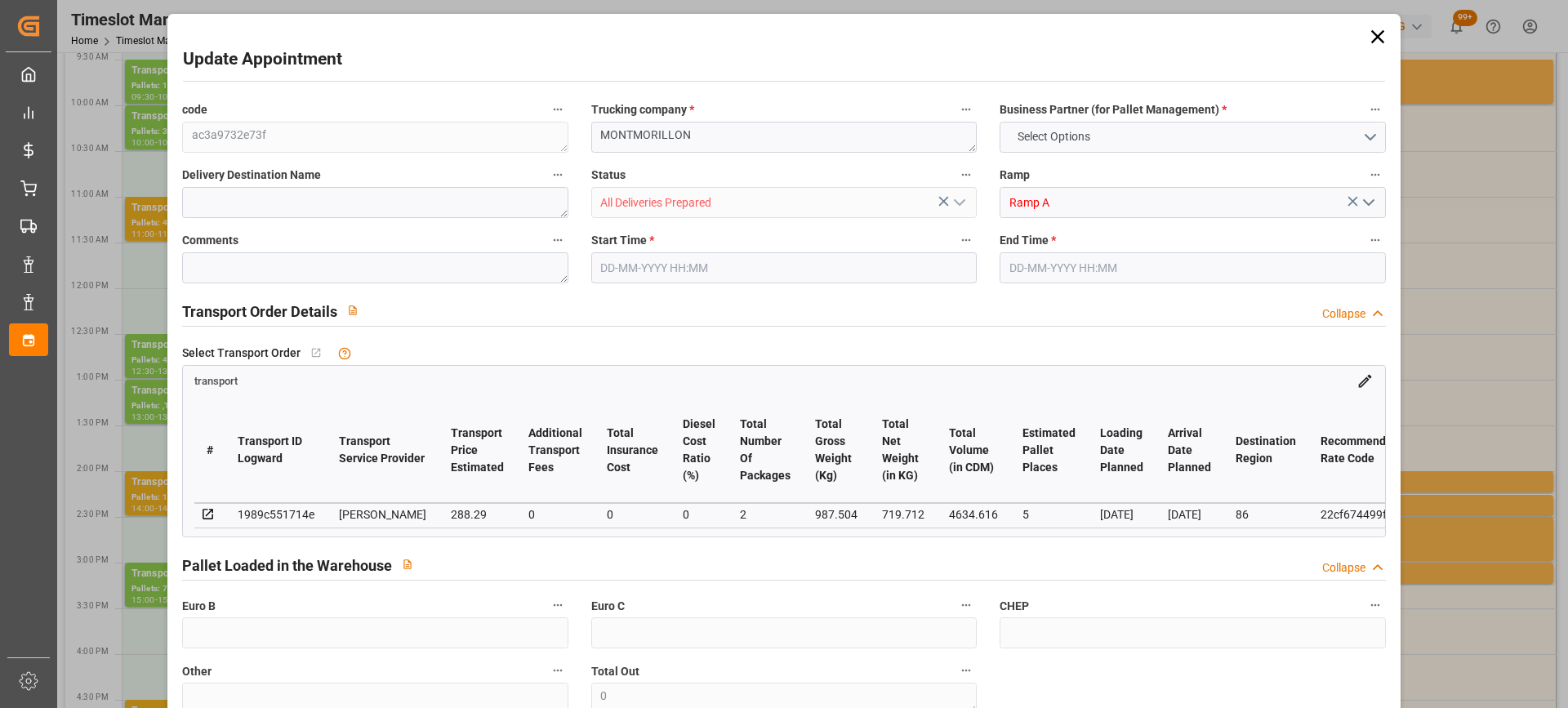
type input "0"
type input "21"
type input "35"
type input "[DATE] 15:00"
type input "[DATE] 15:30"
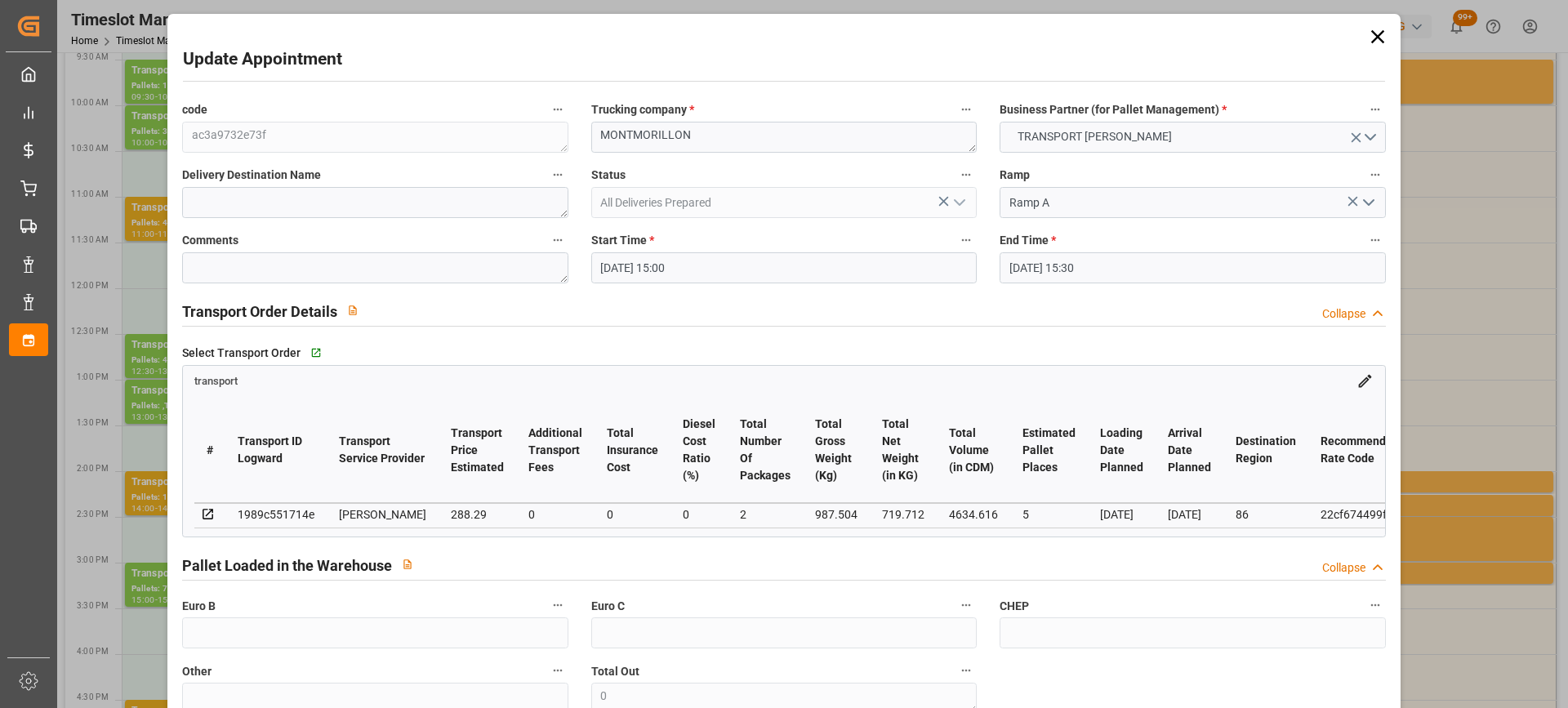
type input "[DATE] 15:26"
type input "[DATE] 12:08"
type input "[DATE]"
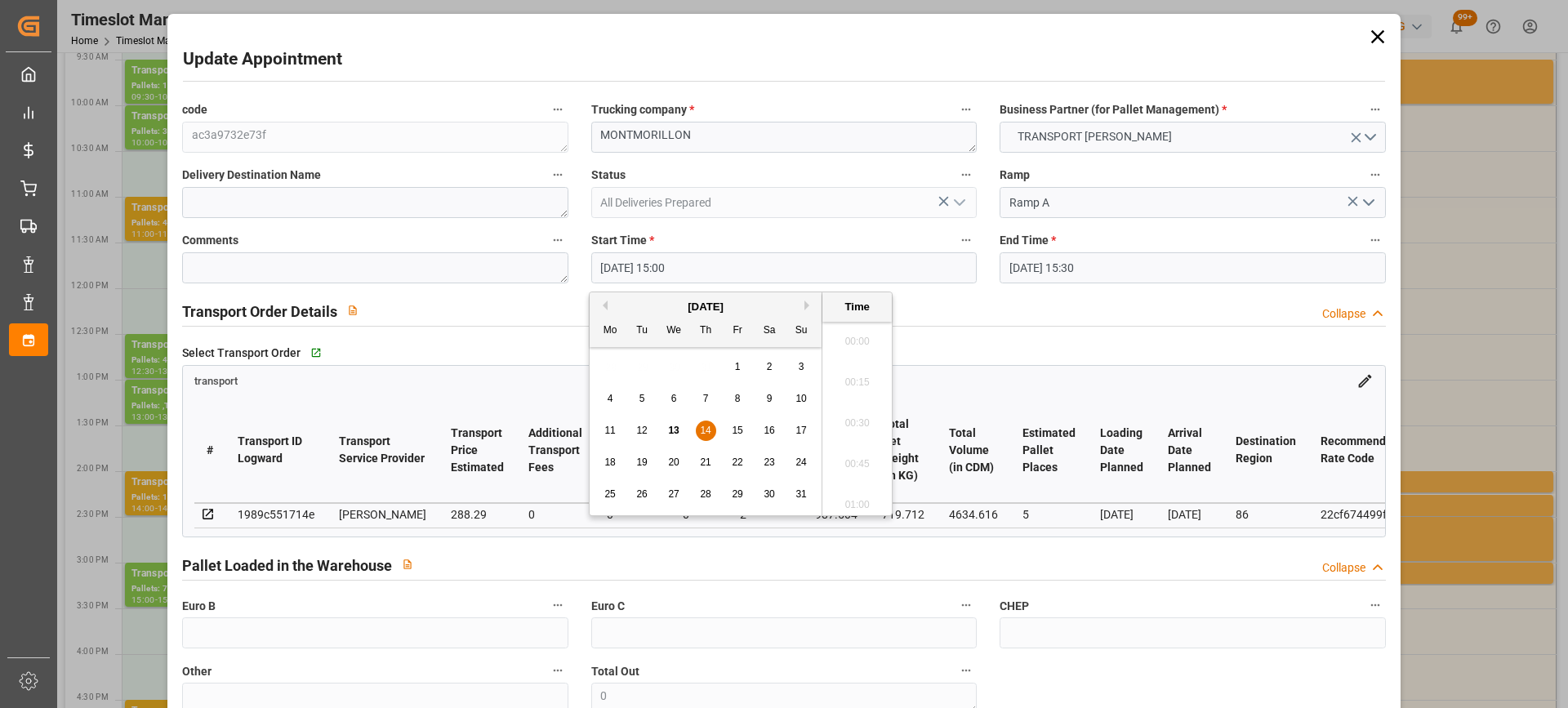
click at [756, 273] on input "[DATE] 15:00" at bounding box center [784, 268] width 386 height 31
drag, startPoint x: 704, startPoint y: 432, endPoint x: 734, endPoint y: 429, distance: 30.1
click at [705, 432] on span "14" at bounding box center [705, 430] width 10 height 11
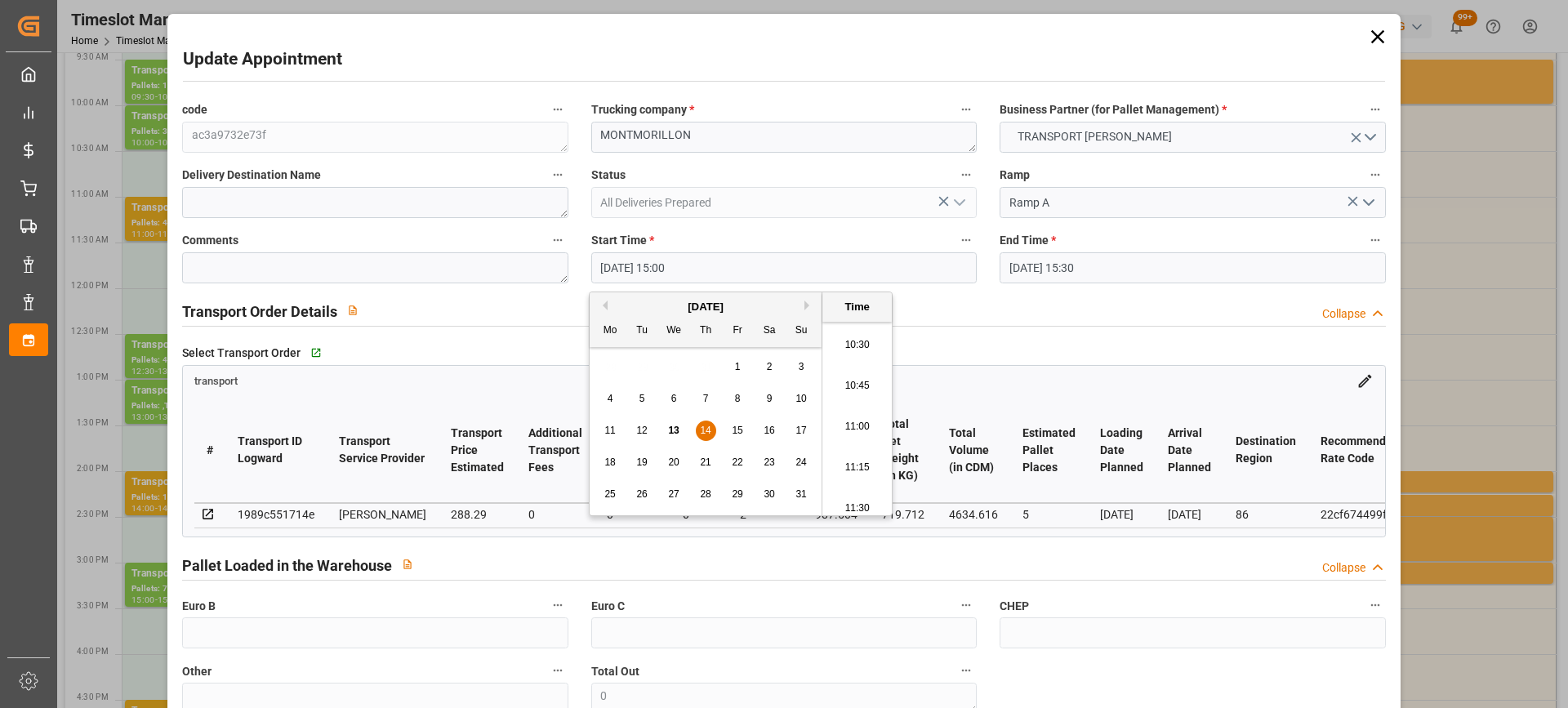
click at [872, 354] on li "10:30" at bounding box center [857, 345] width 70 height 41
type input "[DATE] 10:30"
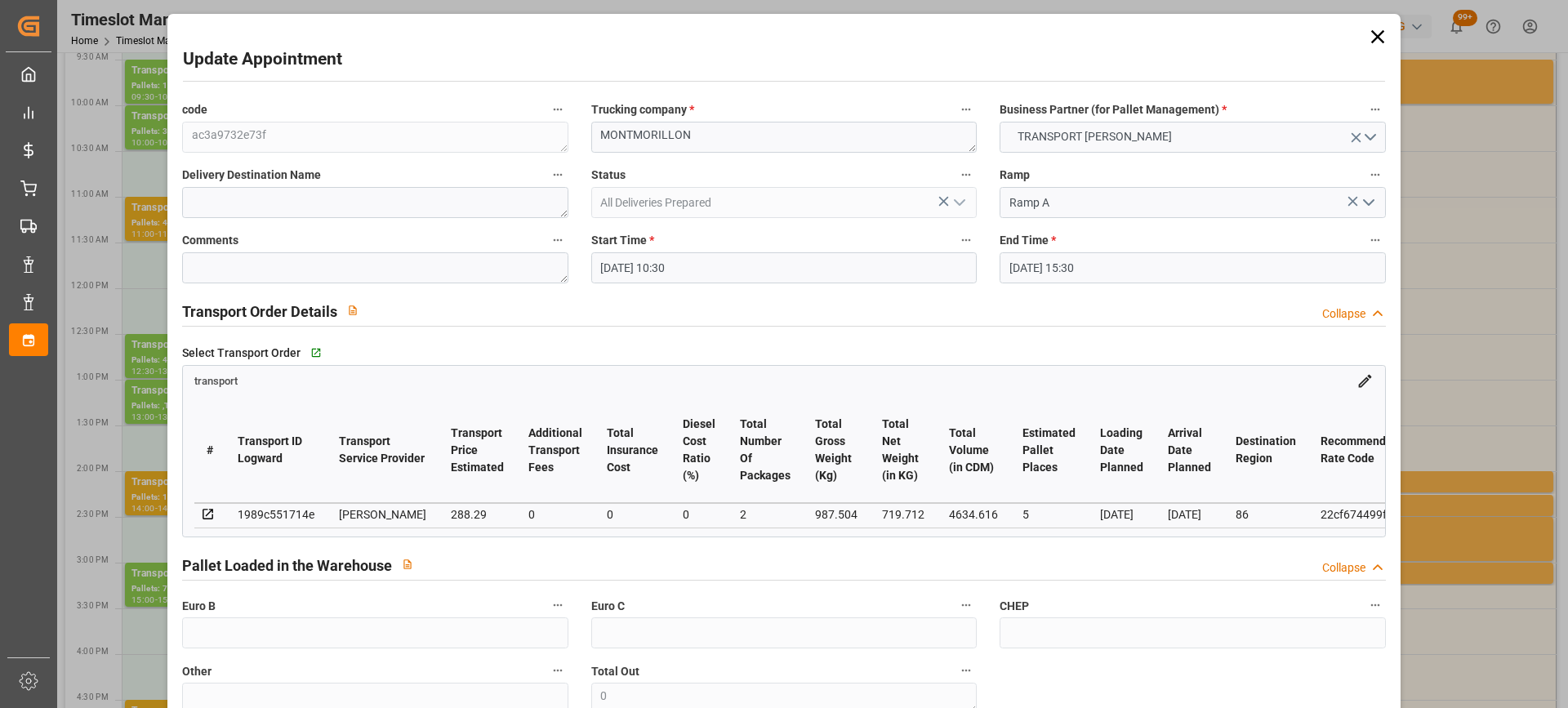
click at [1164, 266] on input "[DATE] 15:30" at bounding box center [1193, 268] width 386 height 31
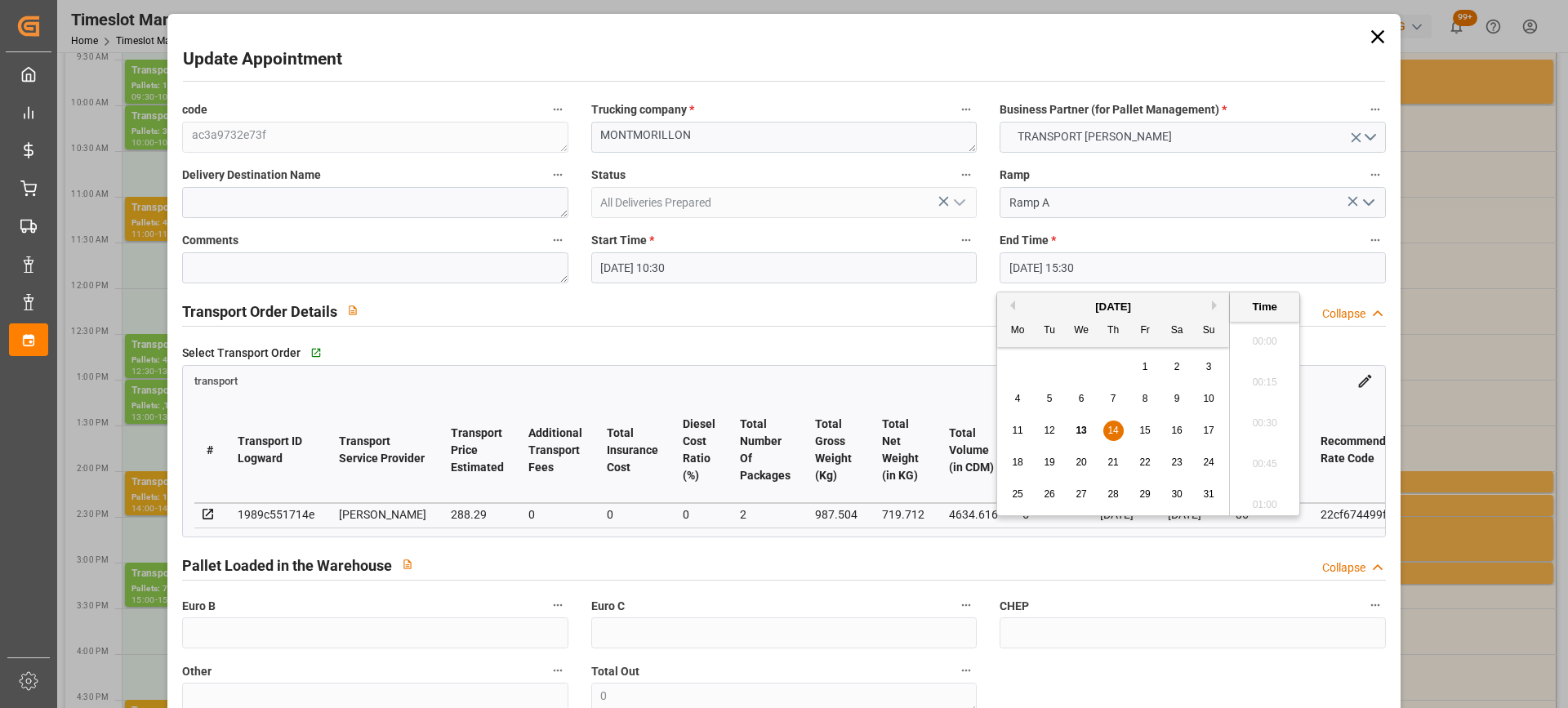
scroll to position [2456, 0]
click at [1119, 424] on div "14" at bounding box center [1113, 431] width 20 height 19
click at [1269, 326] on li "11:00" at bounding box center [1265, 326] width 70 height 41
type input "[DATE] 11:00"
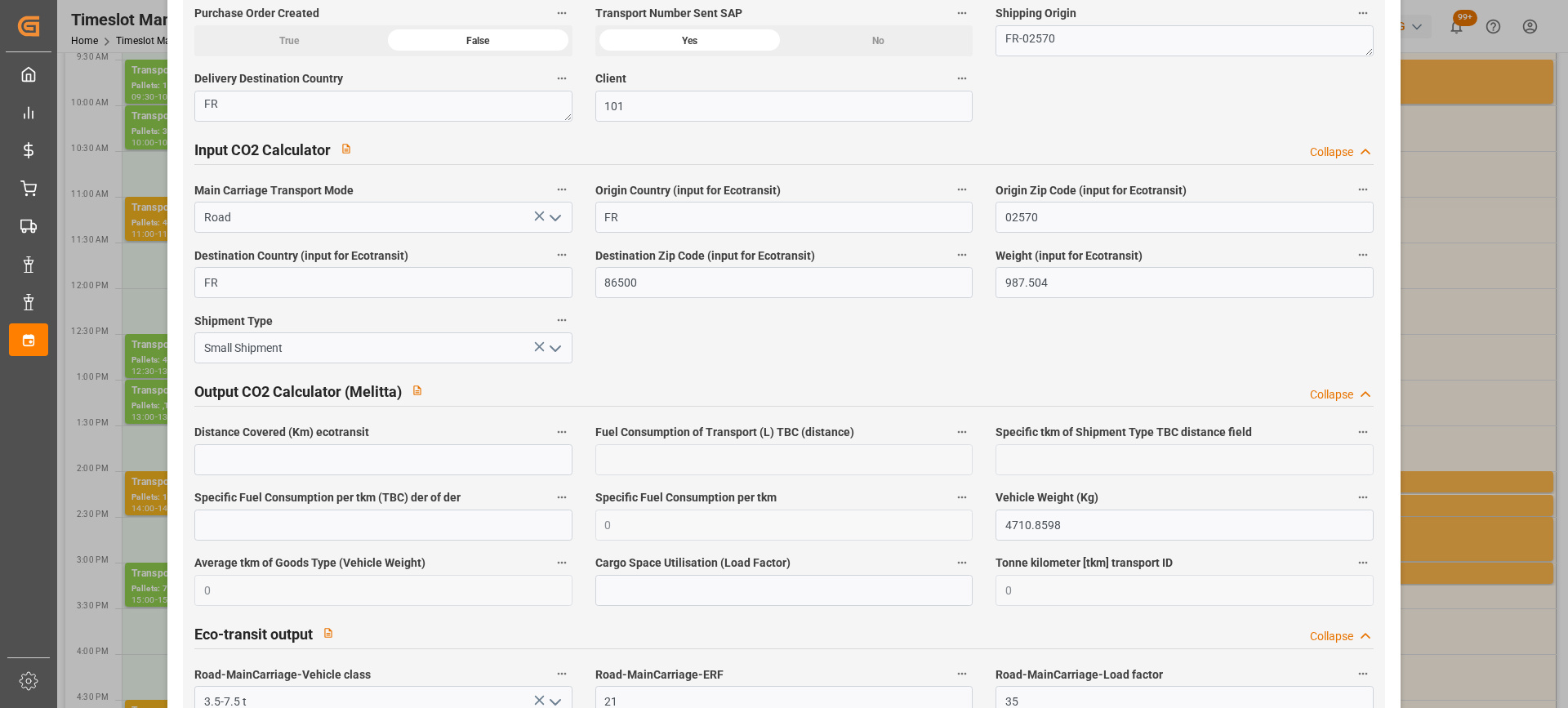
scroll to position [2760, 0]
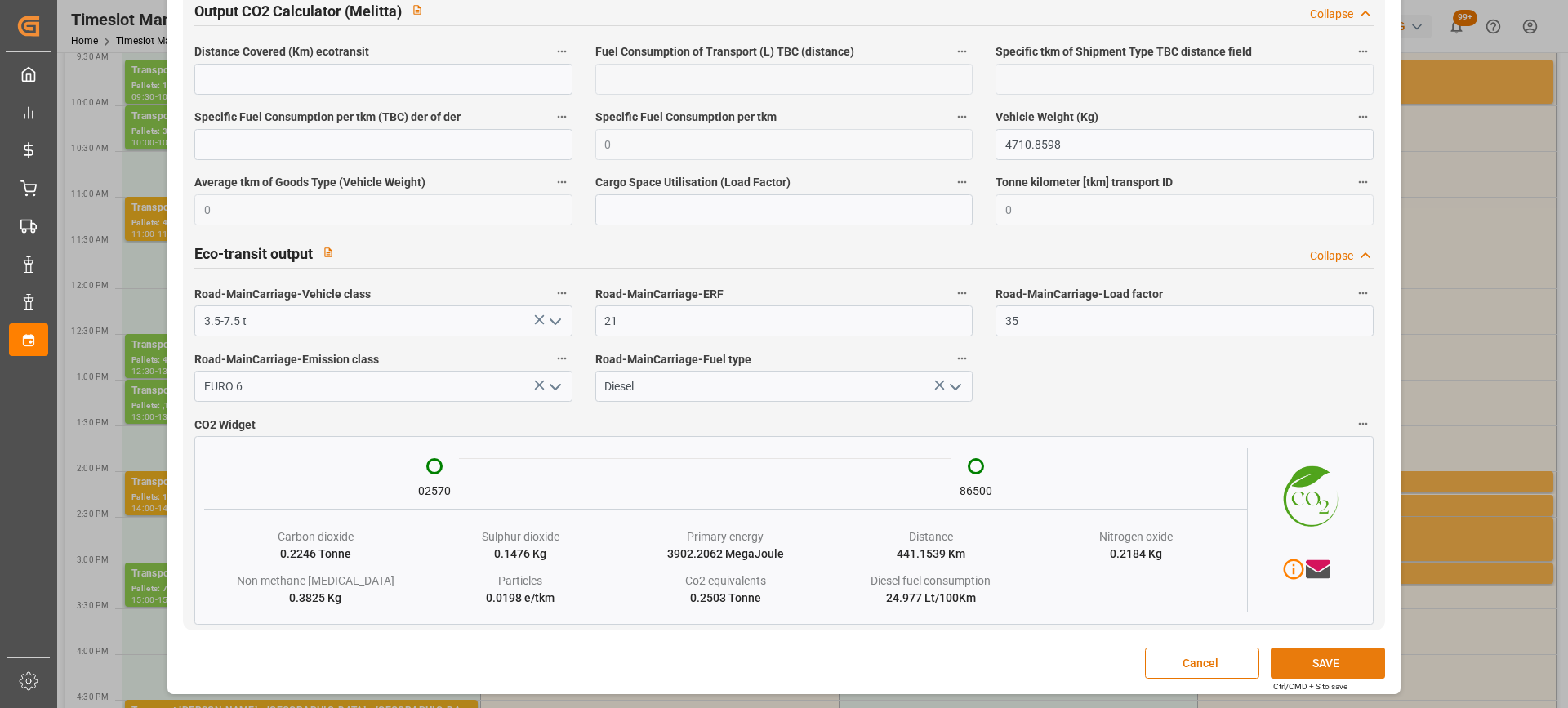
click at [1332, 662] on button "SAVE" at bounding box center [1328, 663] width 114 height 31
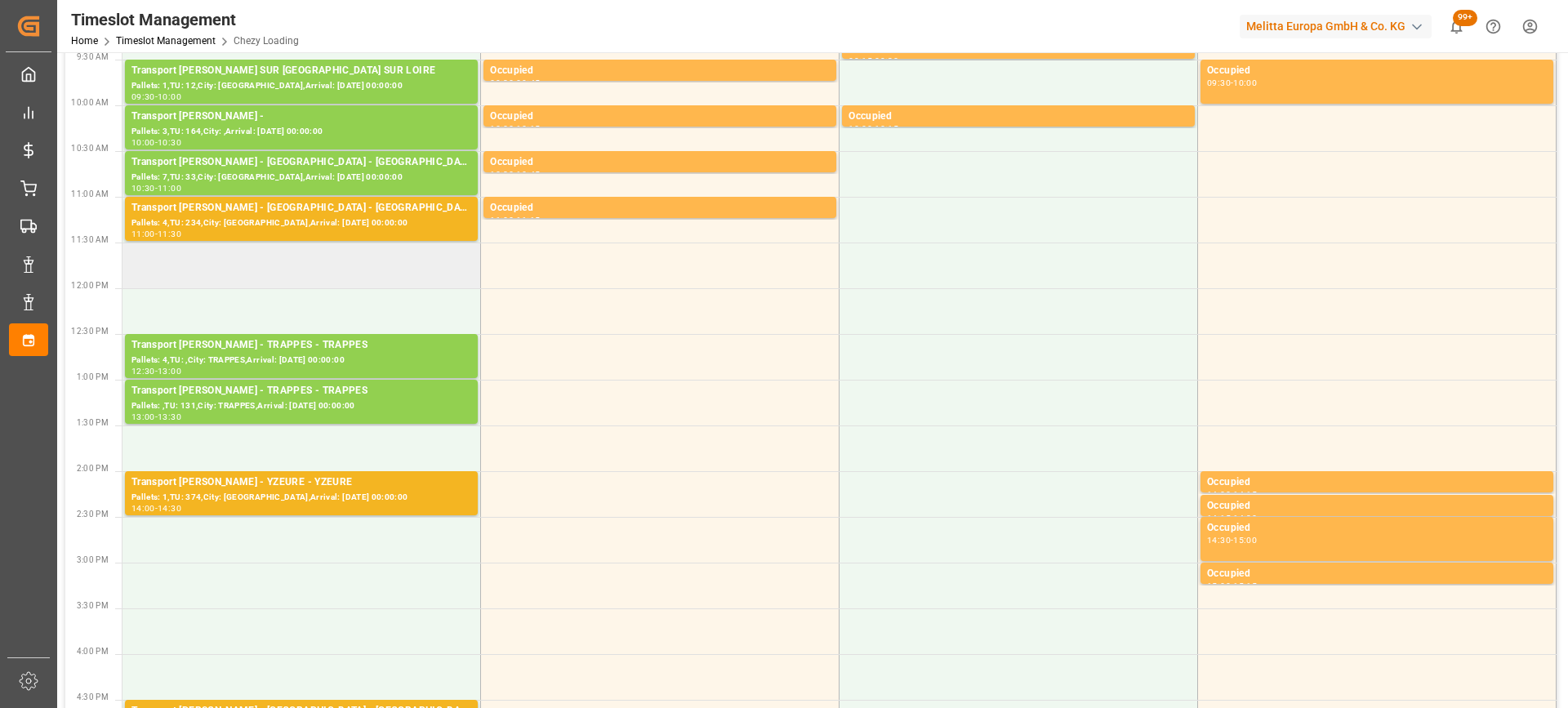
scroll to position [0, 0]
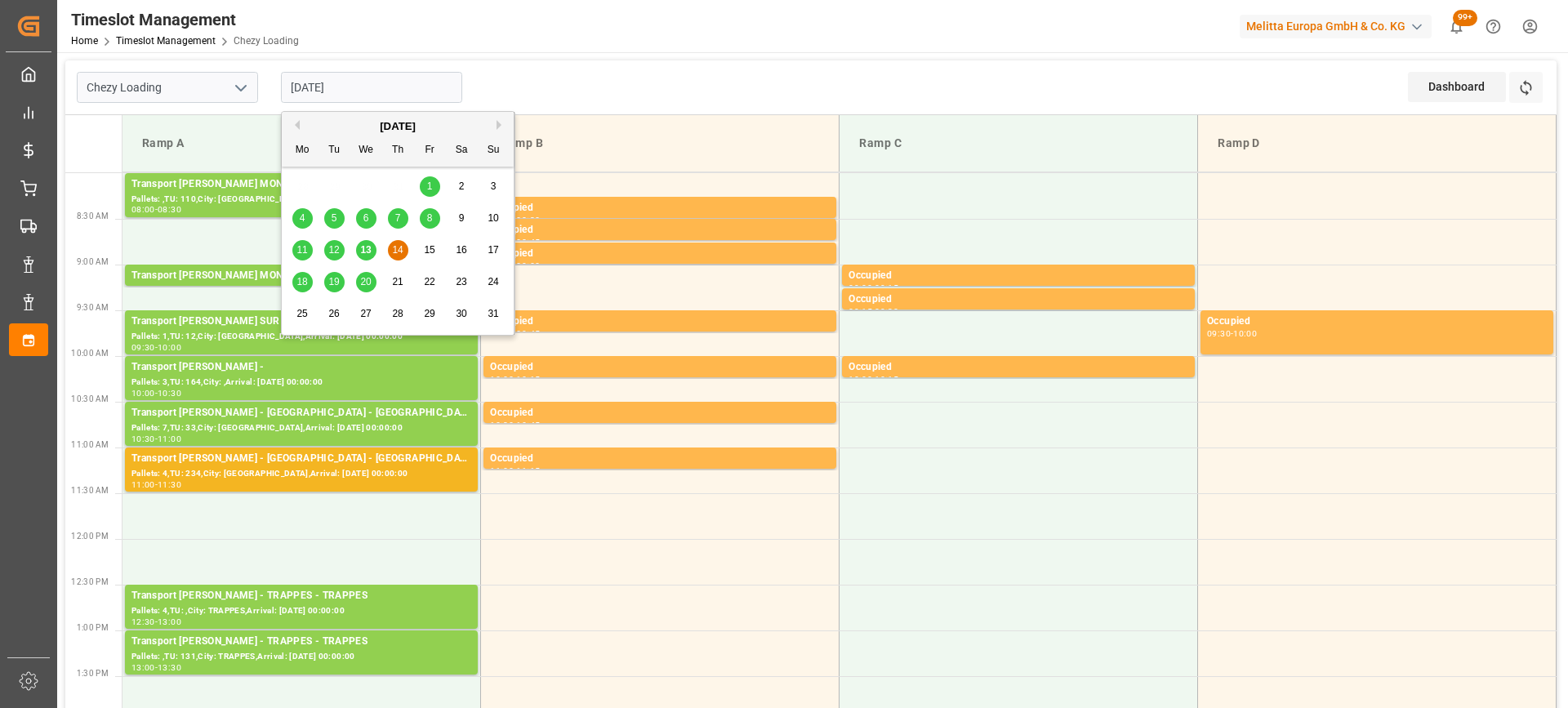
click at [401, 82] on input "[DATE]" at bounding box center [372, 87] width 182 height 31
click at [306, 285] on span "18" at bounding box center [302, 281] width 10 height 11
type input "[DATE]"
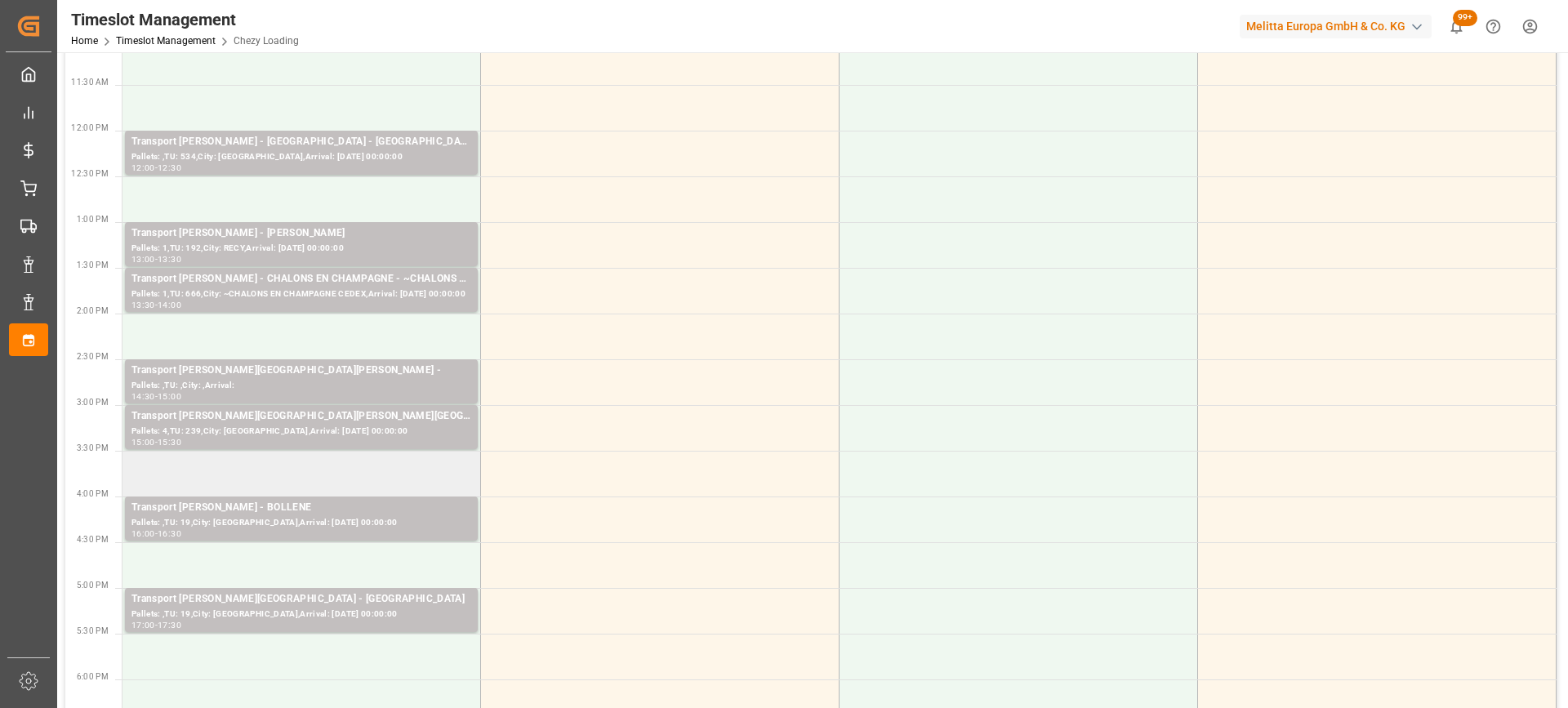
scroll to position [490, 0]
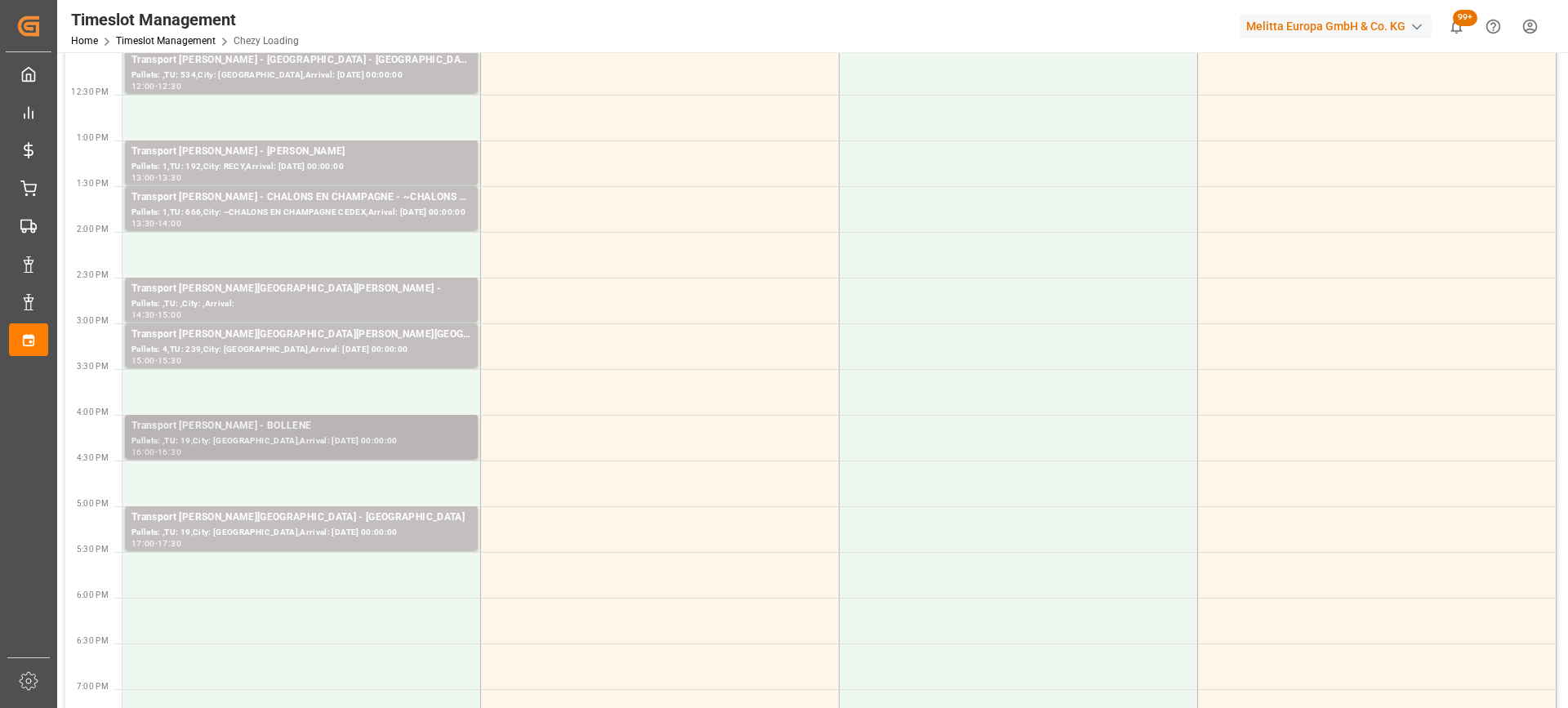
click at [407, 446] on div "Pallets: ,TU: 19,City: [GEOGRAPHIC_DATA],Arrival: [DATE] 00:00:00" at bounding box center [301, 442] width 340 height 14
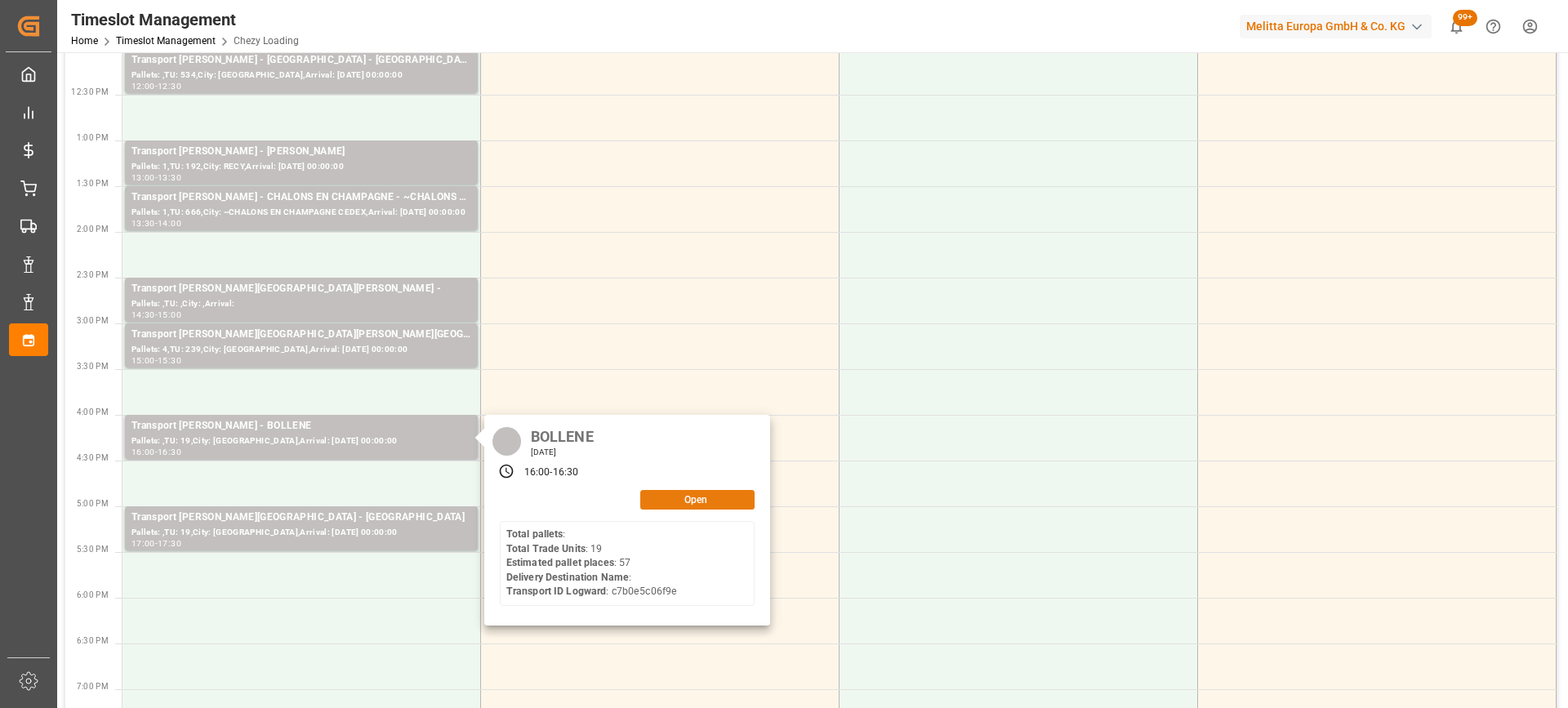
click at [678, 493] on button "Open" at bounding box center [697, 499] width 114 height 19
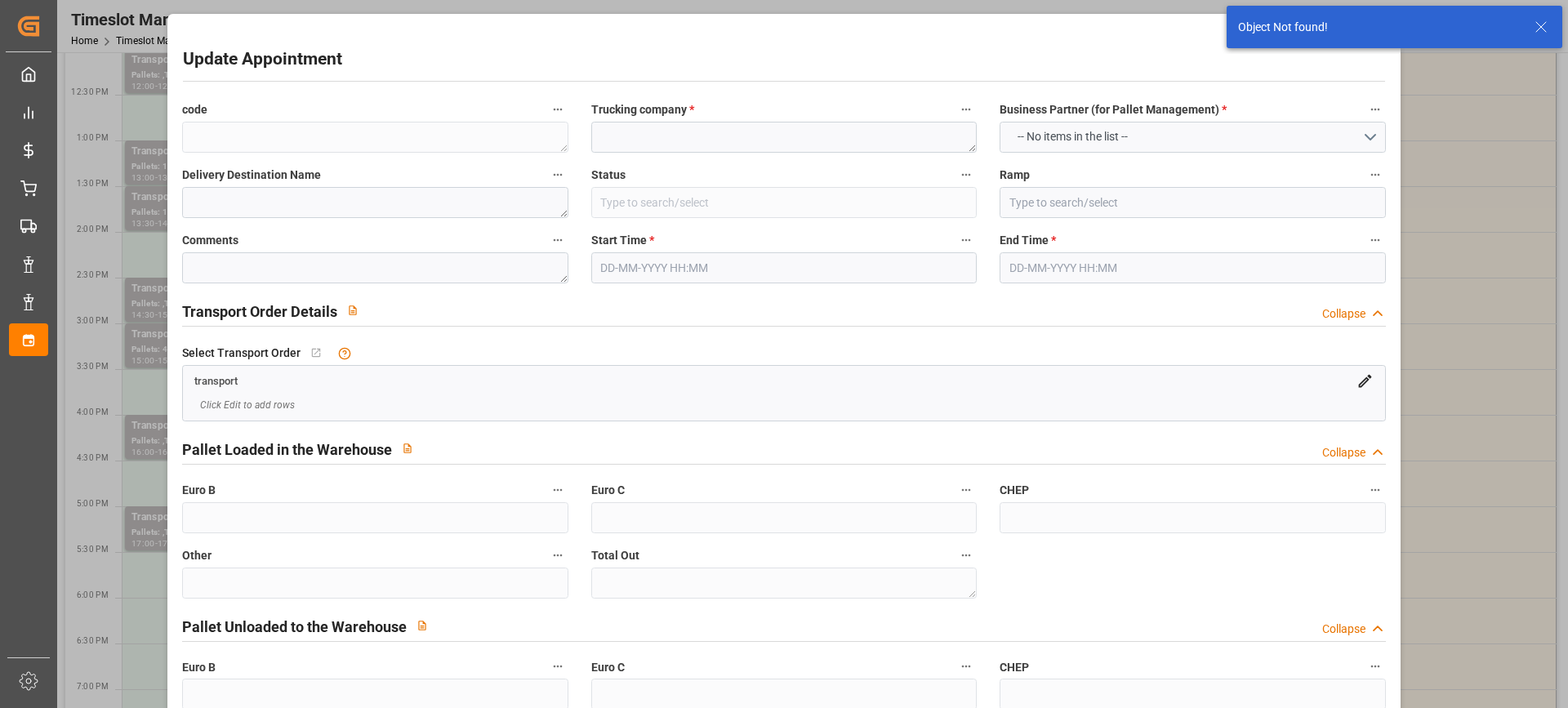
type textarea "1d062ccdfc1e"
type textarea "BOLLENE"
type input "Ramp A"
type textarea "0"
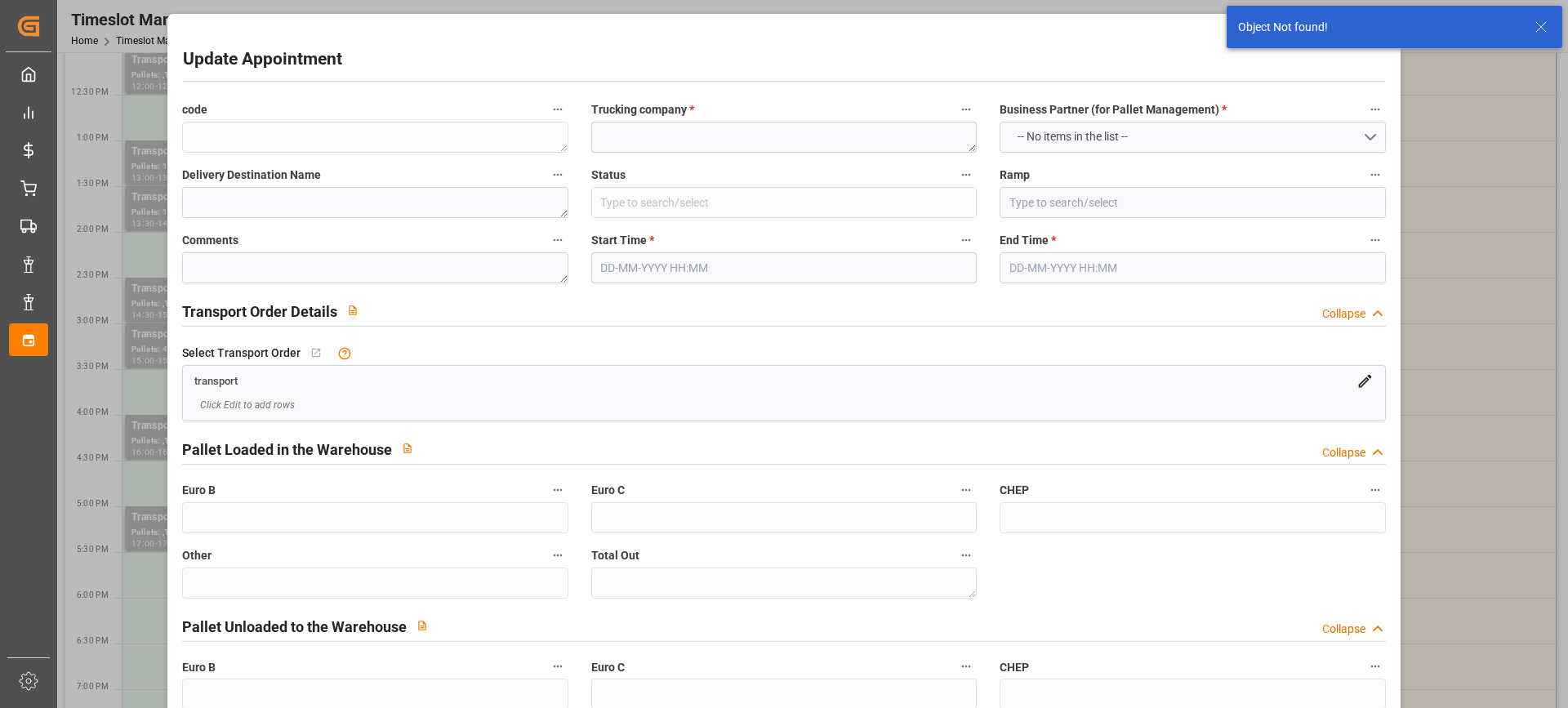
type textarea "1989c551714e"
type textarea "MONTMORILLON"
type textarea "0000702718"
type textarea "ac3a9732e73f"
type textarea "FR-02570"
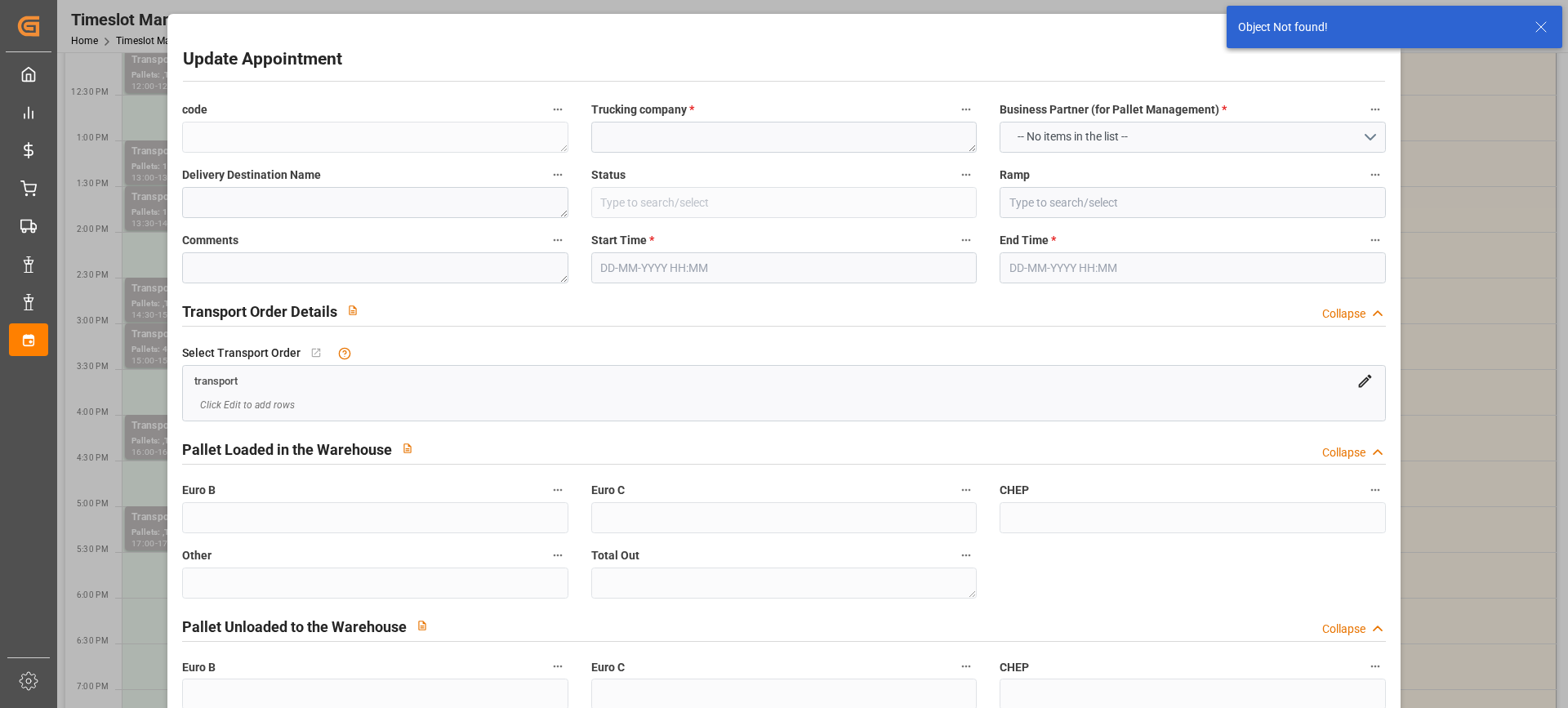
type textarea "FR"
type input "Road"
type input "FR"
type input "02570"
type input "FR"
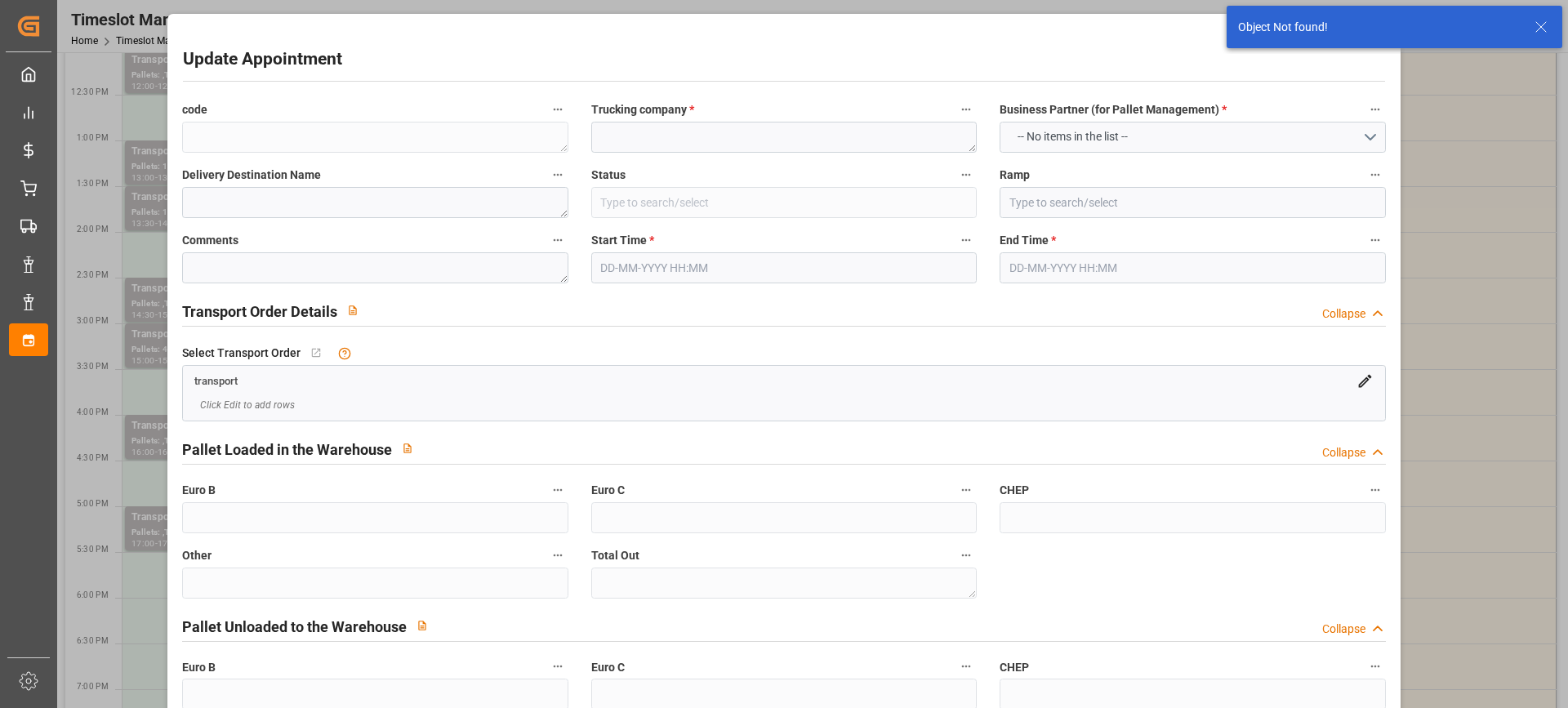
type input "86500"
type input "Small Shipment"
type input "3.5-7.5 t"
type input "EURO 6"
type input "Diesel"
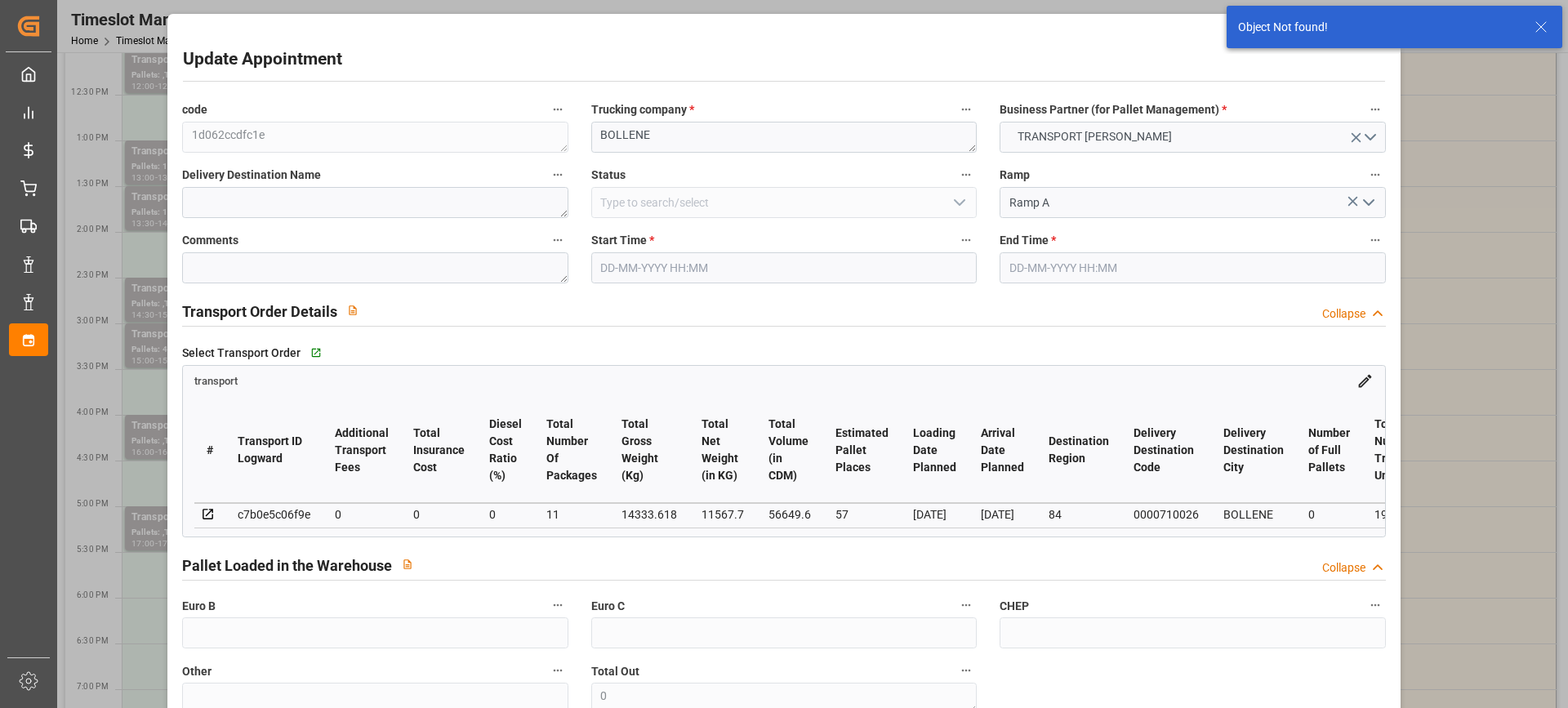
type input "5"
type input "288.29"
type input "0"
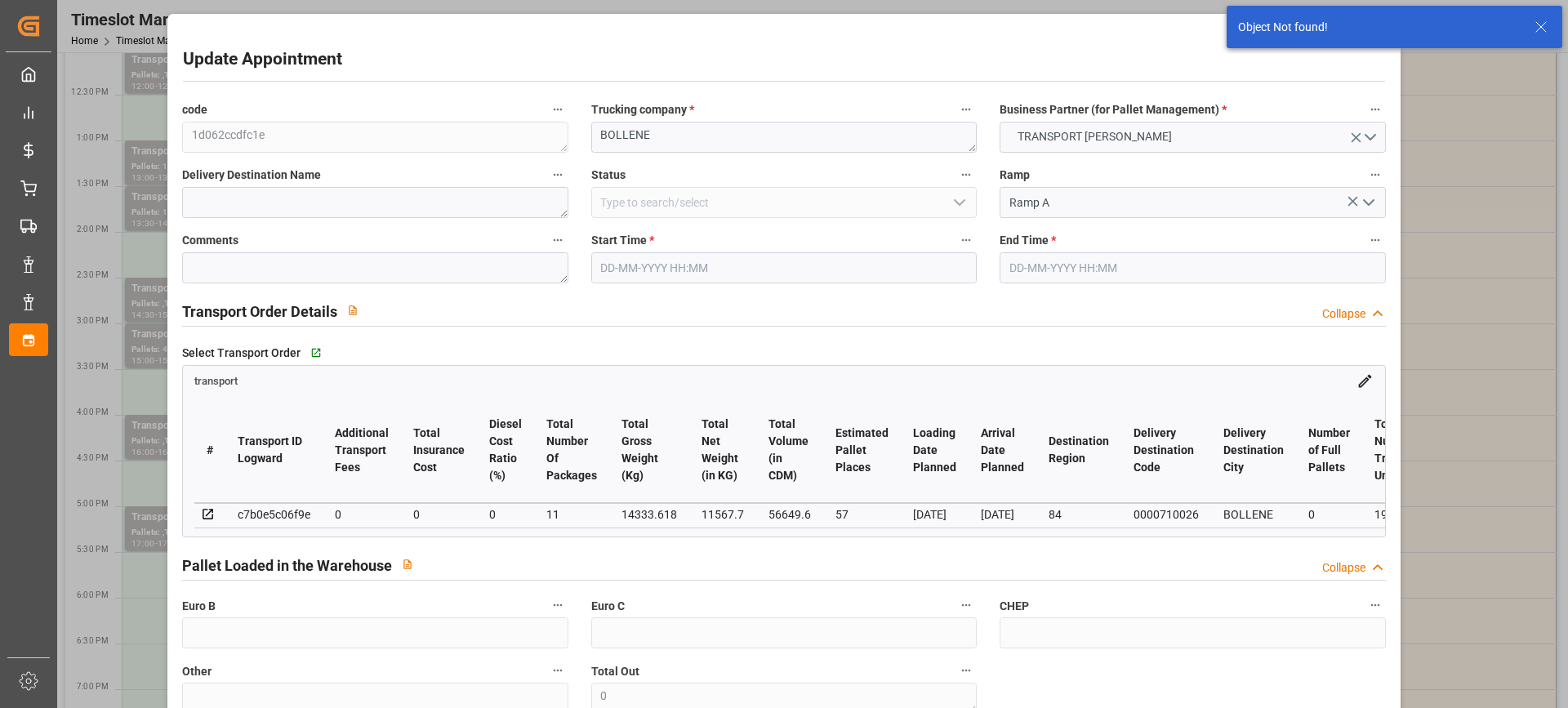
type input "276.6143"
type input "-11.6757"
type input "2"
type input "719.712"
type input "1228.72"
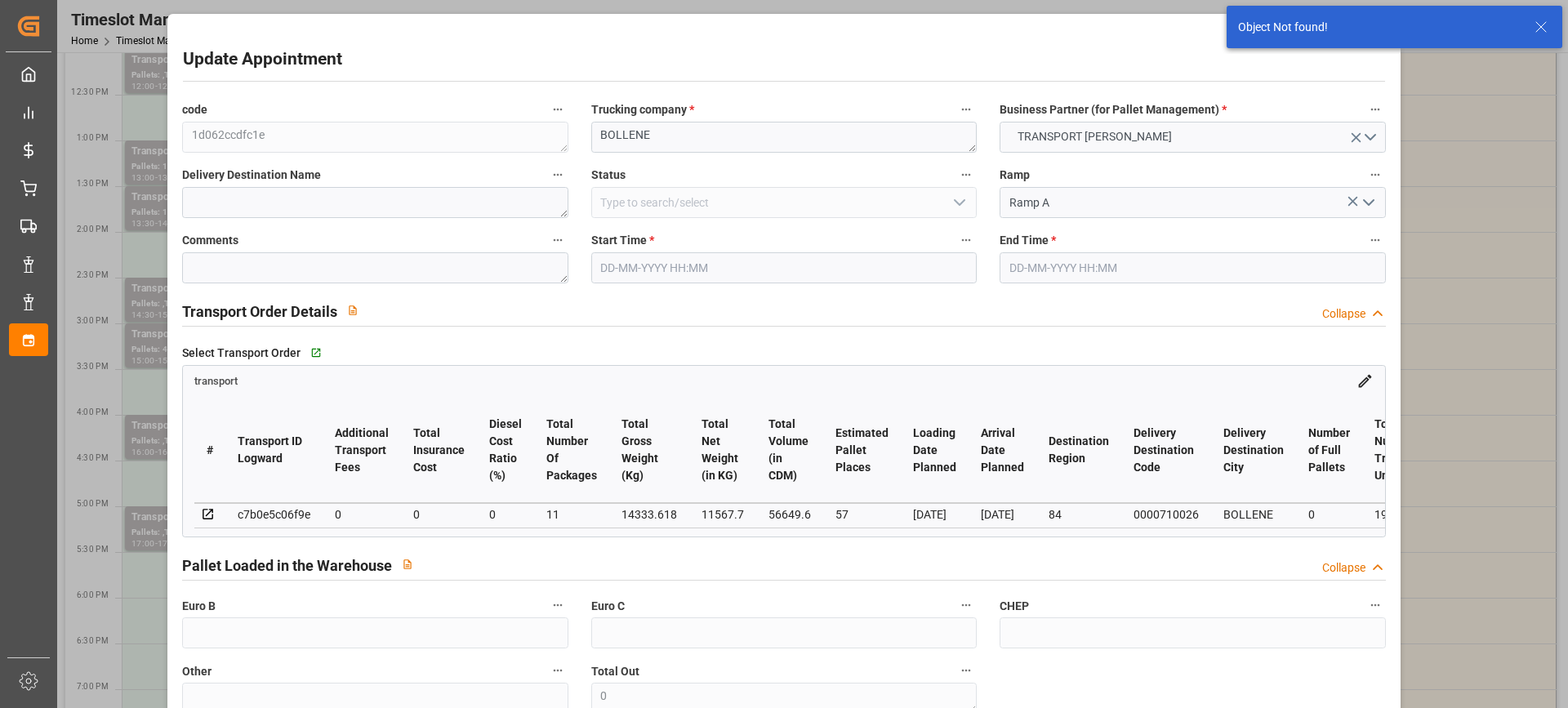
type input "4634.616"
type input "86"
type input "7"
type input "33"
type input "9"
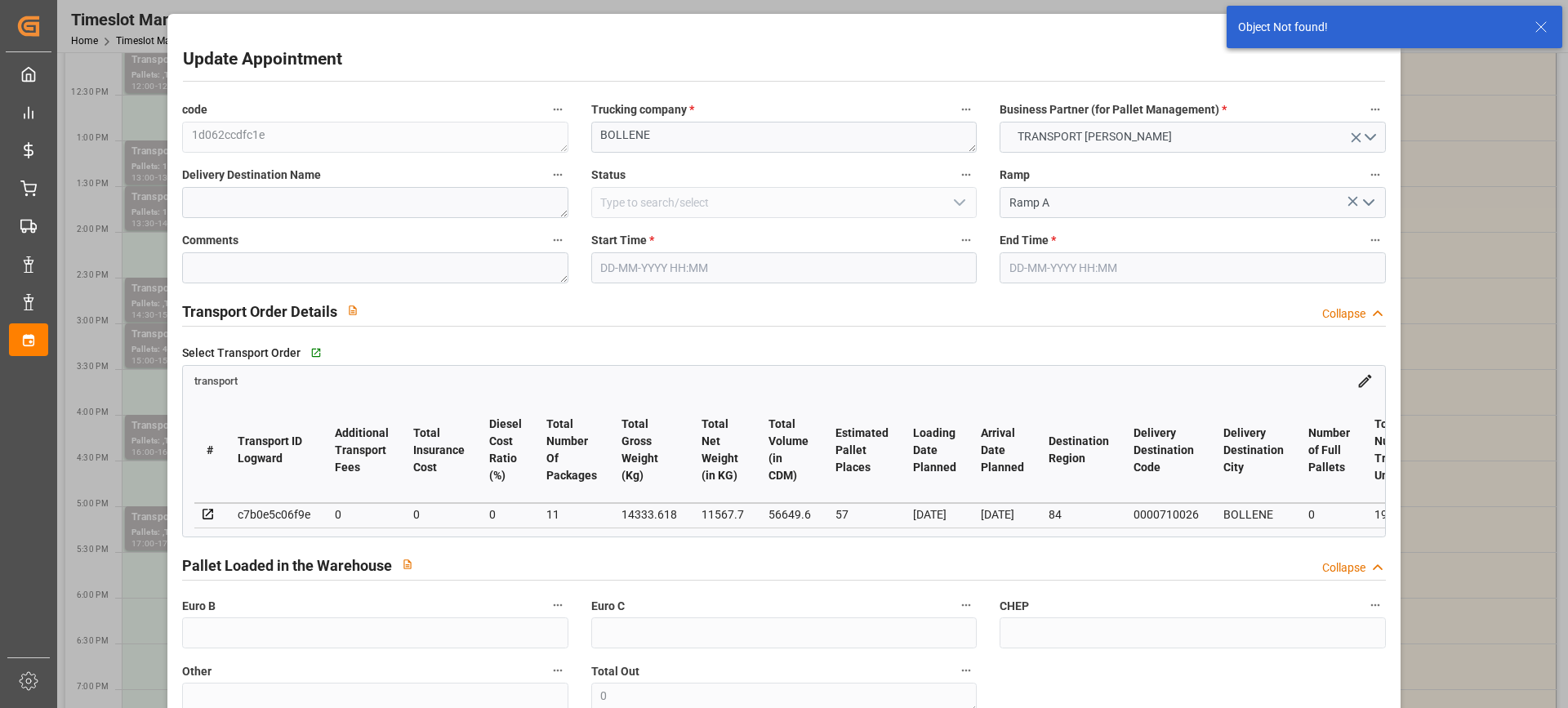
type input "101"
type input "987.504"
type input "0"
type input "4710.8598"
type input "0"
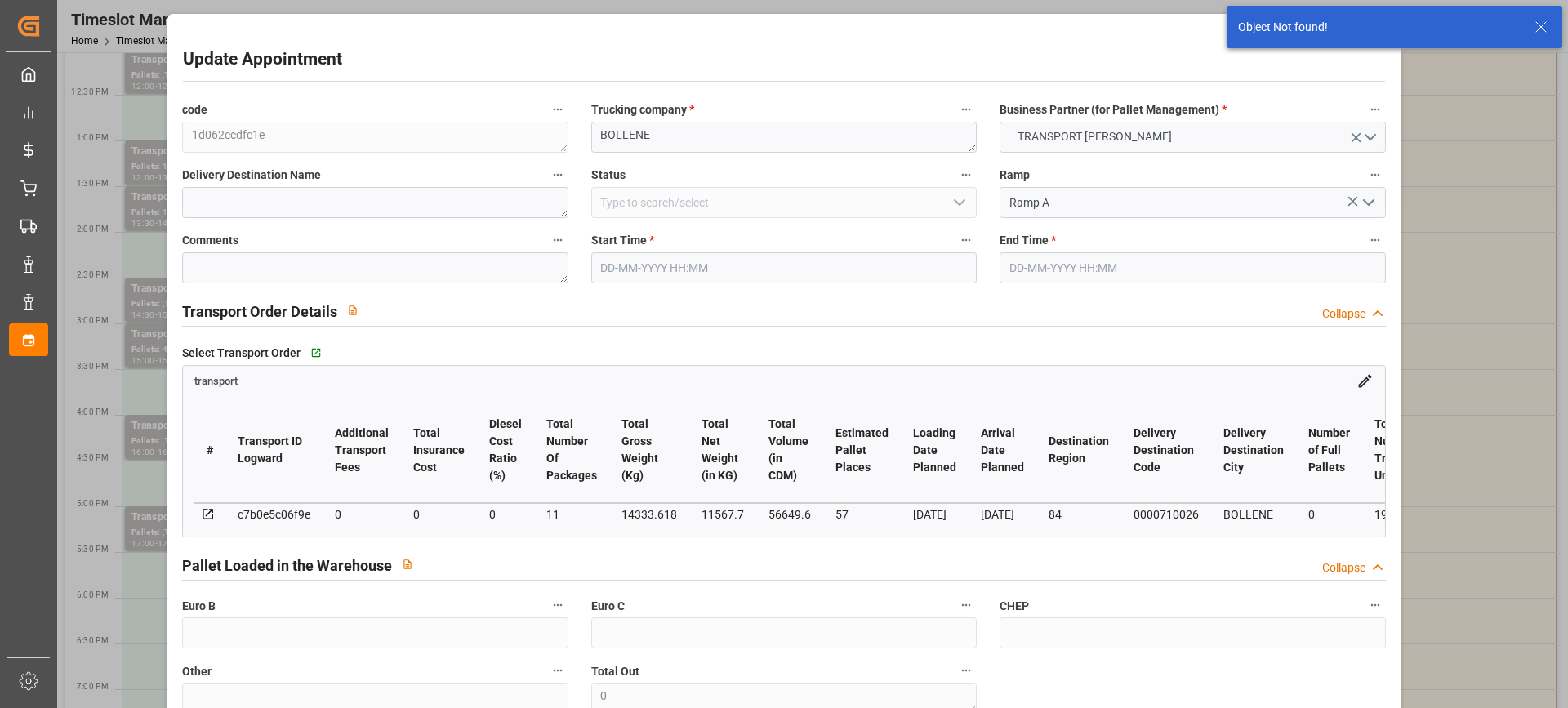
type input "0"
type input "21"
type input "35"
type input "[DATE] 16:00"
type input "[DATE] 16:30"
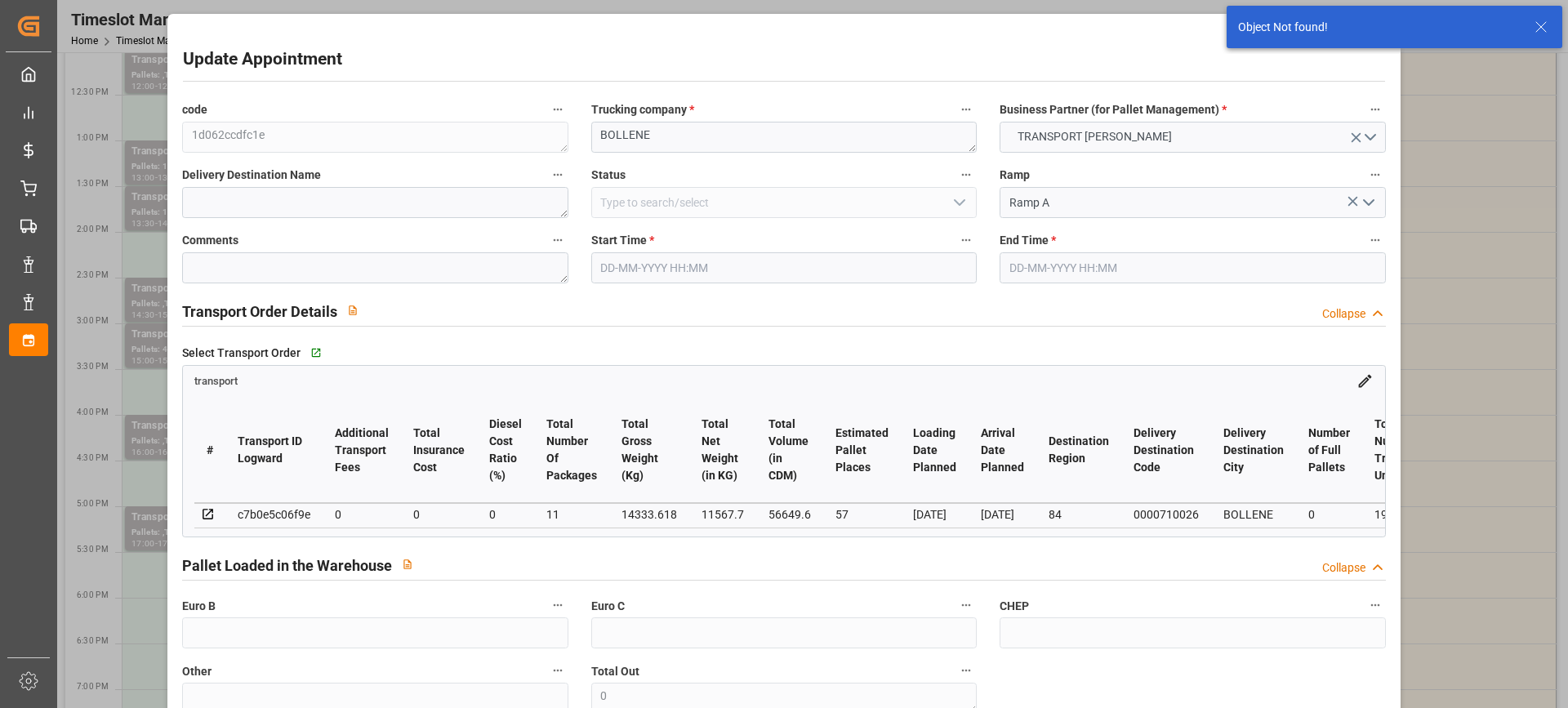
type input "[DATE] 14:02"
type input "[DATE] 12:08"
type input "[DATE]"
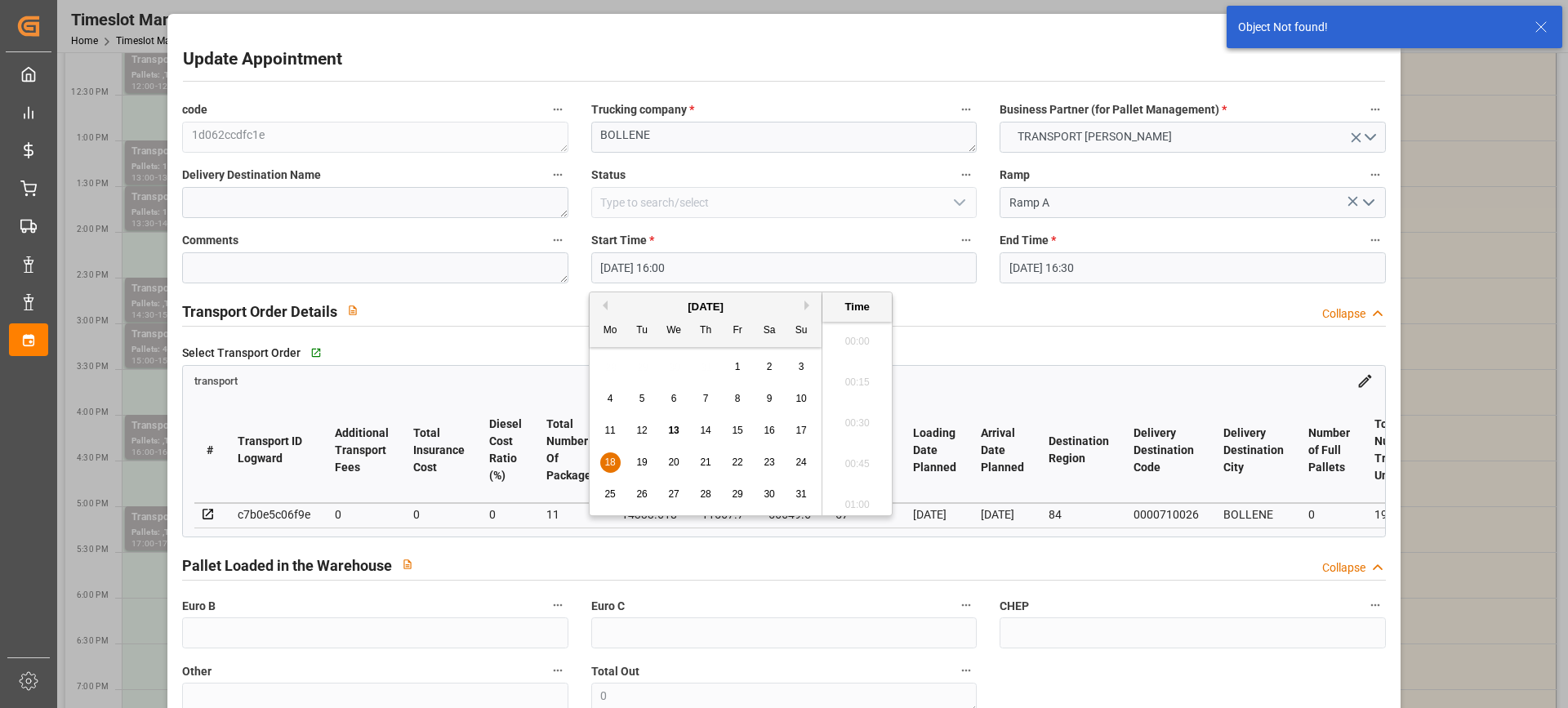
click at [752, 254] on input "[DATE] 16:00" at bounding box center [784, 268] width 386 height 31
click at [704, 430] on span "14" at bounding box center [705, 430] width 10 height 11
